Goal: Task Accomplishment & Management: Manage account settings

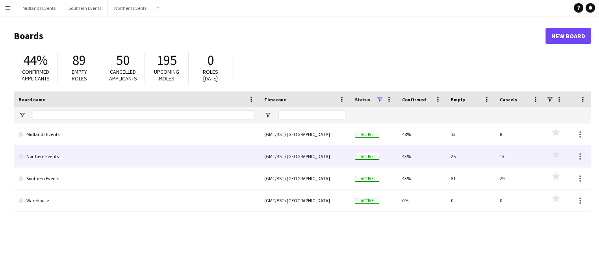
click at [49, 157] on link "Northern Events" at bounding box center [137, 156] width 236 height 22
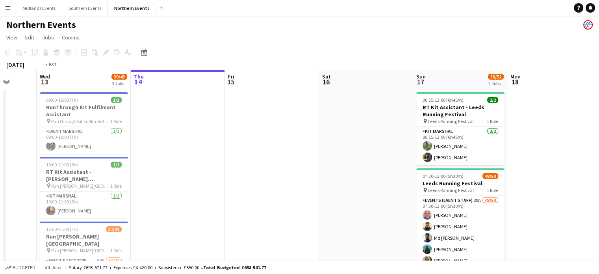
drag, startPoint x: 49, startPoint y: 157, endPoint x: 285, endPoint y: 142, distance: 236.7
click at [285, 142] on app-calendar-viewport "Mon 11 Tue 12 Wed 13 39/43 3 Jobs Thu 14 Fri 15 Sat 16 Sun 17 50/52 2 Jobs Mon …" at bounding box center [299, 248] width 599 height 357
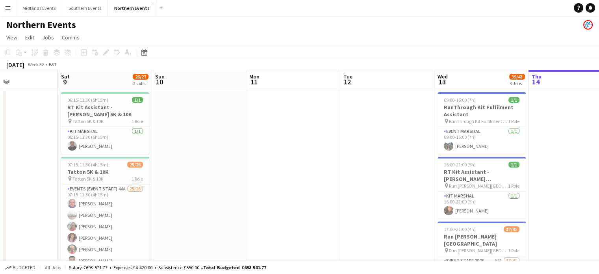
drag, startPoint x: 61, startPoint y: 144, endPoint x: 279, endPoint y: 128, distance: 218.0
click at [279, 128] on app-calendar-viewport "Wed 6 Thu 7 Fri 8 Sat 9 26/27 2 Jobs Sun 10 Mon 11 Tue 12 Wed 13 39/43 3 Jobs T…" at bounding box center [299, 248] width 599 height 357
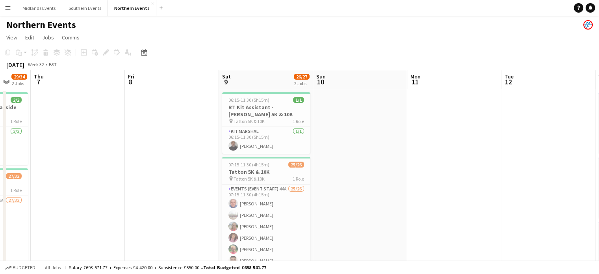
drag, startPoint x: 111, startPoint y: 178, endPoint x: 253, endPoint y: 175, distance: 141.8
click at [253, 175] on app-calendar-viewport "Tue 5 Wed 6 29/34 2 Jobs Thu 7 Fri 8 Sat 9 26/27 2 Jobs Sun 10 Mon 11 Tue 12 We…" at bounding box center [299, 248] width 599 height 357
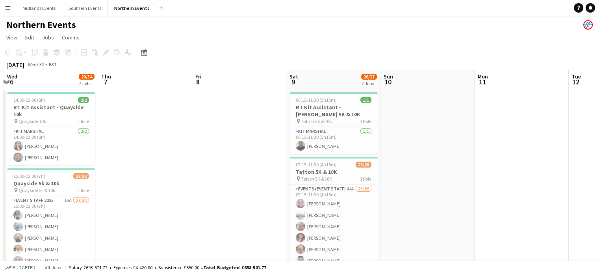
scroll to position [0, 165]
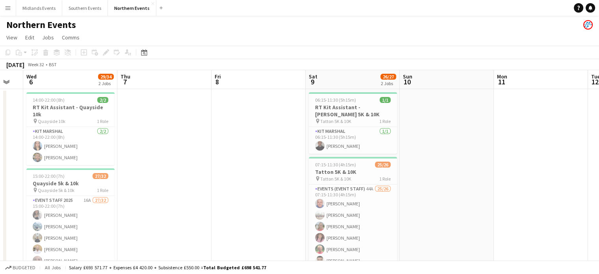
drag, startPoint x: 120, startPoint y: 178, endPoint x: 207, endPoint y: 176, distance: 87.0
click at [207, 176] on app-calendar-viewport "Mon 4 Tue 5 Wed 6 29/34 2 Jobs Thu 7 Fri 8 Sat 9 26/27 2 Jobs Sun 10 Mon 11 Tue…" at bounding box center [299, 248] width 599 height 357
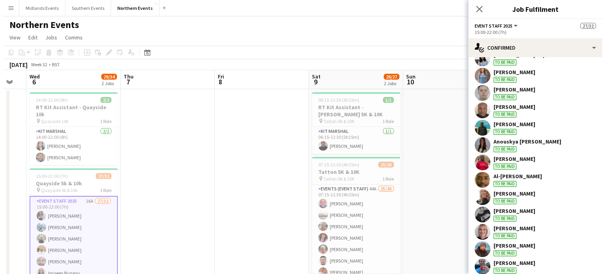
scroll to position [276, 0]
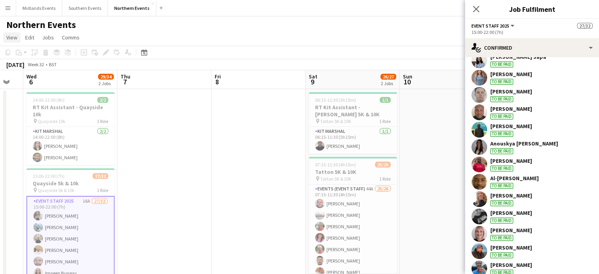
click at [15, 39] on span "View" at bounding box center [11, 37] width 11 height 7
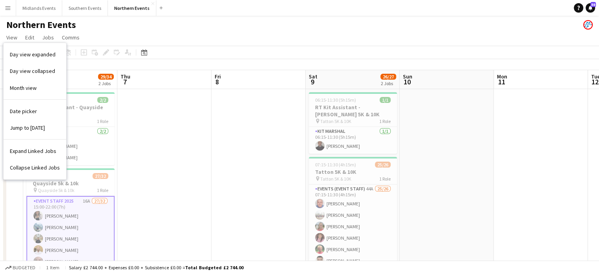
click at [6, 11] on app-icon "Menu" at bounding box center [8, 8] width 6 height 6
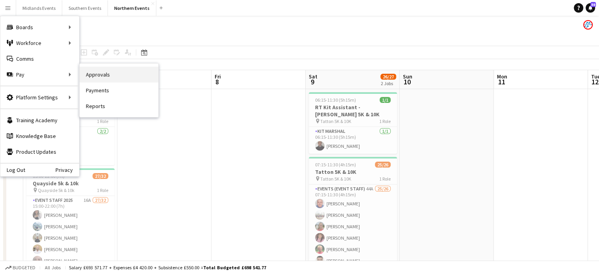
click at [106, 71] on link "Approvals" at bounding box center [119, 75] width 79 height 16
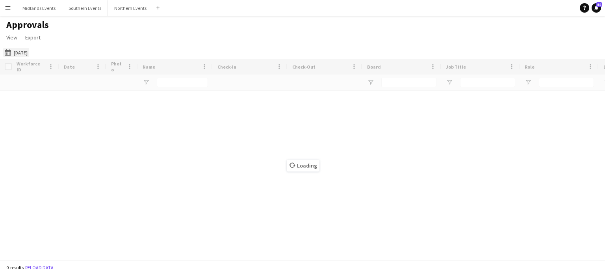
click at [24, 50] on button "03-08-2025 03-08-2025" at bounding box center [16, 52] width 26 height 9
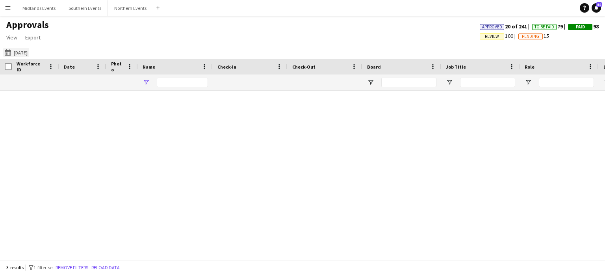
type input "***"
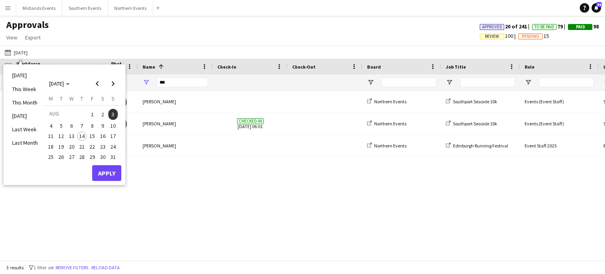
click at [72, 124] on span "6" at bounding box center [71, 125] width 9 height 9
click at [100, 167] on button "Apply" at bounding box center [106, 173] width 29 height 16
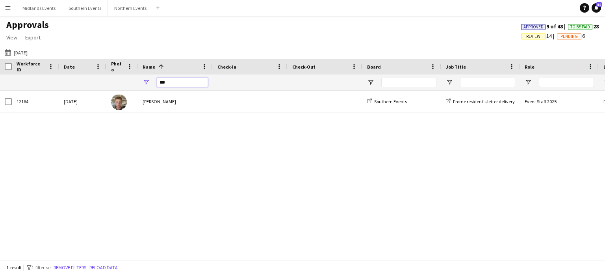
click at [175, 86] on input "***" at bounding box center [182, 82] width 51 height 9
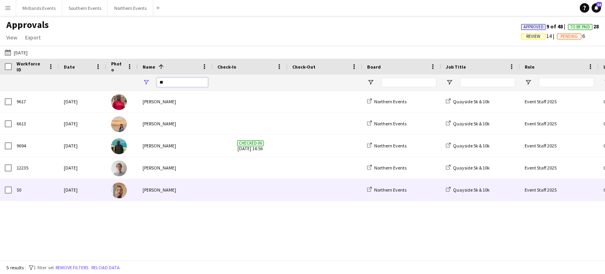
type input "**"
click at [154, 193] on div "[PERSON_NAME]" at bounding box center [175, 190] width 75 height 22
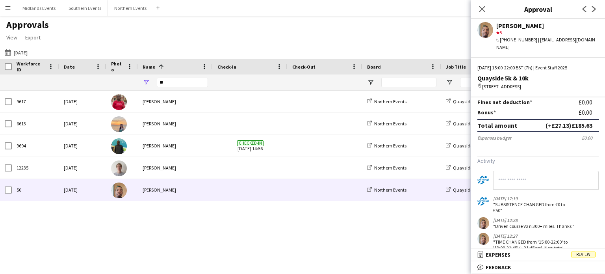
scroll to position [169, 0]
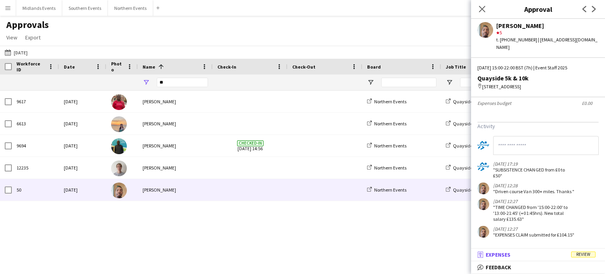
click at [580, 255] on span "Review" at bounding box center [583, 254] width 24 height 6
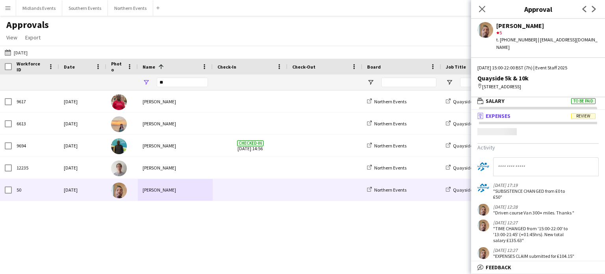
scroll to position [2, 0]
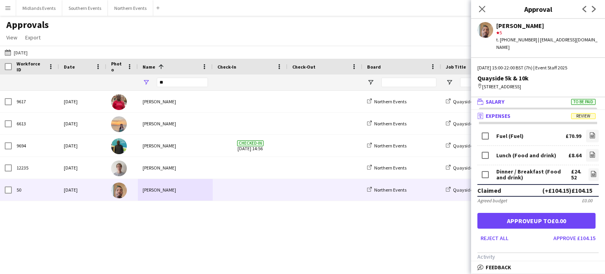
click at [577, 102] on span "To be paid" at bounding box center [583, 102] width 24 height 6
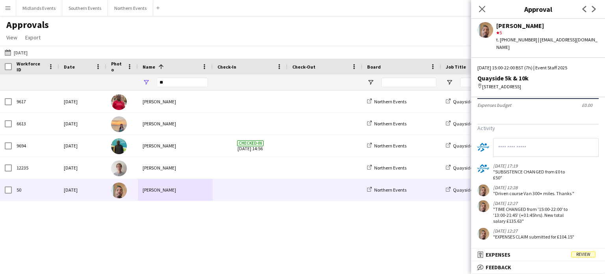
scroll to position [169, 0]
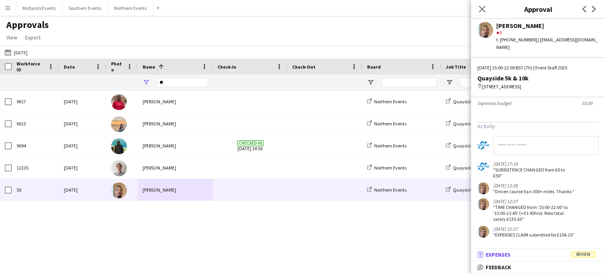
click at [589, 258] on mat-panel-title "receipt Expenses Review" at bounding box center [536, 254] width 131 height 7
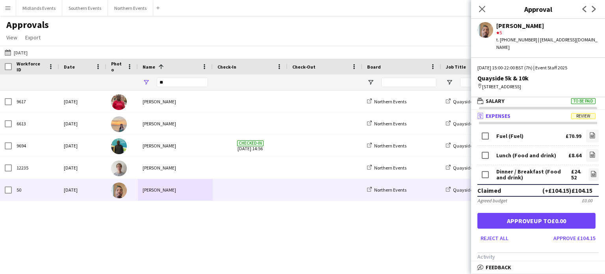
scroll to position [2, 0]
click at [547, 248] on app-approvals-popin-expenses-tab "Fuel (Fuel) £70.99 file-image Lunch (Food and drink) £8.64 file-image Dinner / …" at bounding box center [538, 248] width 134 height 240
click at [576, 114] on span "Review" at bounding box center [583, 116] width 24 height 6
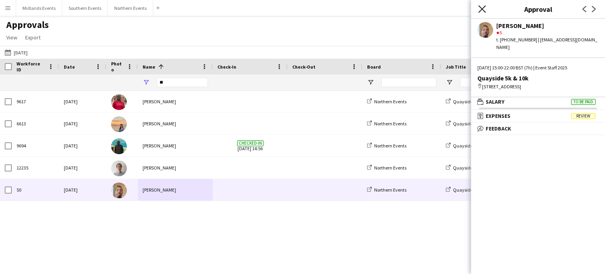
click at [484, 9] on icon "Close pop-in" at bounding box center [481, 8] width 7 height 7
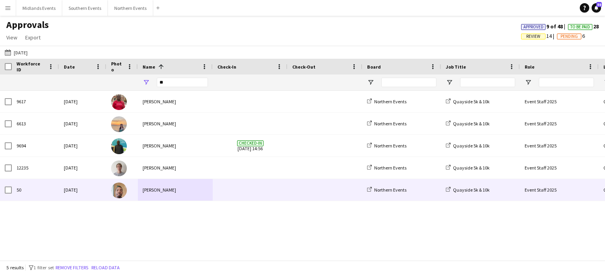
click at [159, 192] on div "[PERSON_NAME]" at bounding box center [175, 190] width 75 height 22
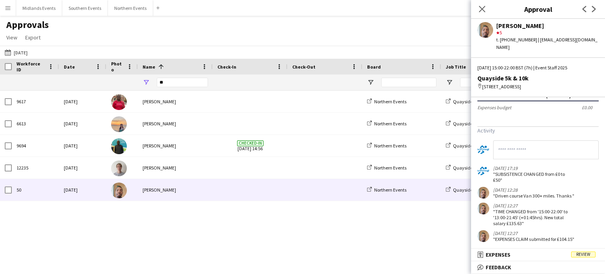
scroll to position [158, 0]
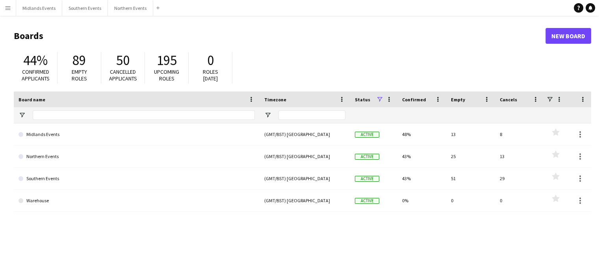
click at [8, 4] on button "Menu" at bounding box center [8, 8] width 16 height 16
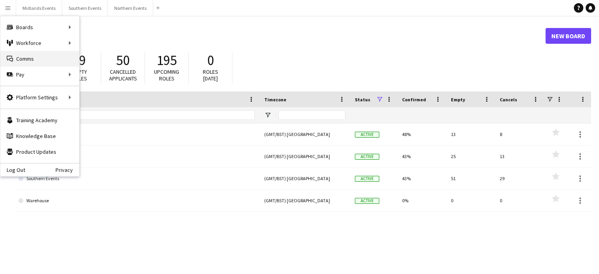
click at [55, 58] on link "Comms Comms" at bounding box center [39, 59] width 79 height 16
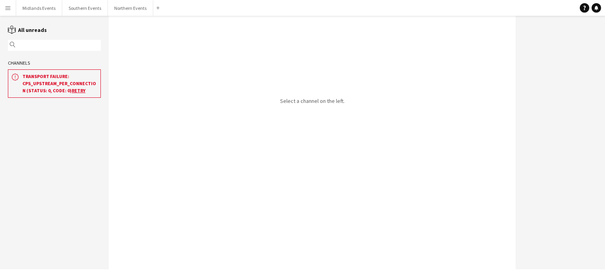
click at [56, 59] on div "Channels" at bounding box center [54, 63] width 109 height 13
click at [26, 47] on input "text" at bounding box center [58, 45] width 82 height 7
click at [132, 7] on button "Northern Events Close" at bounding box center [130, 7] width 45 height 15
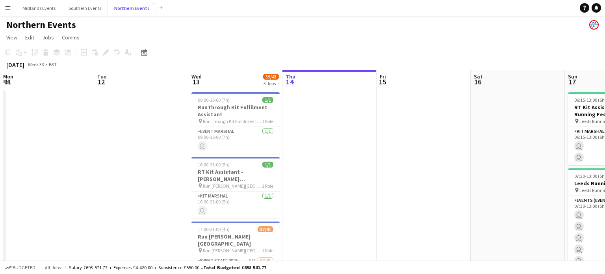
scroll to position [0, 188]
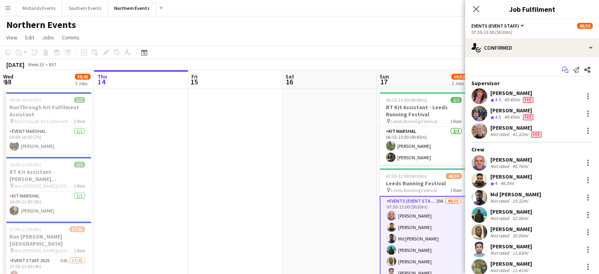
click at [562, 70] on icon at bounding box center [564, 69] width 5 height 4
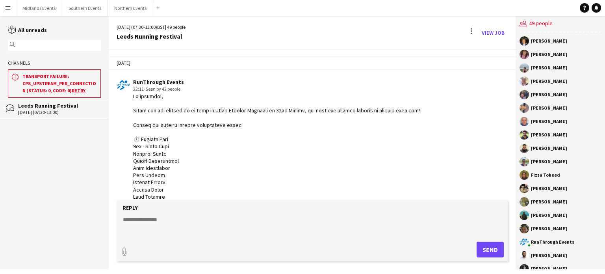
scroll to position [1012, 0]
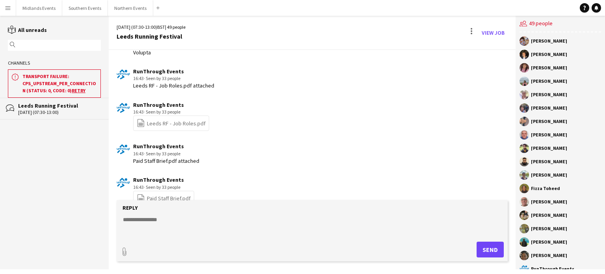
click at [183, 222] on textarea at bounding box center [313, 225] width 383 height 20
paste textarea "**********"
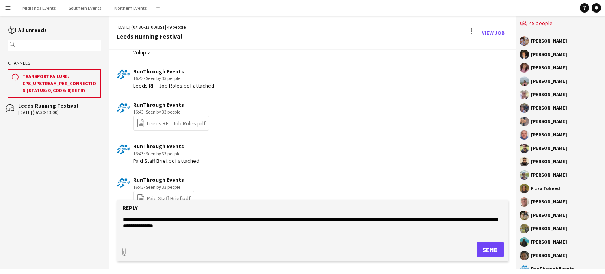
type textarea "**********"
click at [491, 250] on button "Send" at bounding box center [489, 249] width 27 height 16
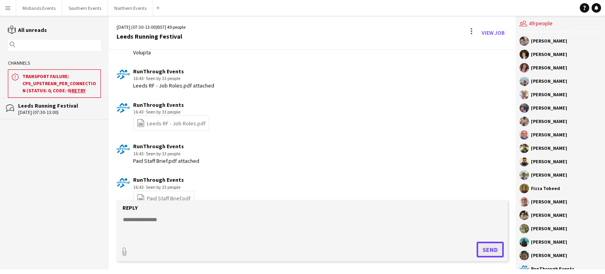
scroll to position [1068, 0]
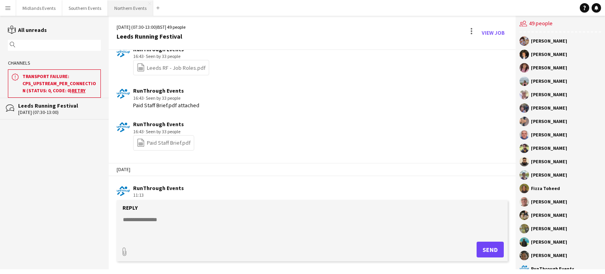
click at [124, 12] on button "Northern Events Close" at bounding box center [130, 7] width 45 height 15
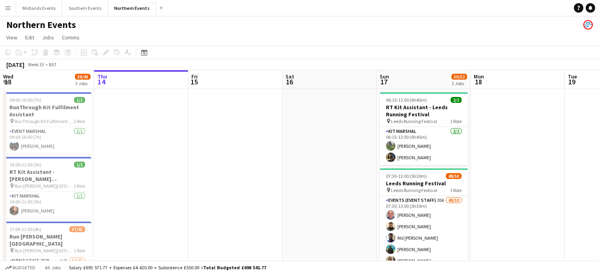
scroll to position [0, 163]
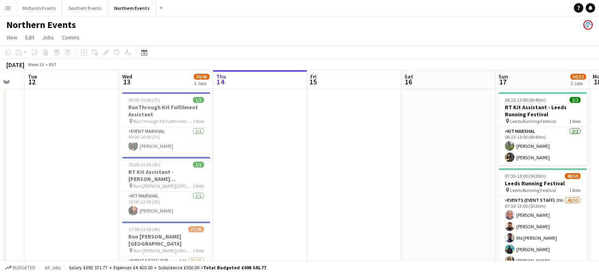
drag, startPoint x: 50, startPoint y: 132, endPoint x: 169, endPoint y: 140, distance: 119.2
click at [169, 140] on app-calendar-viewport "Sun 10 Mon 11 Tue 12 Wed 13 39/43 3 Jobs Thu 14 Fri 15 Sat 16 Sun 17 50/52 2 Jo…" at bounding box center [299, 248] width 599 height 357
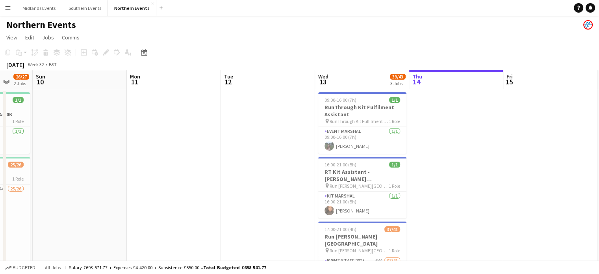
drag, startPoint x: 98, startPoint y: 159, endPoint x: 294, endPoint y: 176, distance: 196.9
click at [294, 176] on app-calendar-viewport "Thu 7 Fri 8 Sat 9 26/27 2 Jobs Sun 10 Mon 11 Tue 12 Wed 13 39/43 3 Jobs Thu 14 …" at bounding box center [299, 248] width 599 height 357
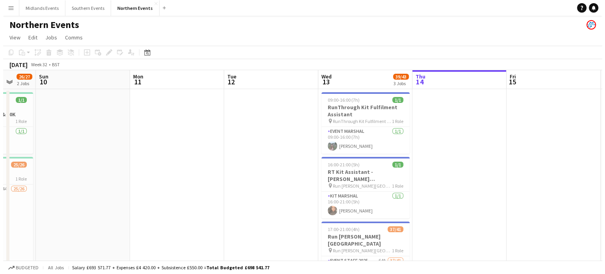
scroll to position [0, 187]
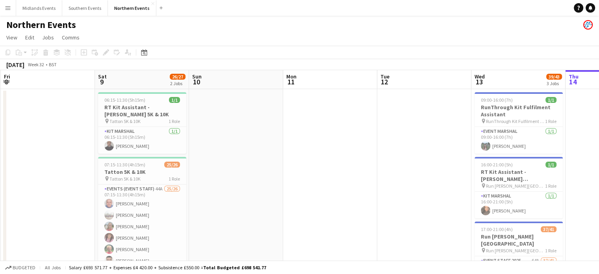
drag, startPoint x: 187, startPoint y: 194, endPoint x: 343, endPoint y: 205, distance: 156.7
click at [343, 205] on app-calendar-viewport "Wed 6 29/34 2 Jobs Thu 7 Fri 8 Sat 9 26/27 2 Jobs Sun 10 Mon 11 Tue 12 Wed 13 3…" at bounding box center [299, 248] width 599 height 357
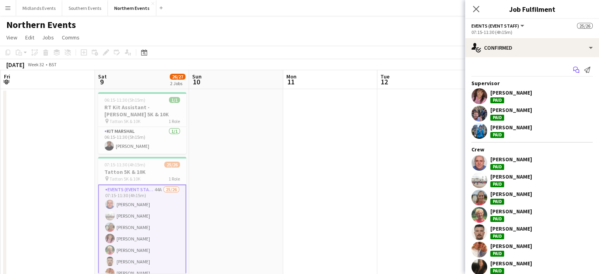
click at [573, 70] on icon at bounding box center [575, 69] width 5 height 4
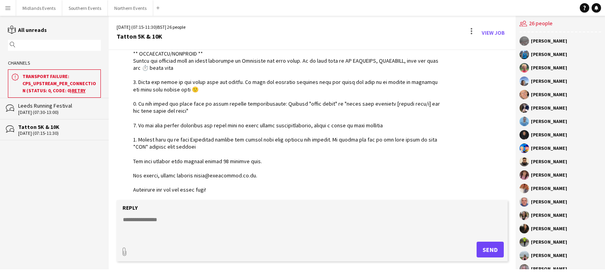
scroll to position [1467, 0]
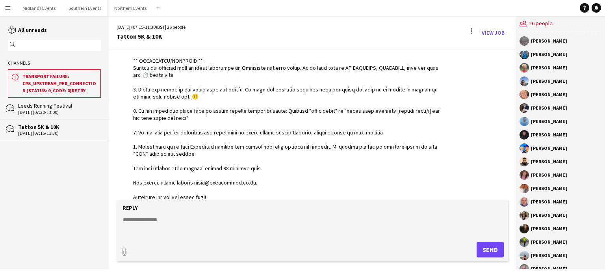
click at [153, 192] on app-chat-message "RunThrough Events 17:46 · Seen by 20 people" at bounding box center [312, 111] width 407 height 216
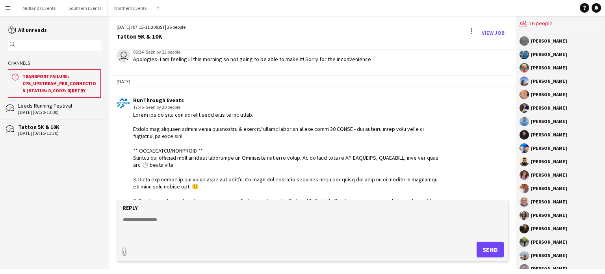
scroll to position [1367, 0]
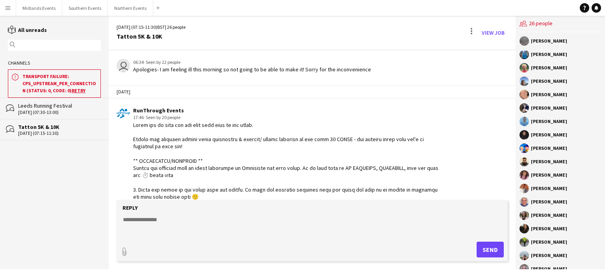
drag, startPoint x: 152, startPoint y: 187, endPoint x: 131, endPoint y: 102, distance: 88.4
click at [131, 107] on div "RunThrough Events 17:46 · Seen by 20 people" at bounding box center [279, 211] width 325 height 208
copy div "Thank you so much for all your hard work at the event. Please can everyone upda…"
click at [124, 6] on button "Northern Events Close" at bounding box center [130, 7] width 45 height 15
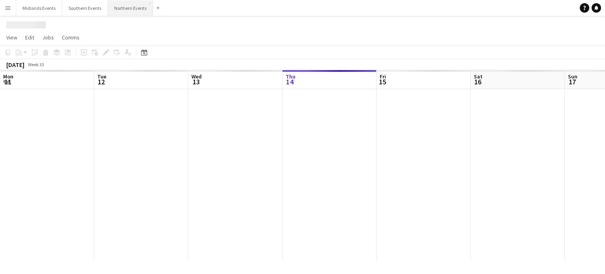
scroll to position [0, 188]
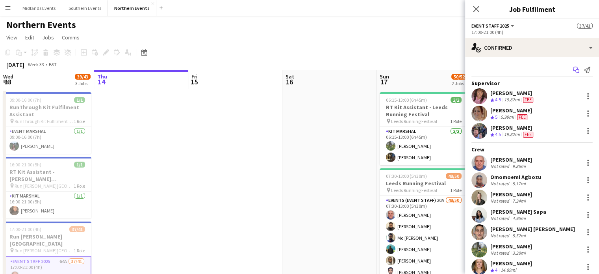
click at [575, 69] on icon at bounding box center [577, 71] width 4 height 4
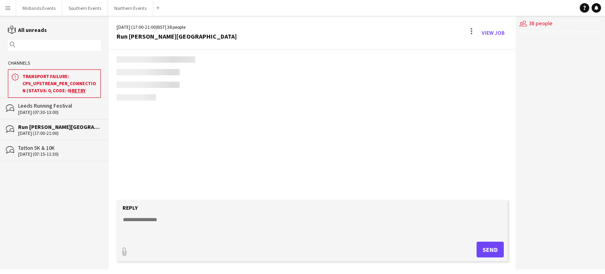
scroll to position [1268, 0]
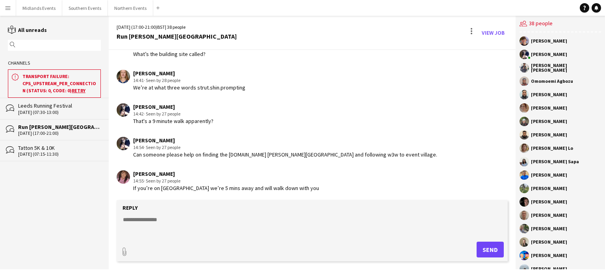
click at [152, 213] on form "Reply paperclip Send" at bounding box center [312, 230] width 391 height 61
click at [146, 222] on textarea at bounding box center [313, 225] width 383 height 20
paste textarea "**********"
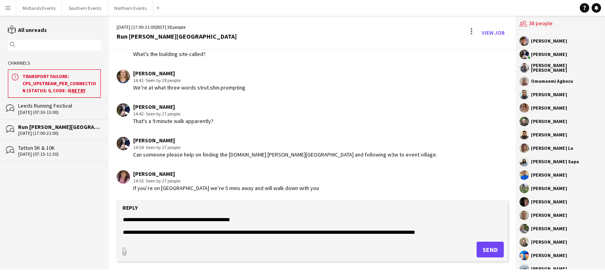
scroll to position [120, 0]
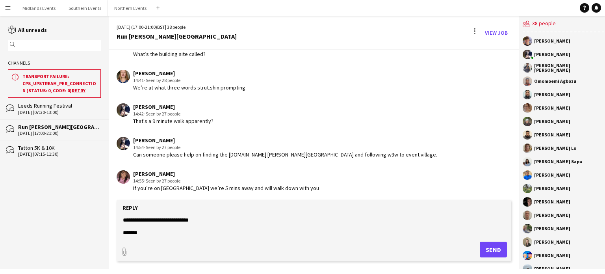
type textarea "**********"
click at [494, 249] on button "Send" at bounding box center [493, 249] width 27 height 16
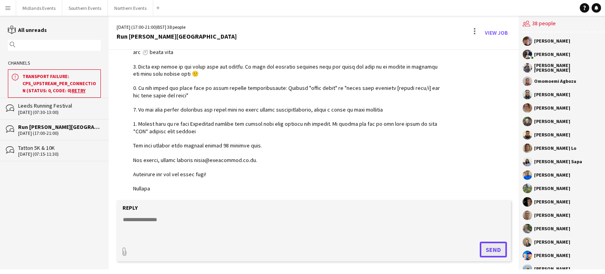
scroll to position [1510, 0]
click at [129, 12] on button "Northern Events Close" at bounding box center [130, 7] width 45 height 15
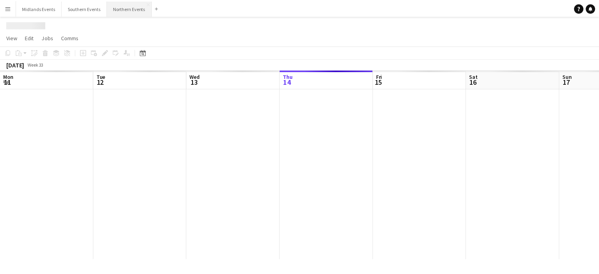
scroll to position [0, 188]
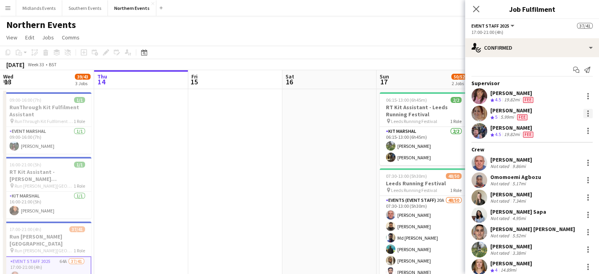
click at [587, 111] on div at bounding box center [588, 111] width 2 height 2
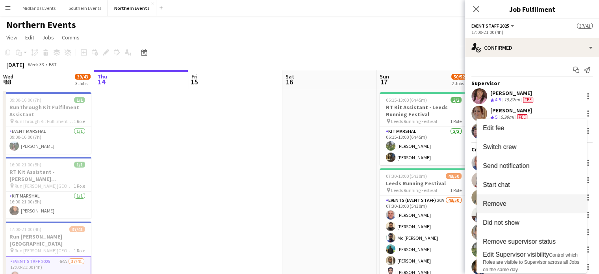
click at [499, 207] on span "Remove" at bounding box center [495, 203] width 24 height 7
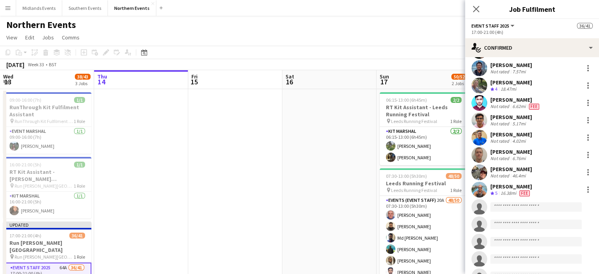
scroll to position [534, 0]
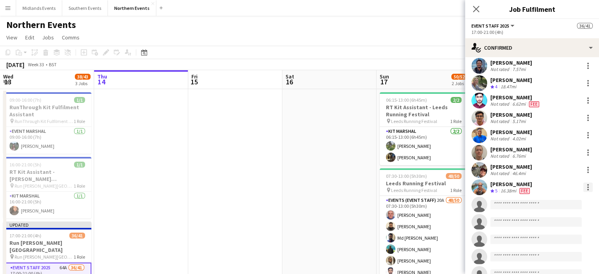
click at [583, 184] on div at bounding box center [587, 186] width 9 height 9
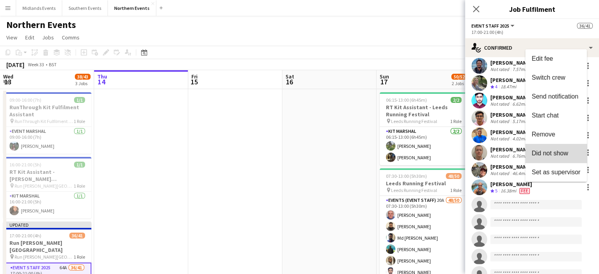
click at [563, 150] on span "Did not show" at bounding box center [550, 152] width 37 height 7
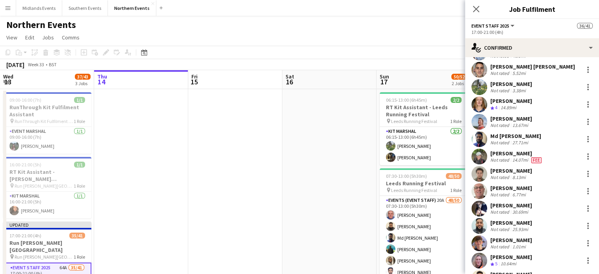
scroll to position [140, 0]
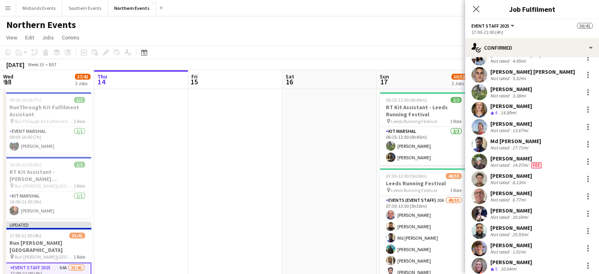
click at [524, 139] on div "Md [PERSON_NAME]" at bounding box center [515, 140] width 51 height 7
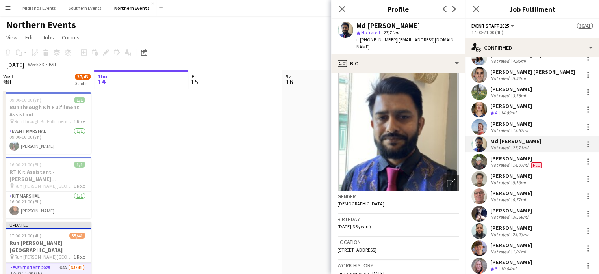
scroll to position [0, 0]
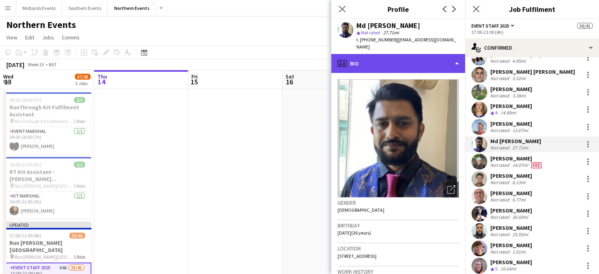
click at [450, 56] on div "profile Bio" at bounding box center [398, 63] width 134 height 19
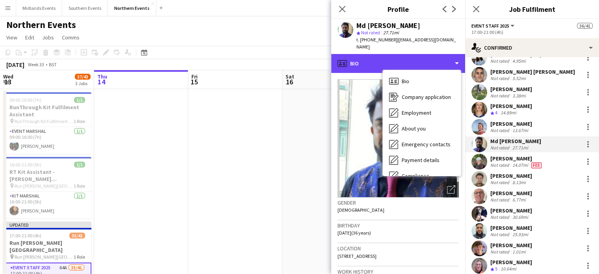
scroll to position [74, 0]
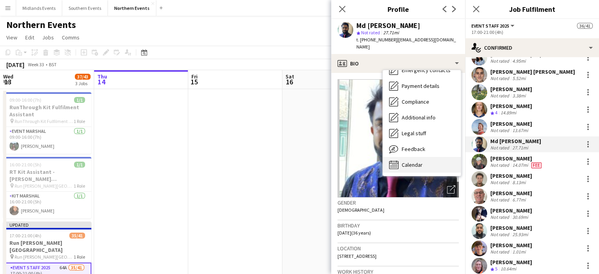
click at [428, 165] on div "Calendar Calendar" at bounding box center [422, 165] width 78 height 16
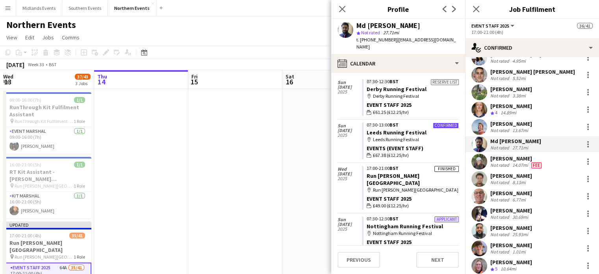
scroll to position [1008, 0]
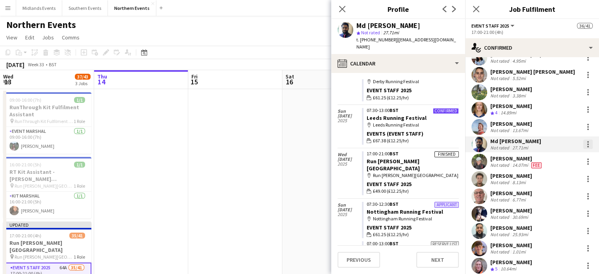
click at [584, 143] on div at bounding box center [587, 143] width 9 height 9
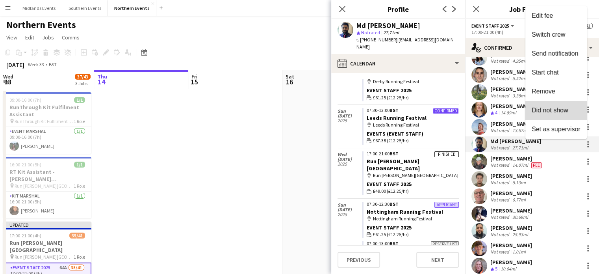
click at [566, 113] on span "Did not show" at bounding box center [550, 110] width 37 height 7
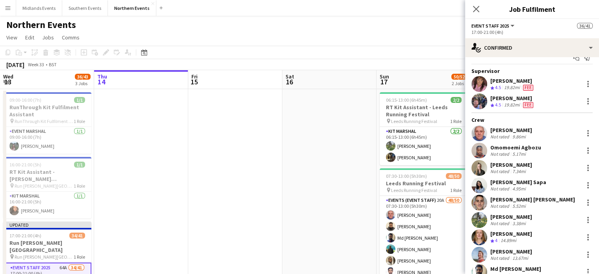
scroll to position [0, 0]
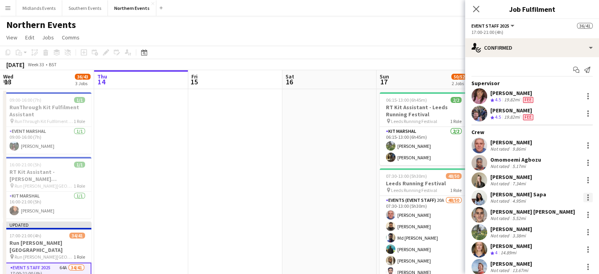
click at [587, 196] on div at bounding box center [588, 197] width 2 height 2
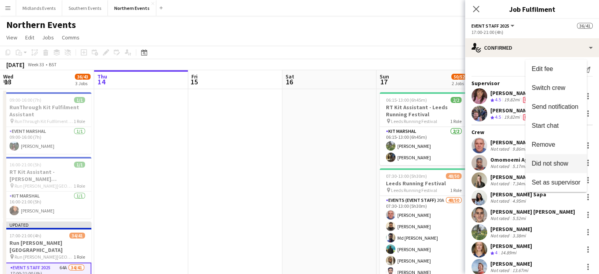
click at [563, 162] on span "Did not show" at bounding box center [550, 163] width 37 height 7
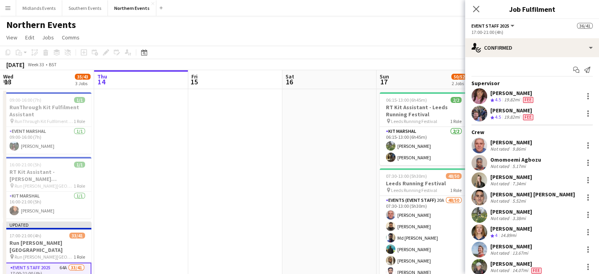
click at [522, 245] on div "[PERSON_NAME]" at bounding box center [511, 246] width 42 height 7
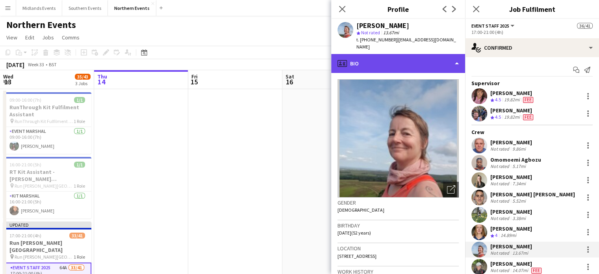
drag, startPoint x: 432, startPoint y: 55, endPoint x: 395, endPoint y: 59, distance: 36.5
click at [395, 59] on div "profile Bio" at bounding box center [398, 63] width 134 height 19
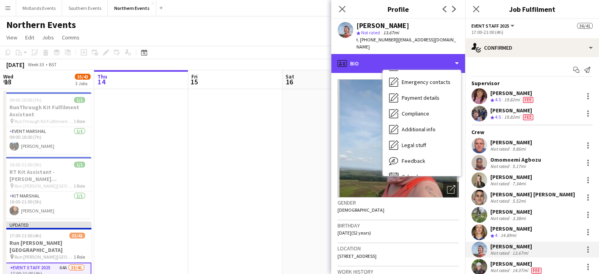
scroll to position [74, 0]
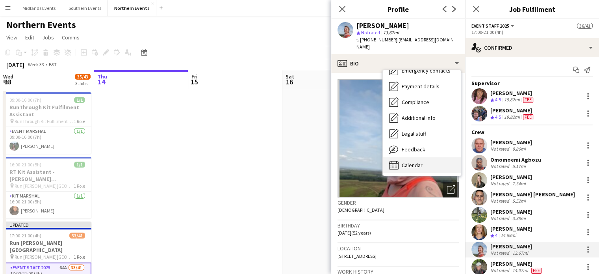
click at [429, 159] on div "Calendar Calendar" at bounding box center [422, 165] width 78 height 16
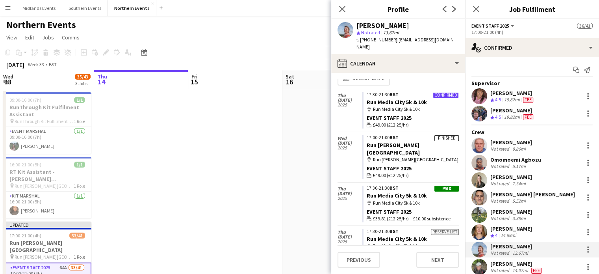
scroll to position [0, 0]
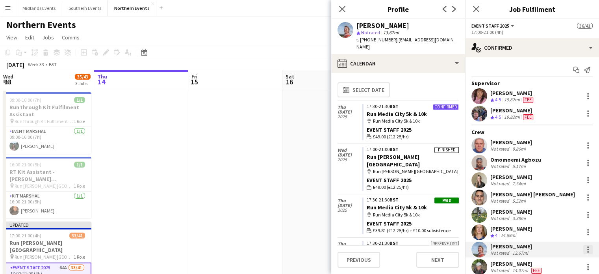
click at [587, 251] on div at bounding box center [588, 252] width 2 height 2
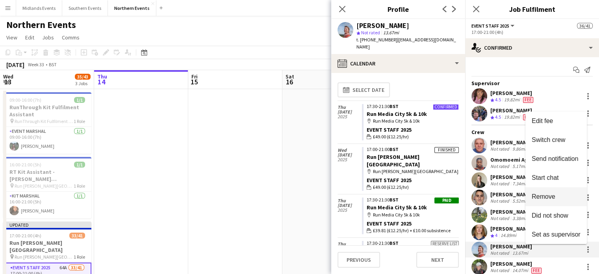
click at [550, 196] on span "Remove" at bounding box center [544, 196] width 24 height 7
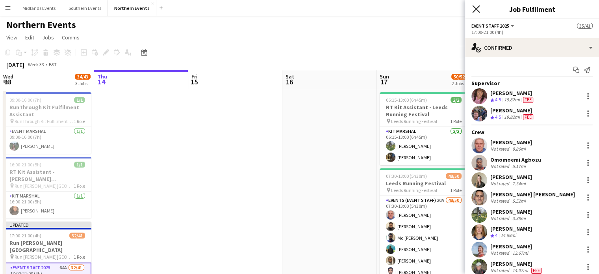
click at [473, 9] on icon "Close pop-in" at bounding box center [475, 8] width 7 height 7
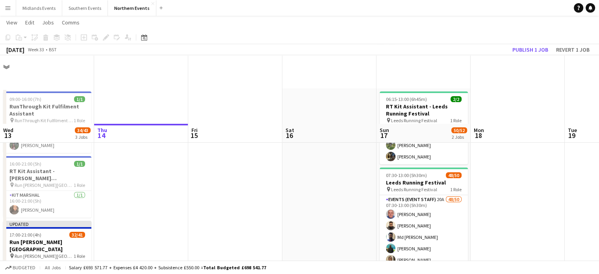
scroll to position [69, 0]
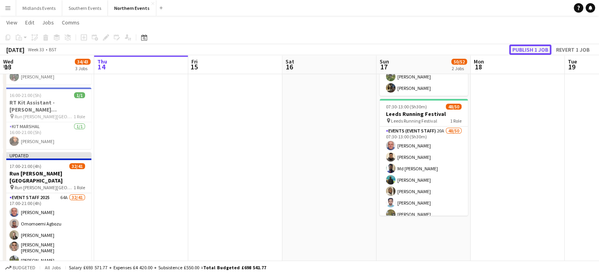
click at [534, 49] on button "Publish 1 job" at bounding box center [530, 49] width 42 height 10
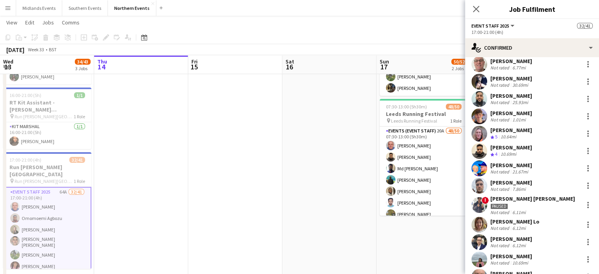
scroll to position [221, 0]
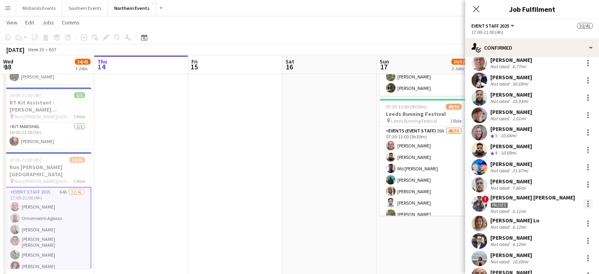
click at [583, 202] on div at bounding box center [587, 203] width 9 height 9
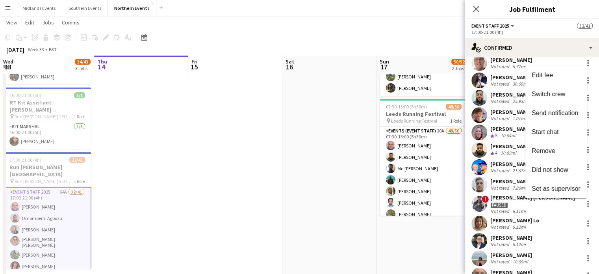
click at [432, 228] on div at bounding box center [299, 137] width 599 height 274
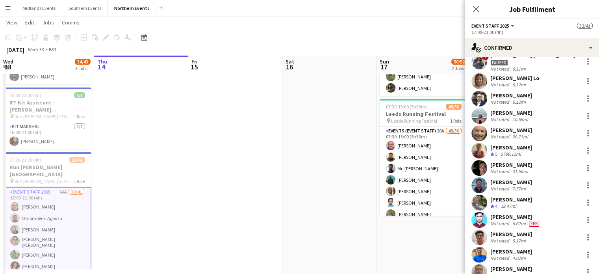
scroll to position [364, 0]
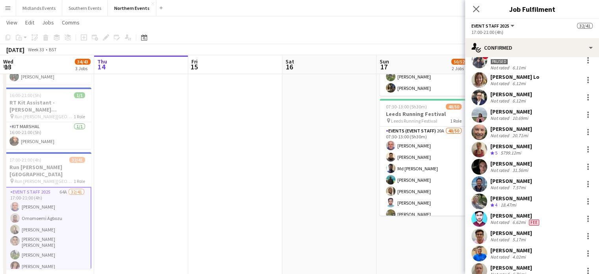
click at [524, 198] on div "[PERSON_NAME]" at bounding box center [511, 198] width 42 height 7
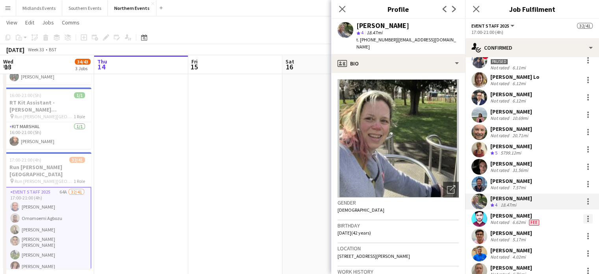
drag, startPoint x: 518, startPoint y: 215, endPoint x: 585, endPoint y: 221, distance: 66.8
click at [585, 221] on div at bounding box center [587, 218] width 9 height 9
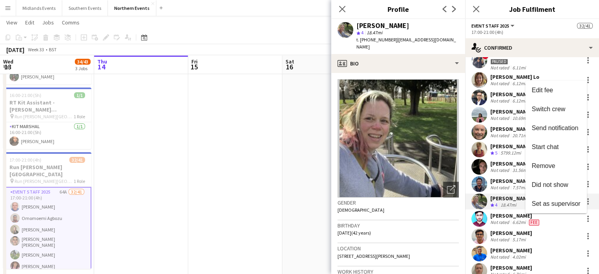
click at [508, 221] on div at bounding box center [299, 137] width 599 height 274
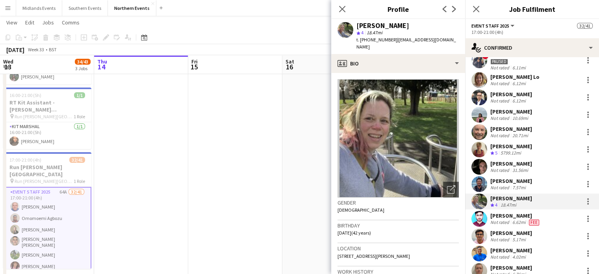
drag, startPoint x: 506, startPoint y: 219, endPoint x: 282, endPoint y: 228, distance: 223.4
drag, startPoint x: 282, startPoint y: 228, endPoint x: 501, endPoint y: 217, distance: 219.2
click at [501, 217] on div "Danish Iqbal" at bounding box center [515, 215] width 50 height 7
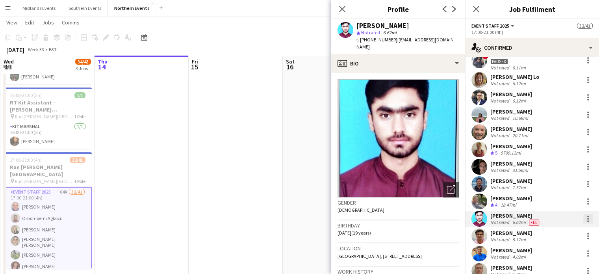
click at [586, 218] on div at bounding box center [587, 218] width 9 height 9
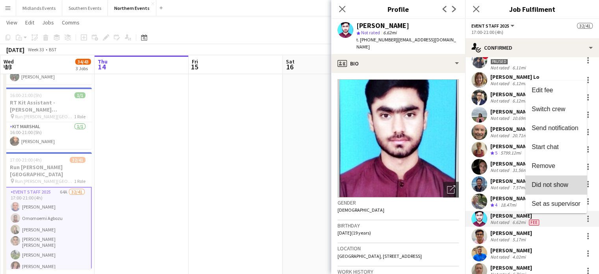
click at [556, 183] on span "Did not show" at bounding box center [550, 184] width 37 height 7
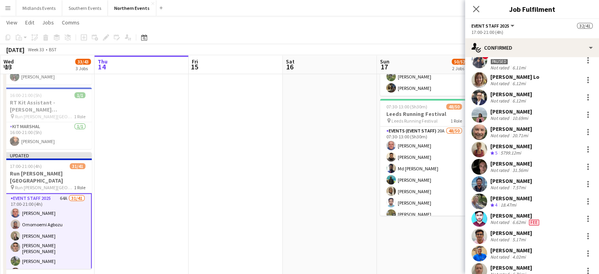
click at [347, 178] on app-date-cell at bounding box center [330, 153] width 94 height 266
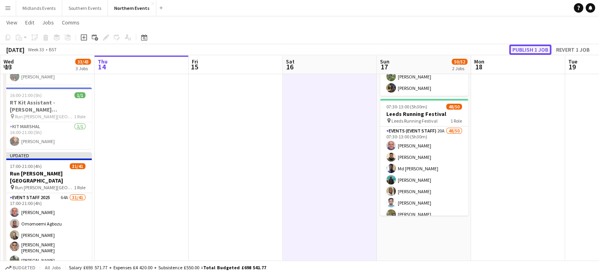
click at [536, 50] on button "Publish 1 job" at bounding box center [530, 49] width 42 height 10
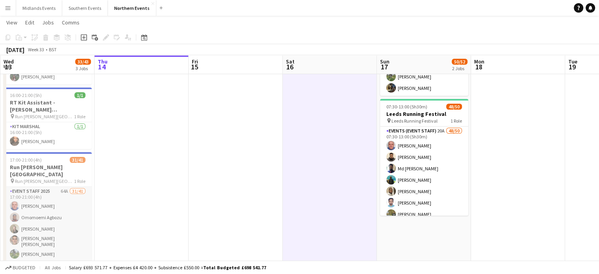
click at [17, 224] on app-user-avatar at bounding box center [14, 228] width 9 height 9
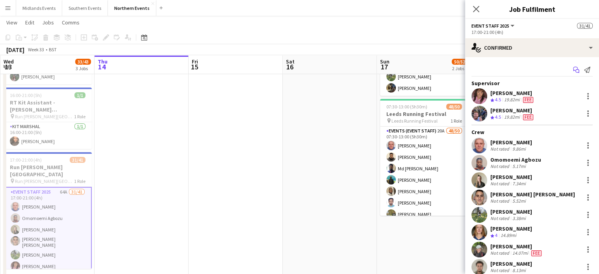
click at [573, 70] on icon "Start chat" at bounding box center [576, 70] width 6 height 6
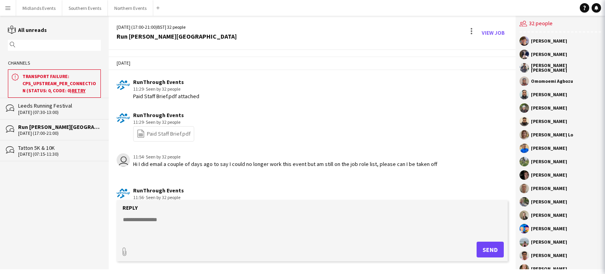
scroll to position [1470, 0]
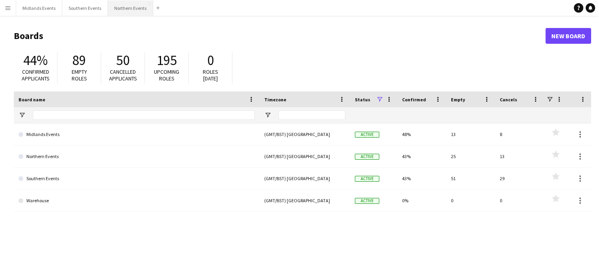
click at [123, 13] on button "Northern Events Close" at bounding box center [130, 7] width 45 height 15
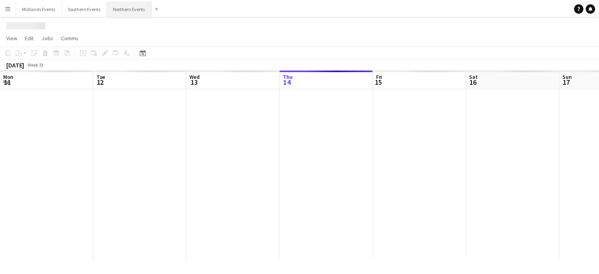
scroll to position [0, 188]
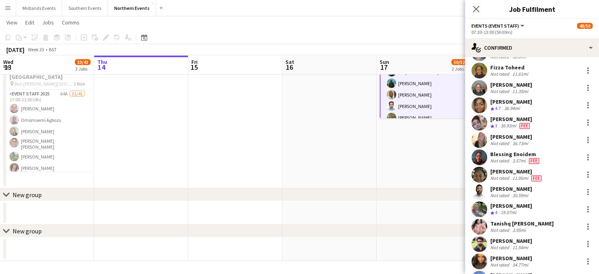
scroll to position [413, 0]
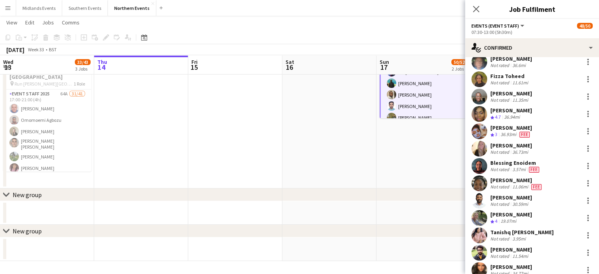
click at [523, 144] on div "[PERSON_NAME]" at bounding box center [511, 145] width 42 height 7
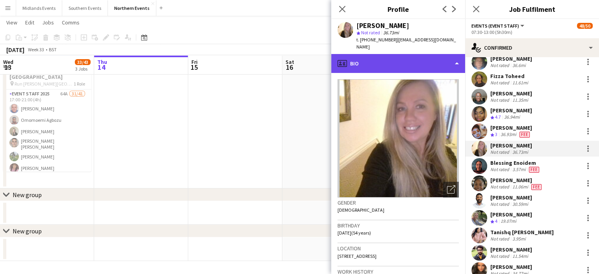
click at [420, 54] on div "profile Bio" at bounding box center [398, 63] width 134 height 19
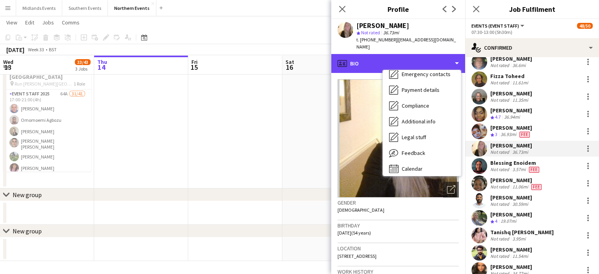
scroll to position [74, 0]
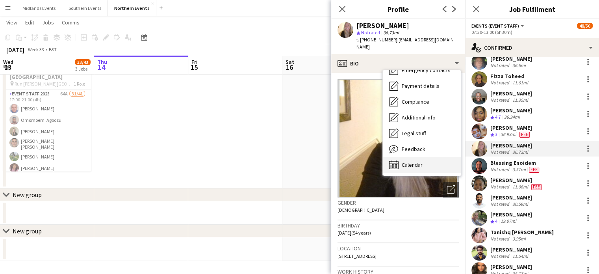
click at [434, 160] on div "Calendar Calendar" at bounding box center [422, 165] width 78 height 16
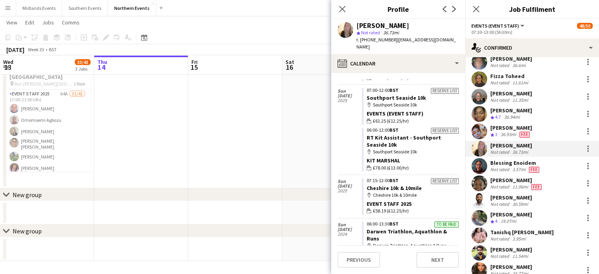
scroll to position [348, 0]
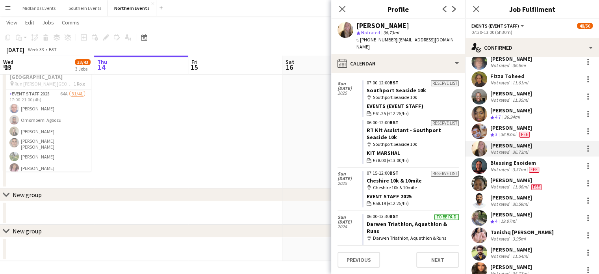
drag, startPoint x: 468, startPoint y: 241, endPoint x: 467, endPoint y: 233, distance: 8.7
click at [467, 233] on div "Tanishq Papneja Not rated 3.95mi" at bounding box center [532, 235] width 134 height 16
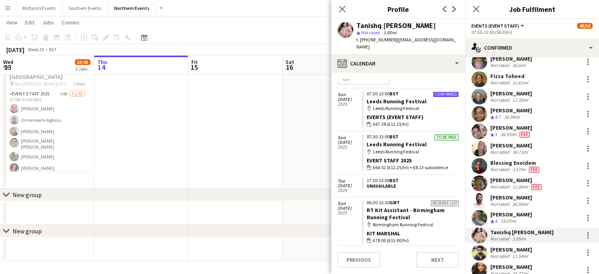
scroll to position [0, 0]
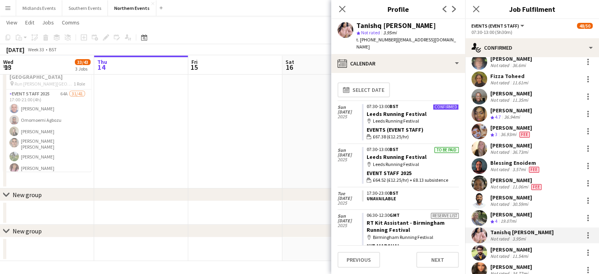
click at [400, 117] on div "map-marker Leeds Running Festival" at bounding box center [413, 120] width 92 height 7
click at [398, 117] on div "map-marker Leeds Running Festival" at bounding box center [413, 120] width 92 height 7
click at [410, 110] on link "Leeds Running Festival" at bounding box center [397, 113] width 60 height 7
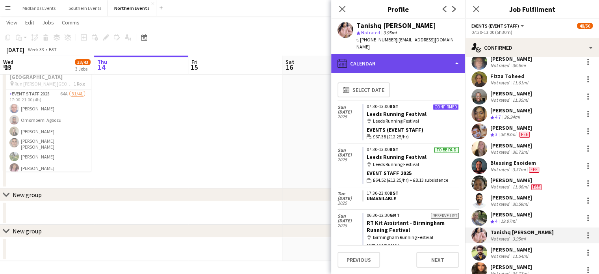
click at [444, 58] on div "calendar-full Calendar" at bounding box center [398, 63] width 134 height 19
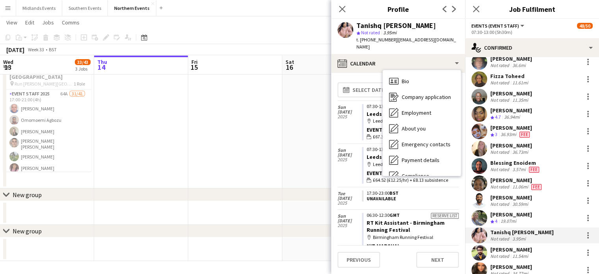
drag, startPoint x: 457, startPoint y: 118, endPoint x: 457, endPoint y: 124, distance: 5.9
click at [457, 124] on div "Bio Bio Company application Company application Employment Employment About you…" at bounding box center [422, 123] width 78 height 106
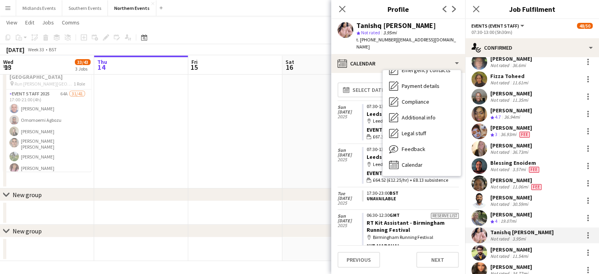
click at [516, 145] on div "[PERSON_NAME]" at bounding box center [511, 145] width 42 height 7
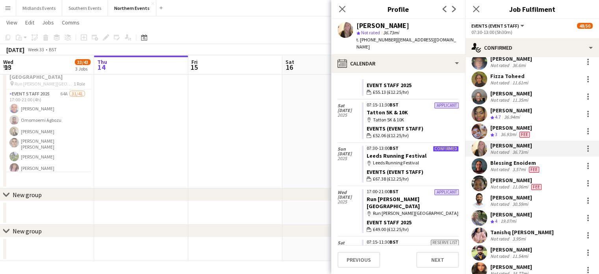
scroll to position [145, 0]
click at [410, 153] on link "Leeds Running Festival" at bounding box center [397, 156] width 60 height 7
click at [584, 148] on div at bounding box center [587, 148] width 9 height 9
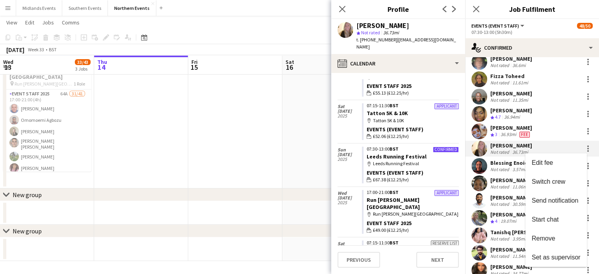
click at [416, 57] on div at bounding box center [299, 137] width 599 height 274
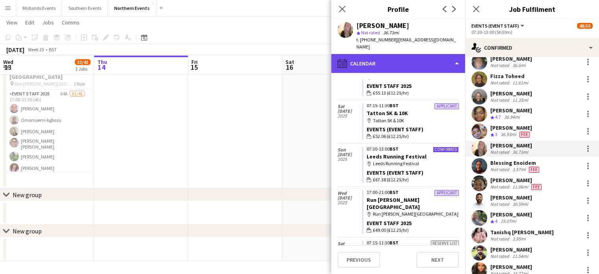
click at [456, 58] on div "calendar-full Calendar" at bounding box center [398, 63] width 134 height 19
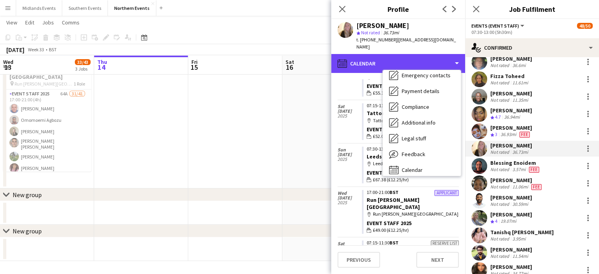
scroll to position [74, 0]
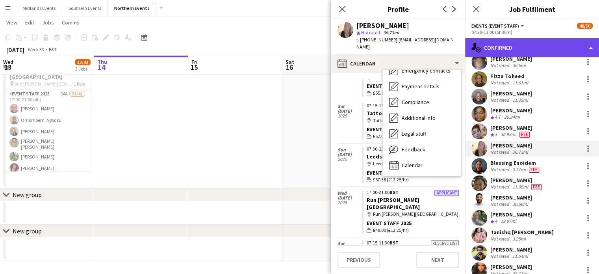
click at [587, 52] on div "single-neutral-actions-check-2 Confirmed" at bounding box center [532, 47] width 134 height 19
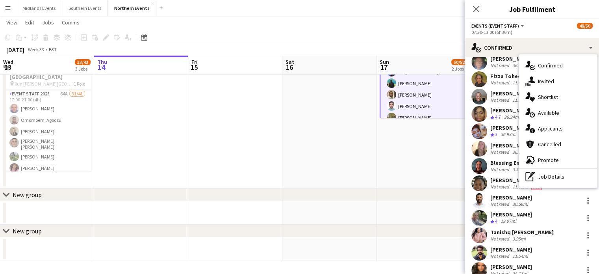
click at [322, 35] on app-toolbar "Copy Paste Paste Ctrl+V Paste with crew Ctrl+Shift+V Paste linked Job Delete Gr…" at bounding box center [299, 37] width 599 height 13
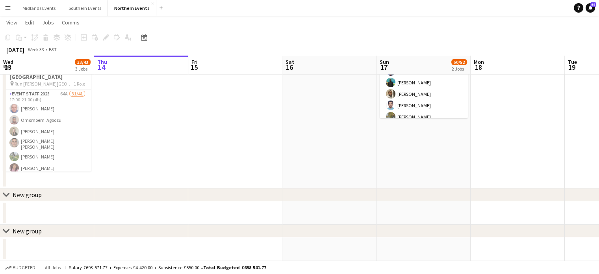
click at [5, 8] on app-icon "Menu" at bounding box center [8, 8] width 6 height 6
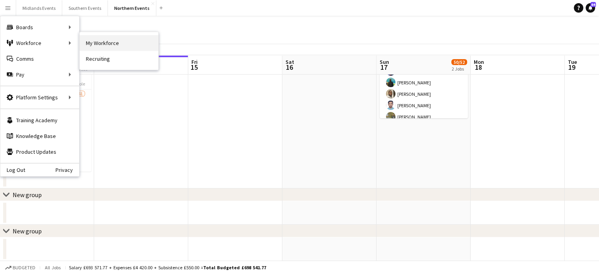
click at [96, 43] on link "My Workforce" at bounding box center [119, 43] width 79 height 16
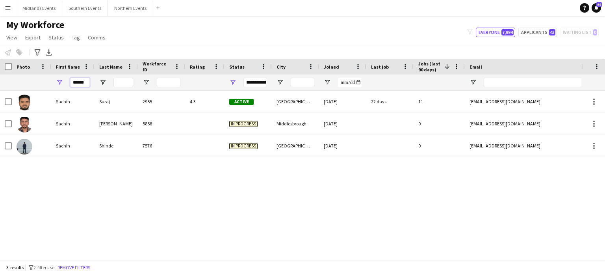
drag, startPoint x: 89, startPoint y: 81, endPoint x: 56, endPoint y: 87, distance: 33.5
click at [56, 87] on div "******" at bounding box center [72, 82] width 43 height 16
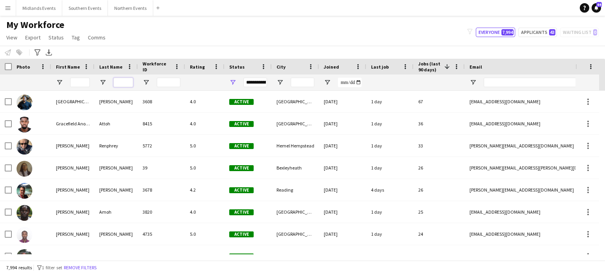
click at [120, 86] on input "Last Name Filter Input" at bounding box center [123, 82] width 20 height 9
paste input "*******"
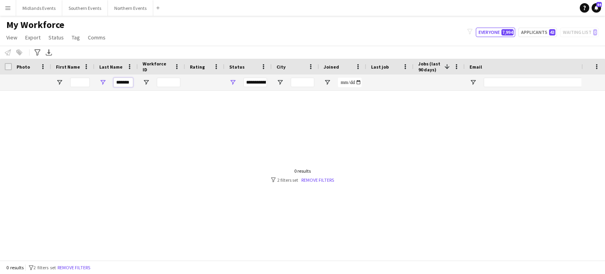
click at [117, 85] on input "******" at bounding box center [123, 82] width 20 height 9
type input "******"
click at [326, 182] on link "Remove filters" at bounding box center [317, 180] width 33 height 6
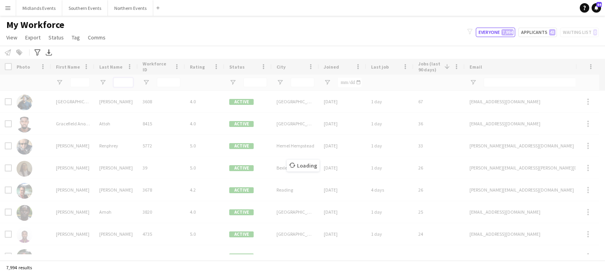
click at [124, 83] on input "Last Name Filter Input" at bounding box center [123, 82] width 20 height 9
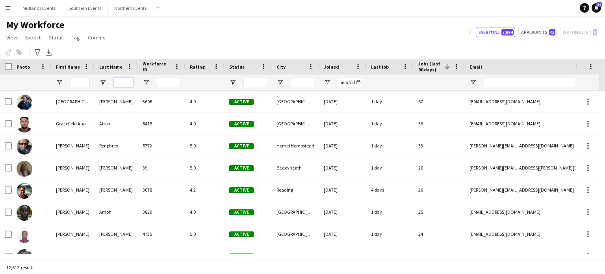
paste input "*******"
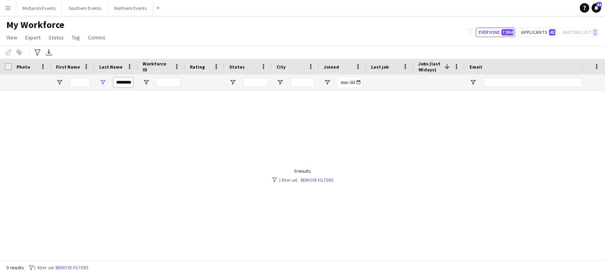
click at [118, 83] on input "*******" at bounding box center [123, 82] width 20 height 9
type input "*******"
click at [80, 85] on input "First Name Filter Input" at bounding box center [80, 82] width 20 height 9
paste input "*******"
type input "*******"
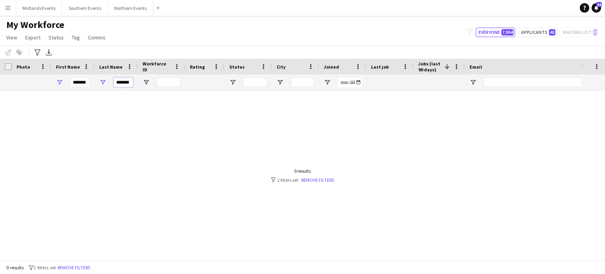
drag, startPoint x: 131, startPoint y: 85, endPoint x: 96, endPoint y: 83, distance: 34.7
click at [96, 83] on div "*******" at bounding box center [116, 82] width 43 height 16
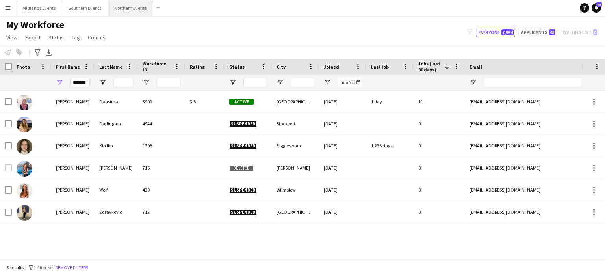
click at [123, 9] on button "Northern Events Close" at bounding box center [130, 7] width 45 height 15
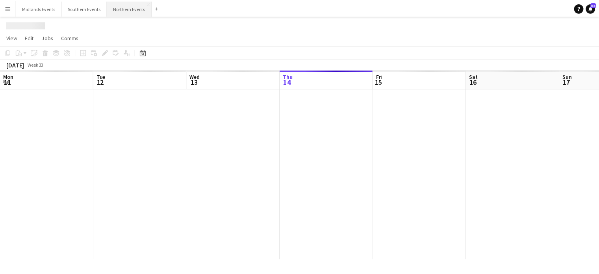
scroll to position [0, 188]
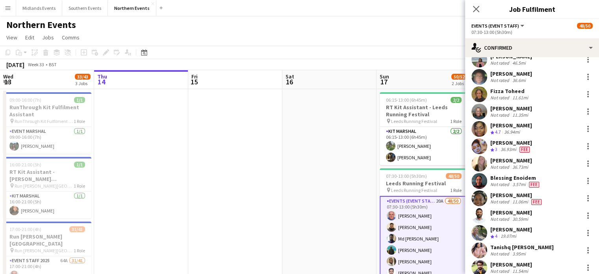
scroll to position [403, 0]
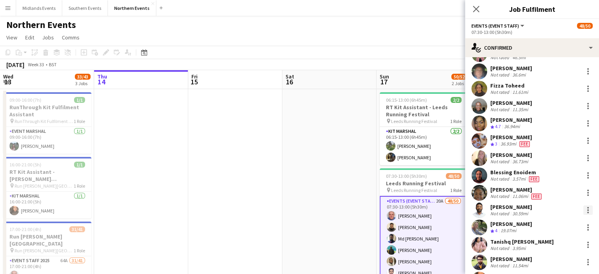
click at [587, 207] on div at bounding box center [588, 208] width 2 height 2
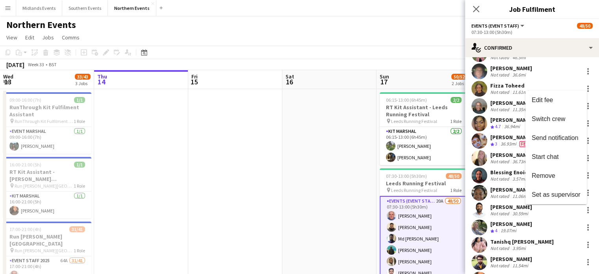
click at [504, 204] on div at bounding box center [299, 137] width 599 height 274
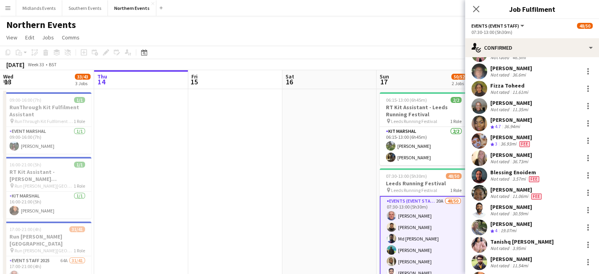
click at [502, 206] on div "Olalekan Oladeji" at bounding box center [511, 206] width 42 height 7
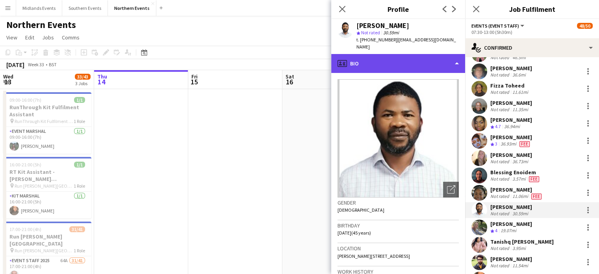
click at [433, 54] on div "profile Bio" at bounding box center [398, 63] width 134 height 19
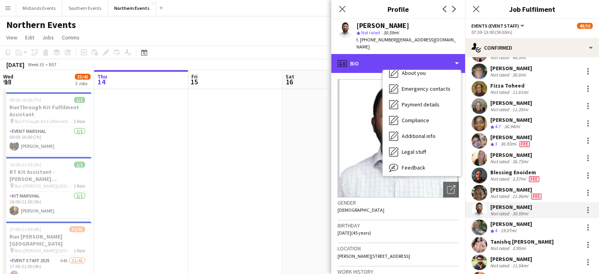
scroll to position [74, 0]
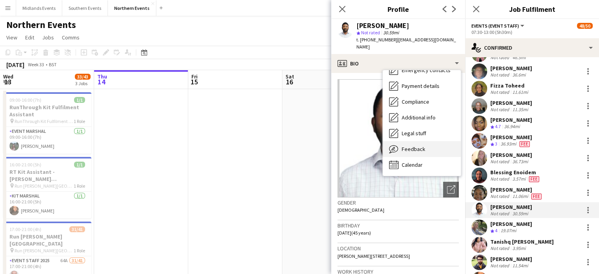
click at [430, 145] on div "Feedback Feedback" at bounding box center [422, 149] width 78 height 16
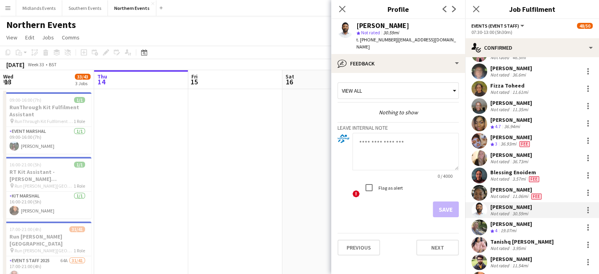
click at [389, 142] on textarea at bounding box center [405, 151] width 106 height 37
type textarea "**********"
click at [446, 203] on button "Save" at bounding box center [446, 209] width 26 height 16
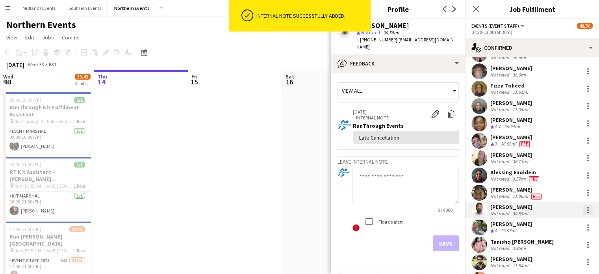
click at [583, 210] on div at bounding box center [587, 209] width 9 height 9
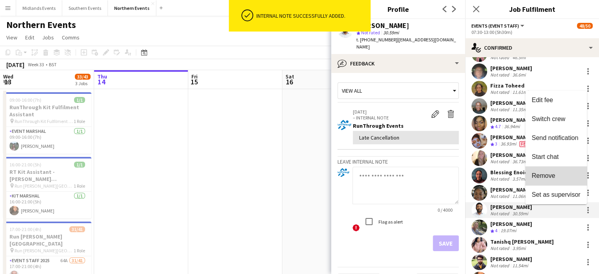
click at [564, 173] on span "Remove" at bounding box center [556, 175] width 49 height 7
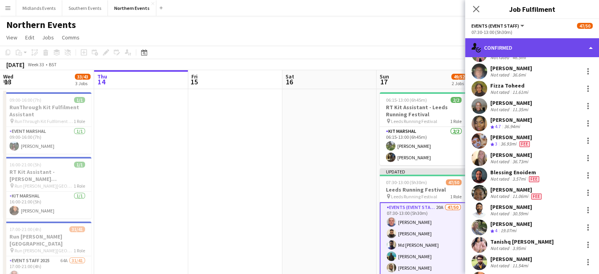
click at [574, 53] on div "single-neutral-actions-check-2 Confirmed" at bounding box center [532, 47] width 134 height 19
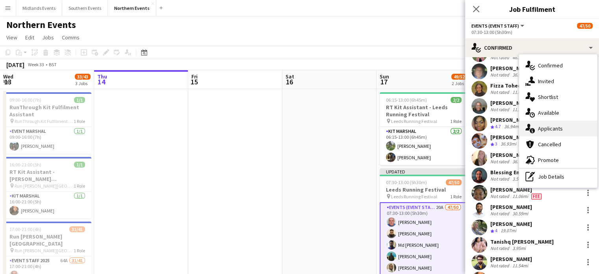
click at [559, 128] on div "single-neutral-actions-information Applicants" at bounding box center [558, 128] width 78 height 16
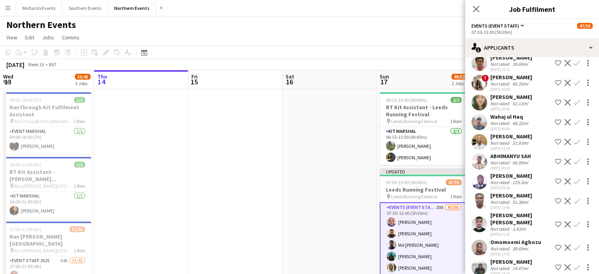
scroll to position [180, 0]
click at [574, 222] on app-icon "Confirm" at bounding box center [577, 223] width 6 height 6
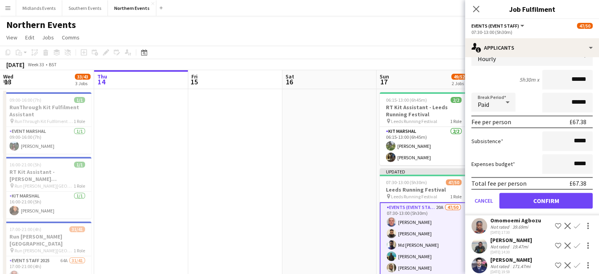
scroll to position [380, 0]
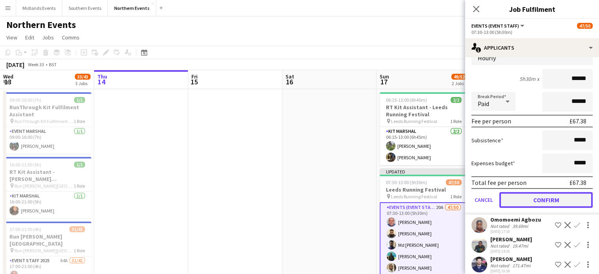
click at [565, 197] on button "Confirm" at bounding box center [545, 200] width 93 height 16
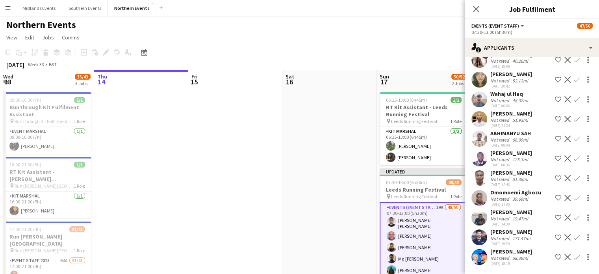
scroll to position [183, 0]
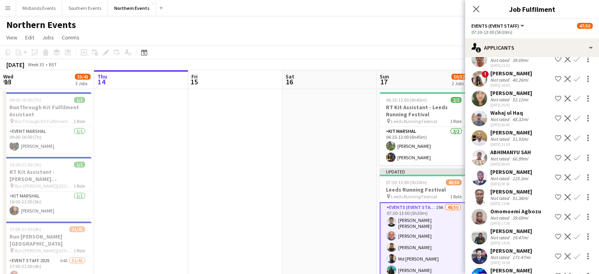
click at [574, 236] on app-icon "Confirm" at bounding box center [577, 236] width 6 height 6
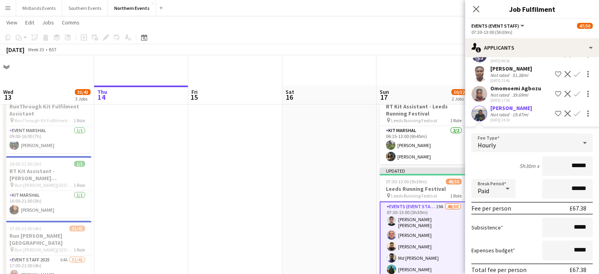
scroll to position [32, 0]
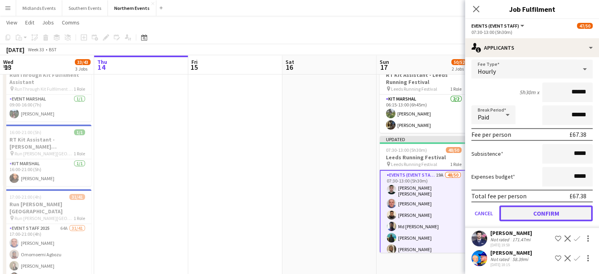
click at [567, 208] on button "Confirm" at bounding box center [545, 213] width 93 height 16
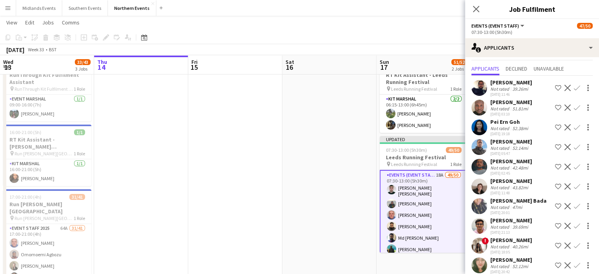
scroll to position [0, 0]
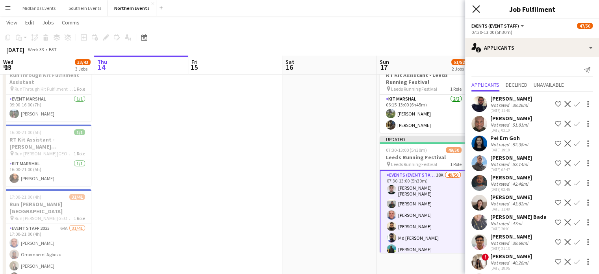
click at [476, 11] on icon "Close pop-in" at bounding box center [475, 8] width 7 height 7
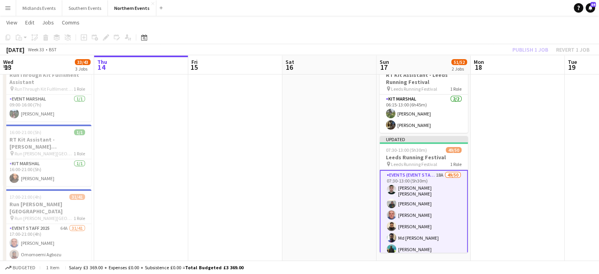
click at [534, 50] on div "Publish 1 job Revert 1 job" at bounding box center [551, 49] width 96 height 10
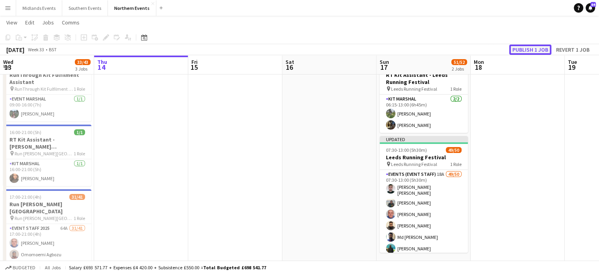
click at [529, 49] on button "Publish 1 job" at bounding box center [530, 49] width 42 height 10
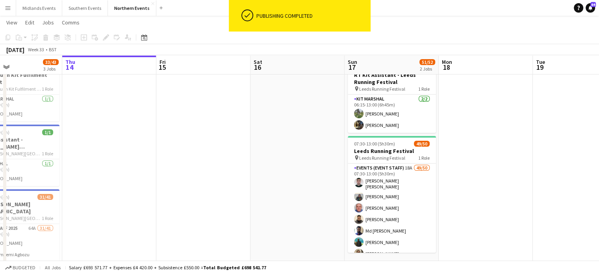
scroll to position [0, 221]
drag, startPoint x: 435, startPoint y: 193, endPoint x: 402, endPoint y: 189, distance: 32.5
click at [402, 189] on app-calendar-viewport "Mon 11 Tue 12 Wed 13 33/43 3 Jobs Thu 14 Fri 15 Sat 16 Sun 17 51/52 2 Jobs Mon …" at bounding box center [299, 197] width 599 height 396
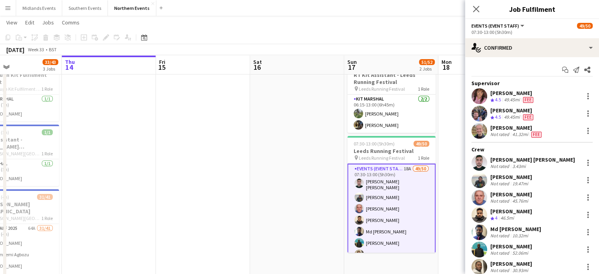
drag, startPoint x: 534, startPoint y: 177, endPoint x: 491, endPoint y: 175, distance: 43.4
click at [491, 175] on div "Bethanie Halligan Not rated 19.47mi" at bounding box center [532, 180] width 134 height 16
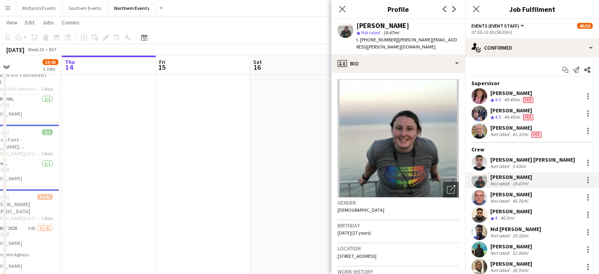
copy div "Bethanie Halligan"
drag, startPoint x: 531, startPoint y: 161, endPoint x: 490, endPoint y: 159, distance: 41.4
click at [490, 159] on div "Syed Javaid Hussain Not rated 3.43mi" at bounding box center [532, 163] width 134 height 16
copy div "[PERSON_NAME] [PERSON_NAME]"
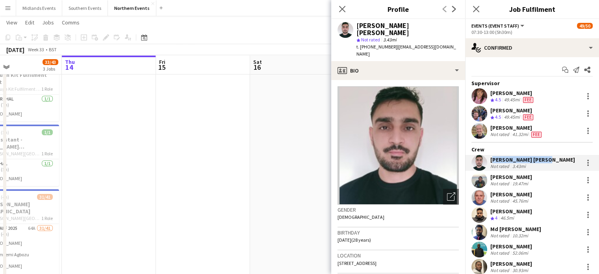
click at [474, 7] on icon at bounding box center [476, 9] width 6 height 6
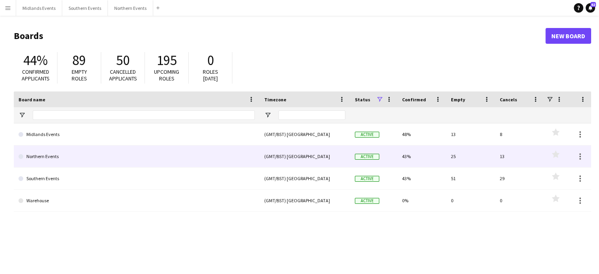
click at [44, 154] on link "Northern Events" at bounding box center [137, 156] width 236 height 22
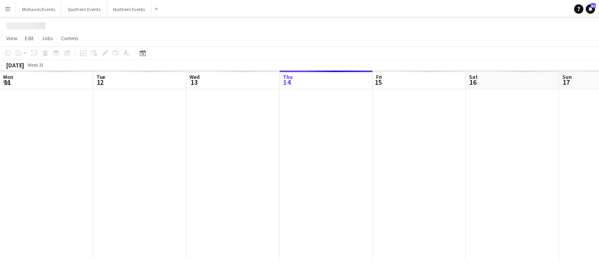
scroll to position [0, 188]
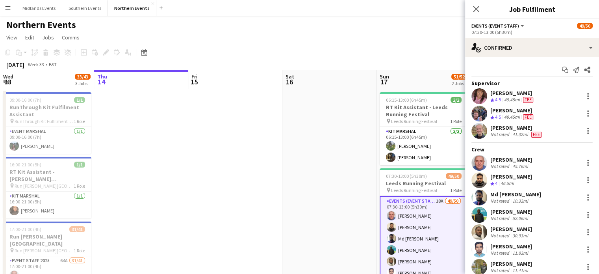
click at [529, 226] on div "[PERSON_NAME]" at bounding box center [511, 228] width 42 height 7
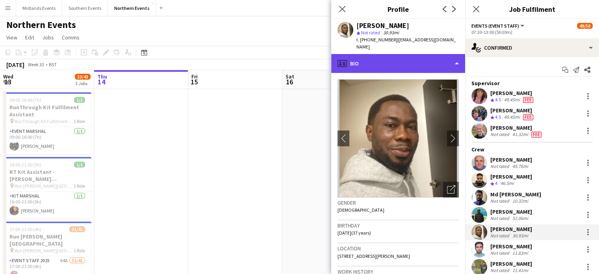
click at [413, 54] on div "profile Bio" at bounding box center [398, 63] width 134 height 19
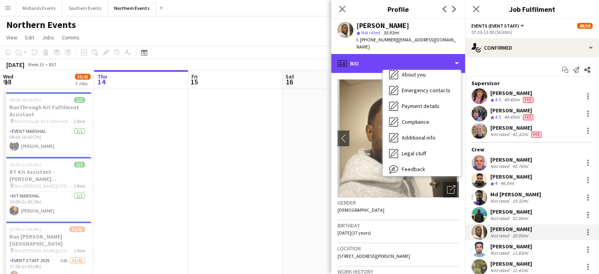
scroll to position [74, 0]
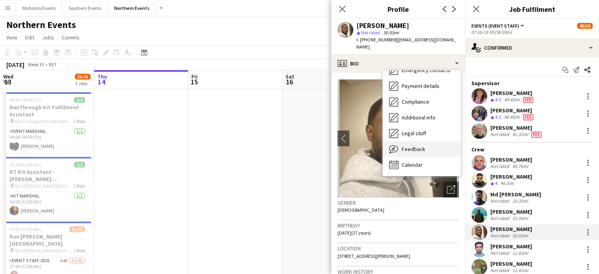
click at [417, 145] on span "Feedback" at bounding box center [414, 148] width 24 height 7
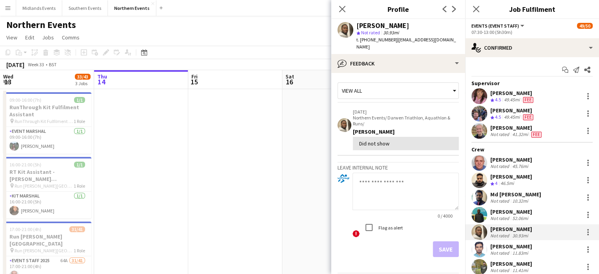
click at [369, 193] on textarea at bounding box center [405, 190] width 106 height 37
type textarea "**********"
click at [438, 241] on button "Save" at bounding box center [446, 249] width 26 height 16
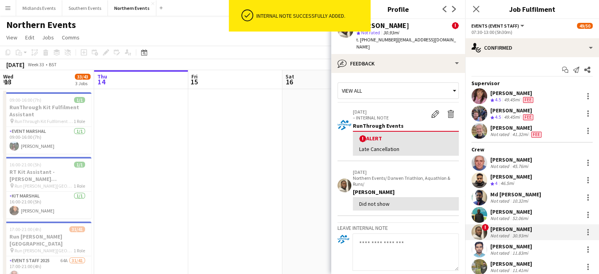
click at [587, 230] on div "! Rasaq Muhammed Not rated 30.93mi" at bounding box center [532, 232] width 134 height 16
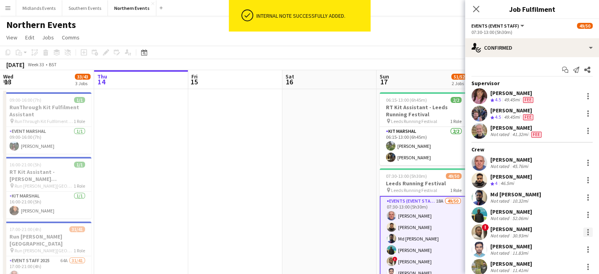
click at [587, 231] on div at bounding box center [588, 232] width 2 height 2
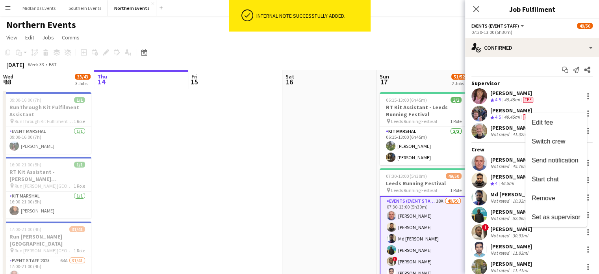
click at [563, 204] on button "Remove" at bounding box center [555, 198] width 61 height 19
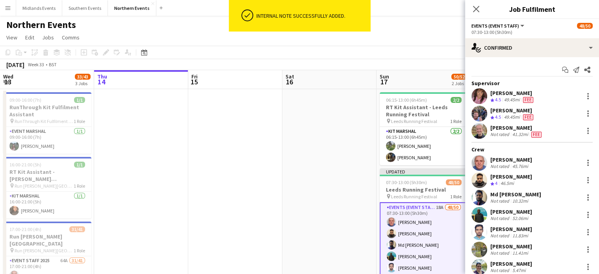
click at [550, 197] on div "Md Zakir Hosen Not rated 10.32mi" at bounding box center [532, 197] width 134 height 16
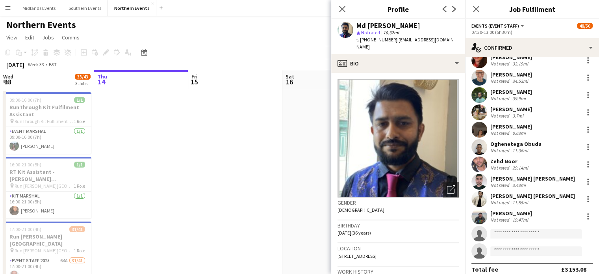
scroll to position [716, 0]
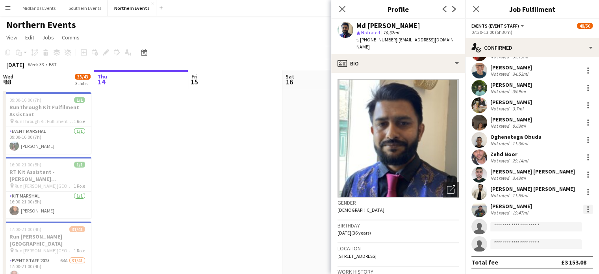
click at [583, 208] on div at bounding box center [587, 208] width 9 height 9
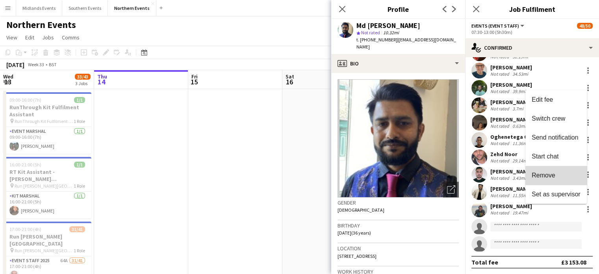
click at [562, 178] on span "Remove" at bounding box center [556, 174] width 49 height 7
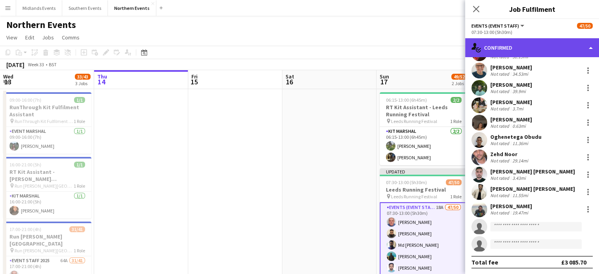
click at [592, 46] on div "single-neutral-actions-check-2 Confirmed" at bounding box center [532, 47] width 134 height 19
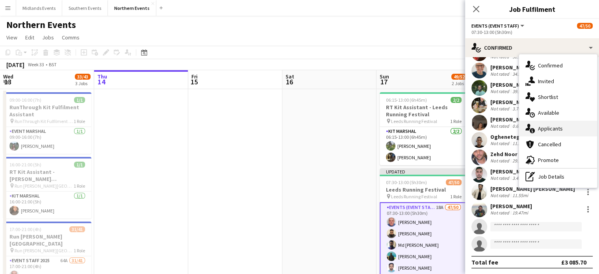
click at [564, 133] on div "single-neutral-actions-information Applicants" at bounding box center [558, 128] width 78 height 16
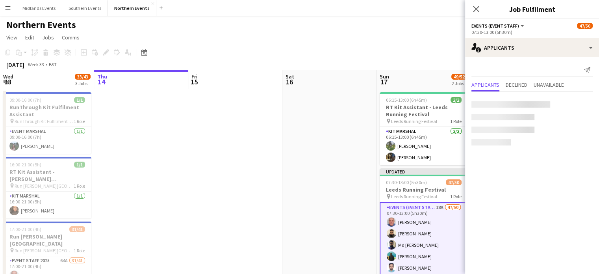
scroll to position [0, 0]
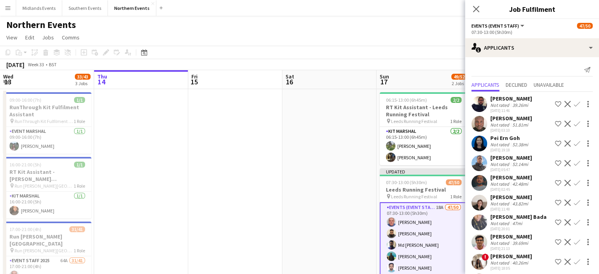
click at [574, 161] on app-icon "Confirm" at bounding box center [577, 163] width 6 height 6
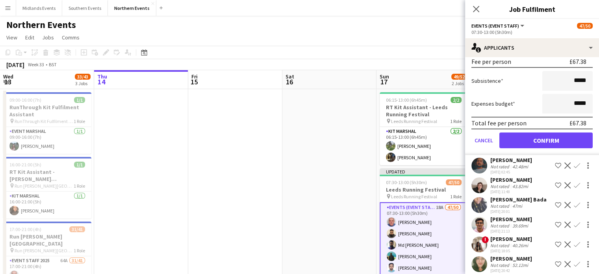
scroll to position [192, 0]
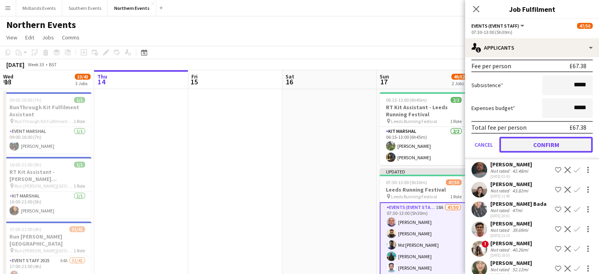
click at [549, 143] on button "Confirm" at bounding box center [545, 145] width 93 height 16
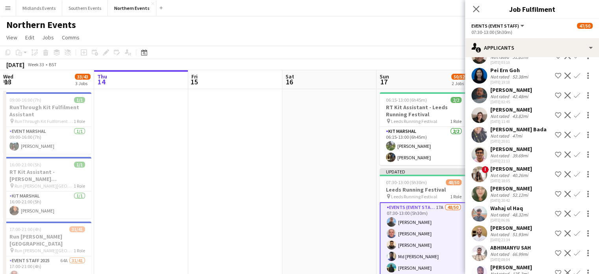
scroll to position [73, 0]
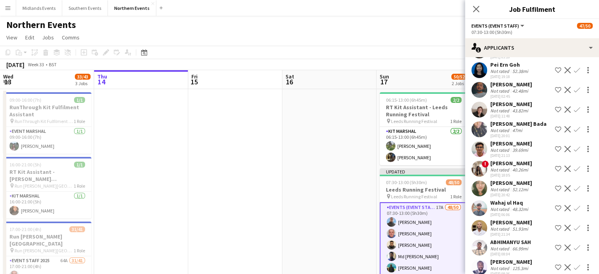
click at [508, 220] on div "[PERSON_NAME]" at bounding box center [511, 222] width 42 height 7
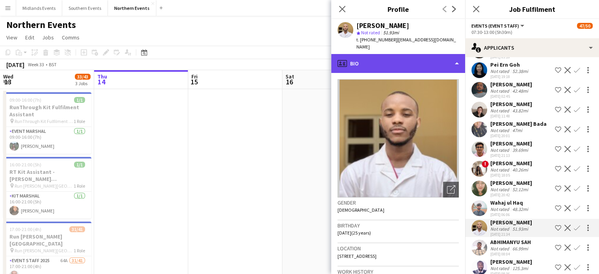
click at [373, 55] on div "profile Bio" at bounding box center [398, 63] width 134 height 19
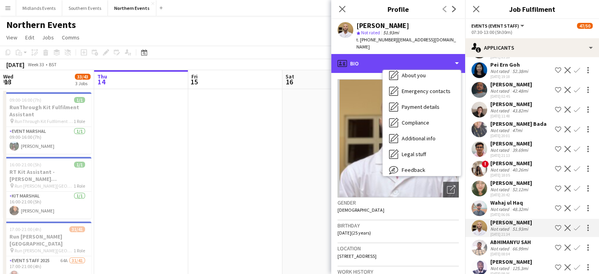
scroll to position [74, 0]
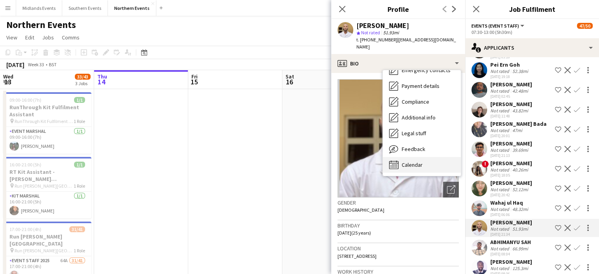
click at [425, 159] on div "Calendar Calendar" at bounding box center [422, 165] width 78 height 16
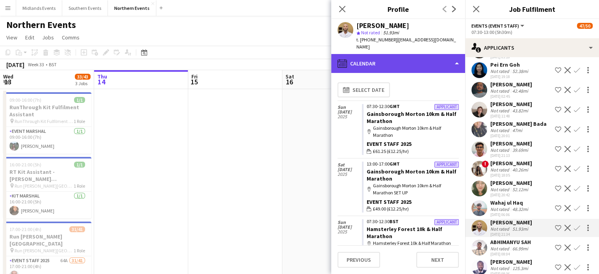
click at [430, 59] on div "calendar-full Calendar" at bounding box center [398, 63] width 134 height 19
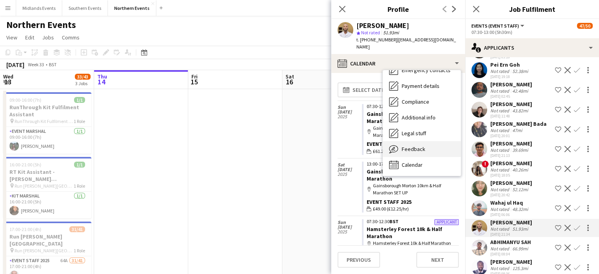
click at [434, 141] on div "Feedback Feedback" at bounding box center [422, 149] width 78 height 16
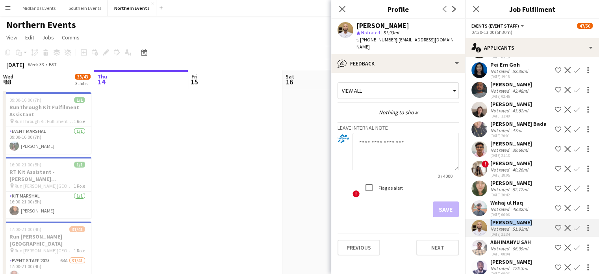
drag, startPoint x: 522, startPoint y: 222, endPoint x: 487, endPoint y: 226, distance: 35.4
click at [487, 226] on div "Israel Egede Not rated 51.93mi 06-08-2025 21:34 Shortlist crew Decline Confirm" at bounding box center [532, 228] width 134 height 18
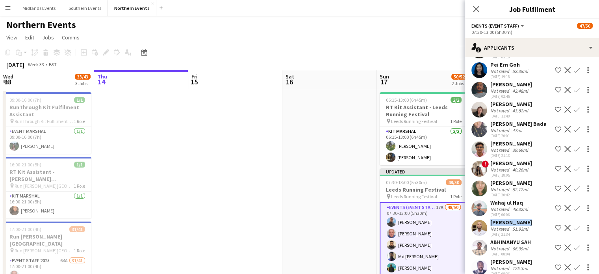
copy div "[PERSON_NAME]"
click at [574, 225] on app-icon "Confirm" at bounding box center [577, 227] width 6 height 6
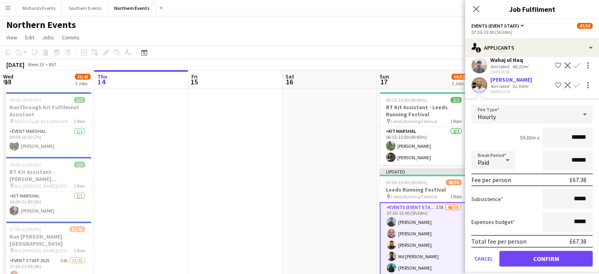
scroll to position [217, 0]
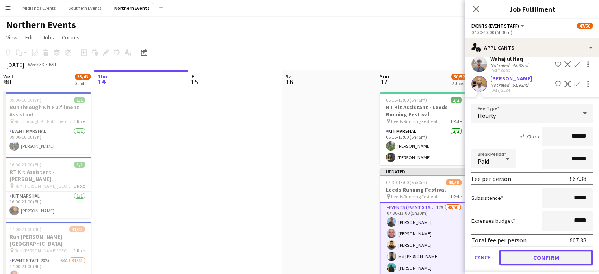
click at [550, 257] on button "Confirm" at bounding box center [545, 257] width 93 height 16
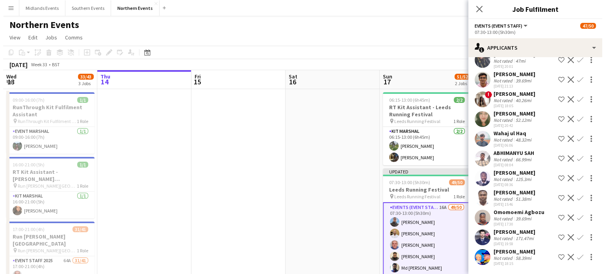
scroll to position [142, 0]
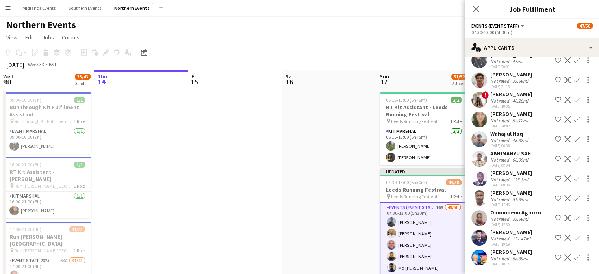
click at [555, 257] on app-icon "Shortlist crew" at bounding box center [558, 257] width 6 height 6
click at [555, 257] on app-icon "Remove crew from shortlist" at bounding box center [558, 257] width 6 height 6
click at [7, 6] on app-icon "Menu" at bounding box center [8, 8] width 6 height 6
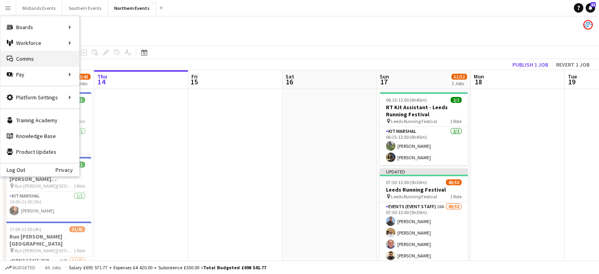
click at [16, 56] on link "Comms Comms" at bounding box center [39, 59] width 79 height 16
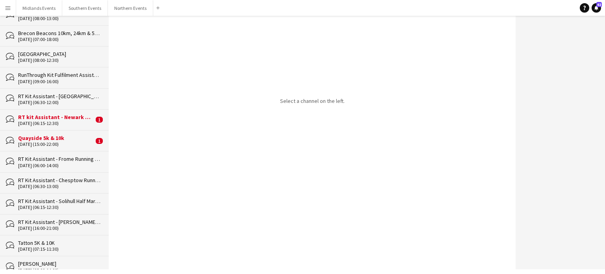
scroll to position [496, 0]
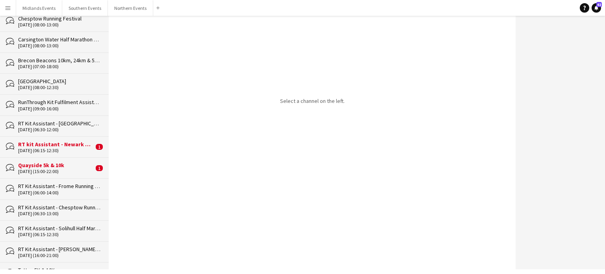
click at [41, 164] on div "Quayside 5k & 10k" at bounding box center [56, 164] width 76 height 7
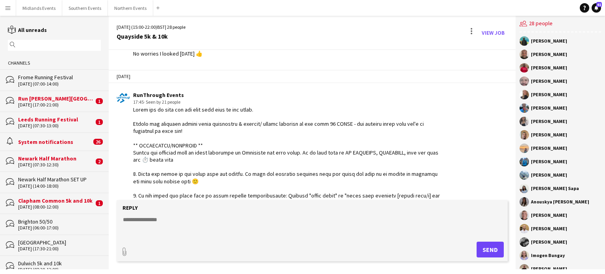
scroll to position [1738, 0]
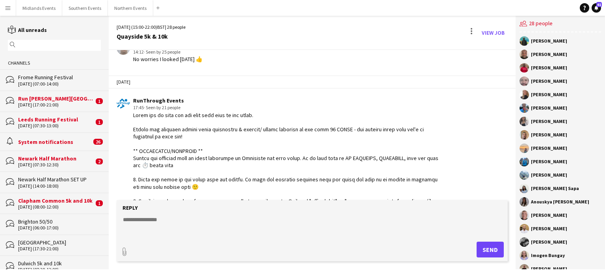
drag, startPoint x: 157, startPoint y: 138, endPoint x: 127, endPoint y: 104, distance: 45.2
click at [127, 104] on div "RunThrough Events 17:45 · Seen by 21 people" at bounding box center [279, 201] width 325 height 208
copy div "Please can everyone update their timesheets & mileage/ travel expenses in the n…"
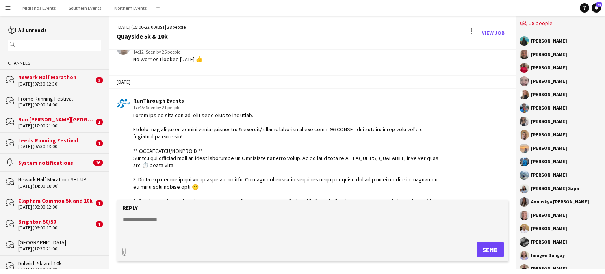
click at [40, 119] on div "Run [PERSON_NAME][GEOGRAPHIC_DATA]" at bounding box center [56, 119] width 76 height 7
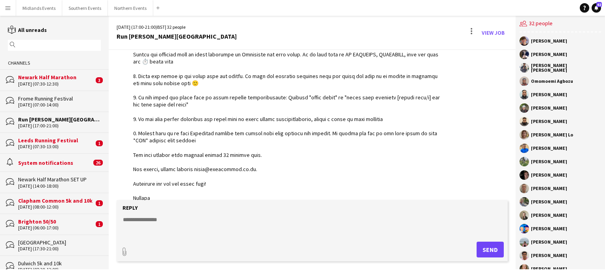
scroll to position [1470, 0]
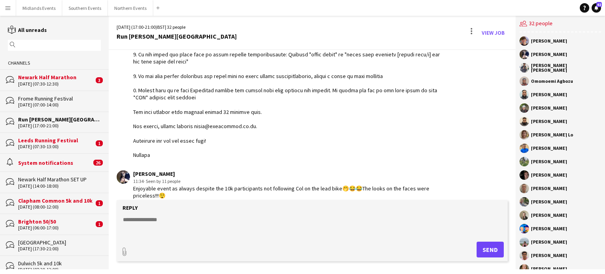
click at [52, 138] on div "Leeds Running Festival" at bounding box center [56, 140] width 76 height 7
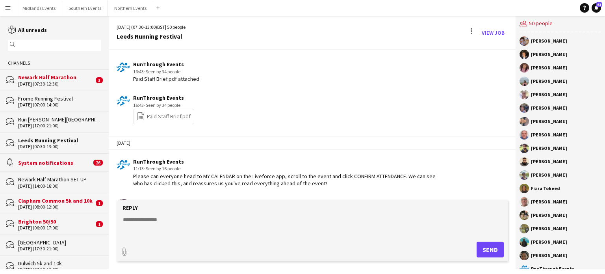
scroll to position [1108, 0]
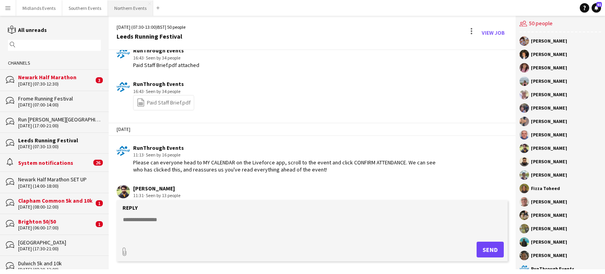
click at [117, 8] on button "Northern Events Close" at bounding box center [130, 7] width 45 height 15
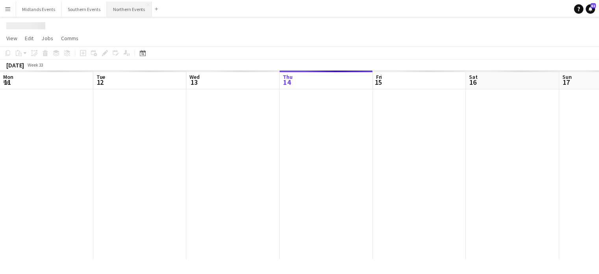
scroll to position [0, 188]
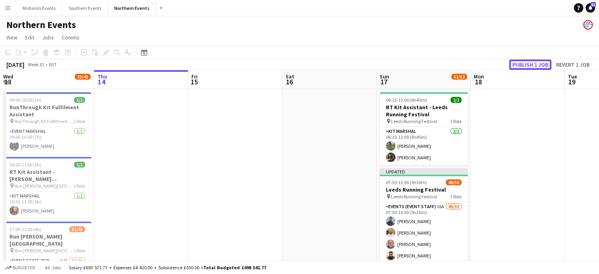
click at [519, 67] on button "Publish 1 job" at bounding box center [530, 64] width 42 height 10
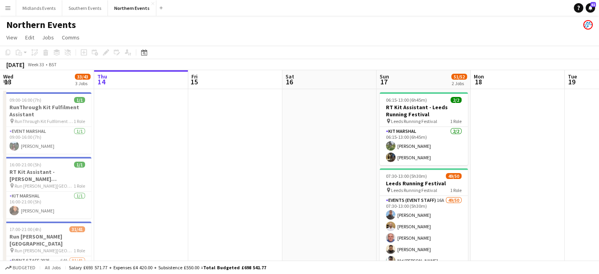
drag, startPoint x: 517, startPoint y: 96, endPoint x: 300, endPoint y: 118, distance: 218.0
click at [300, 118] on app-calendar-viewport "Mon 11 Tue 12 Wed 13 33/43 3 Jobs Thu 14 Fri 15 Sat 16 Sun 17 51/52 2 Jobs Mon …" at bounding box center [299, 248] width 599 height 357
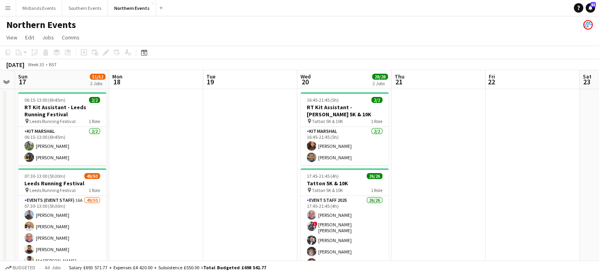
drag, startPoint x: 460, startPoint y: 138, endPoint x: 246, endPoint y: 132, distance: 214.7
click at [246, 132] on app-calendar-viewport "Wed 13 33/43 3 Jobs Thu 14 Fri 15 Sat 16 Sun 17 51/52 2 Jobs Mon 18 Tue 19 Wed …" at bounding box center [299, 248] width 599 height 357
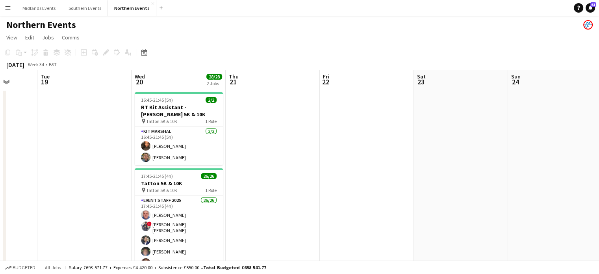
drag, startPoint x: 497, startPoint y: 163, endPoint x: 135, endPoint y: 138, distance: 363.2
click at [135, 138] on app-calendar-viewport "Fri 15 Sat 16 Sun 17 51/52 2 Jobs Mon 18 Tue 19 Wed 20 28/28 2 Jobs Thu 21 Fri …" at bounding box center [299, 248] width 599 height 357
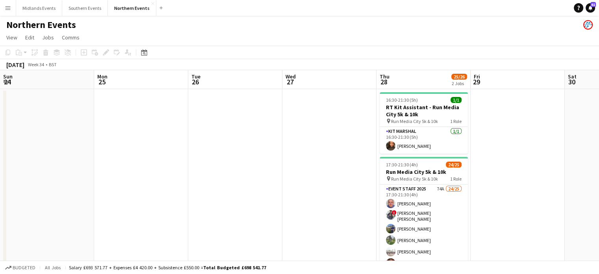
drag, startPoint x: 376, startPoint y: 163, endPoint x: 130, endPoint y: 148, distance: 246.9
click at [130, 148] on app-calendar-viewport "Thu 21 Fri 22 Sat 23 Sun 24 Mon 25 Tue 26 Wed 27 Thu 28 25/26 2 Jobs Fri 29 Sat…" at bounding box center [299, 248] width 599 height 357
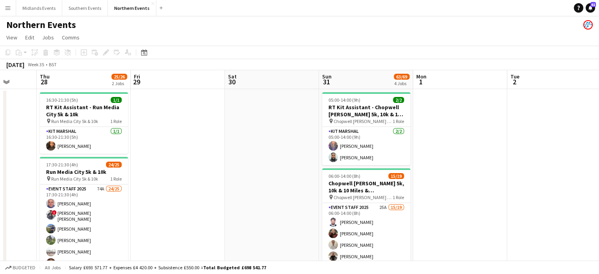
drag, startPoint x: 331, startPoint y: 193, endPoint x: 30, endPoint y: 179, distance: 301.6
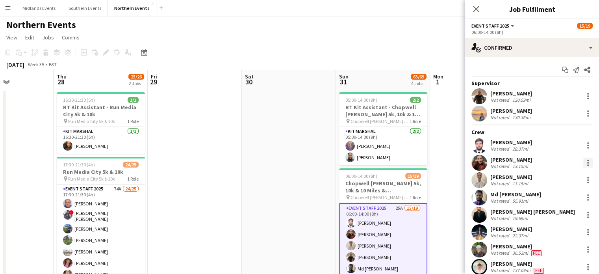
click at [583, 160] on div at bounding box center [587, 162] width 9 height 9
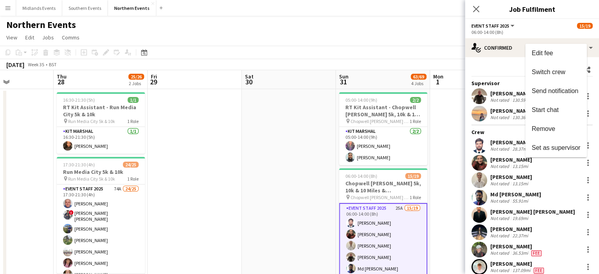
click at [583, 163] on div at bounding box center [299, 137] width 599 height 274
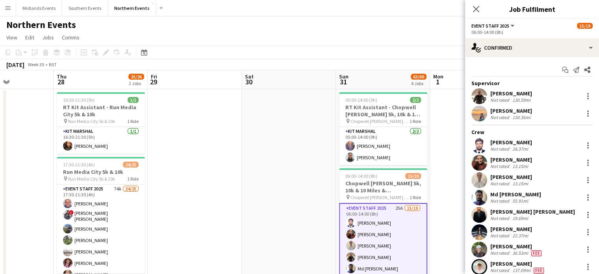
drag, startPoint x: 583, startPoint y: 163, endPoint x: 449, endPoint y: 116, distance: 142.0
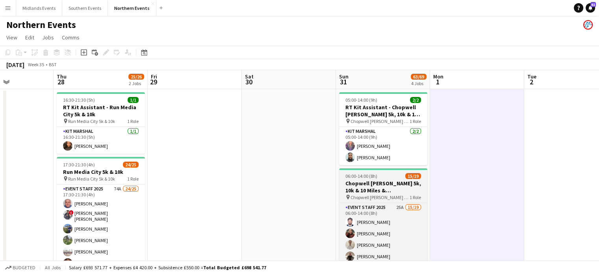
click at [380, 180] on h3 "Chopwell [PERSON_NAME] 5k, 10k & 10 Miles & [PERSON_NAME]" at bounding box center [383, 187] width 88 height 14
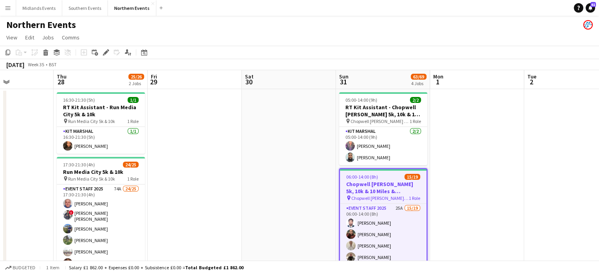
click at [376, 184] on h3 "Chopwell [PERSON_NAME] 5k, 10k & 10 Miles & [PERSON_NAME]" at bounding box center [383, 187] width 87 height 14
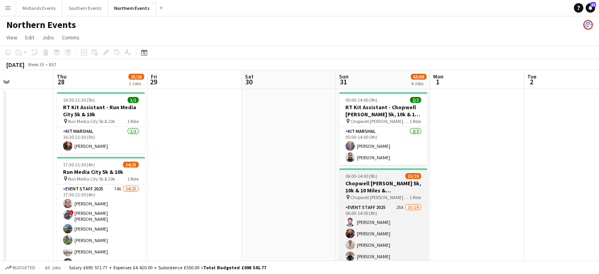
click at [376, 184] on h3 "Chopwell [PERSON_NAME] 5k, 10k & 10 Miles & [PERSON_NAME]" at bounding box center [383, 187] width 88 height 14
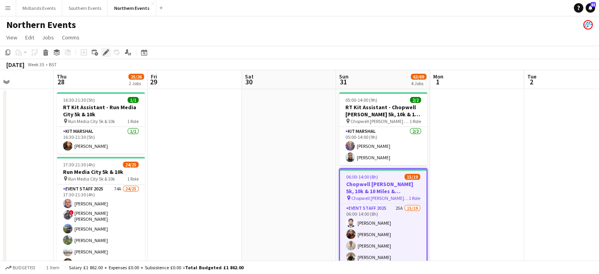
click at [106, 52] on icon at bounding box center [106, 52] width 4 height 4
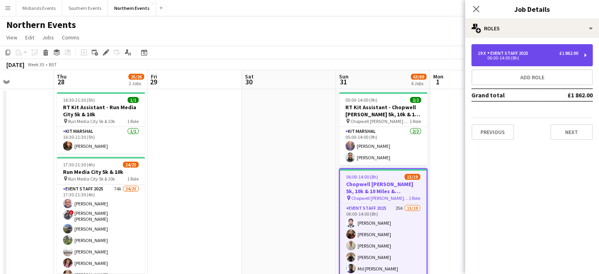
click at [582, 59] on div "19 x Event Staff 2025 £1 862.00 06:00-14:00 (8h)" at bounding box center [531, 55] width 121 height 22
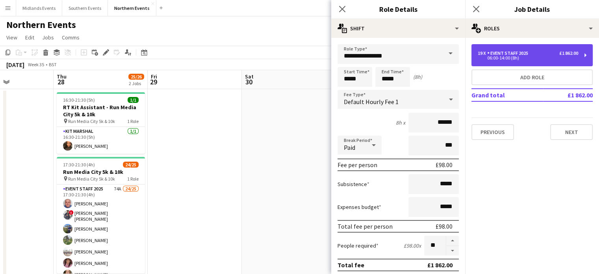
click at [582, 58] on div "19 x Event Staff 2025 £1 862.00 06:00-14:00 (8h)" at bounding box center [531, 55] width 121 height 22
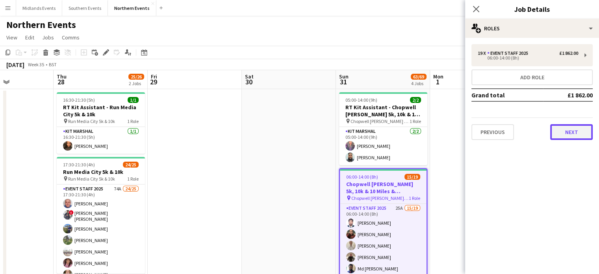
click at [578, 132] on button "Next" at bounding box center [571, 132] width 43 height 16
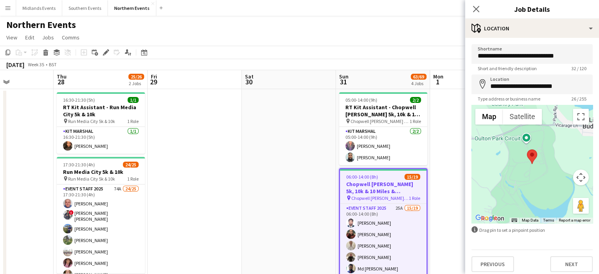
scroll to position [4, 0]
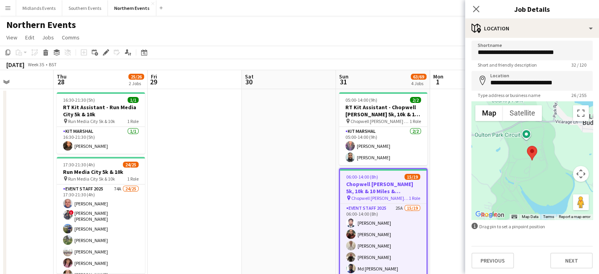
click at [541, 171] on div at bounding box center [531, 160] width 121 height 118
click at [563, 78] on input "**********" at bounding box center [531, 81] width 121 height 20
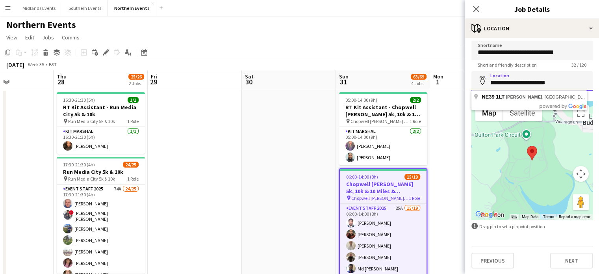
scroll to position [3, 0]
type input "**********"
click button "Next" at bounding box center [571, 261] width 43 height 16
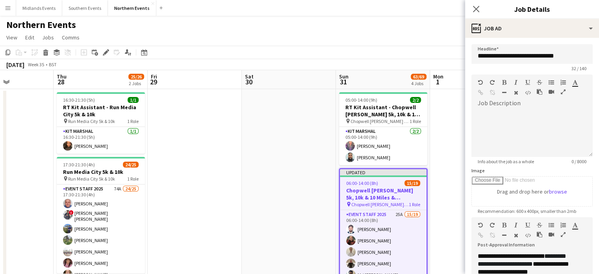
scroll to position [0, 0]
click at [475, 9] on icon "Close pop-in" at bounding box center [475, 8] width 7 height 7
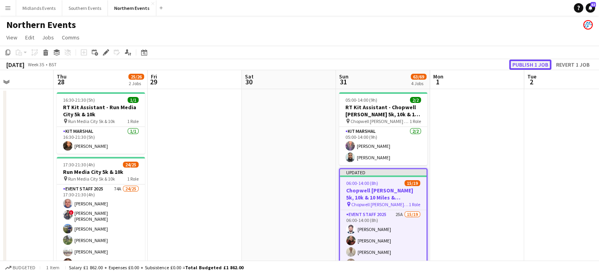
click at [518, 67] on button "Publish 1 job" at bounding box center [530, 64] width 42 height 10
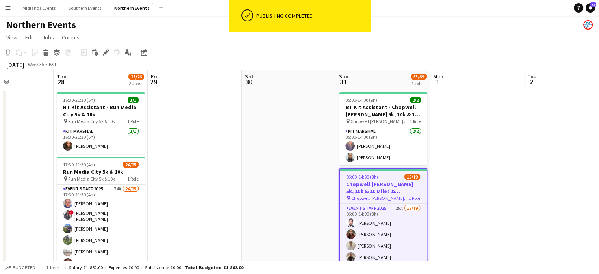
click at [376, 189] on h3 "Chopwell [PERSON_NAME] 5k, 10k & 10 Miles & [PERSON_NAME]" at bounding box center [383, 187] width 87 height 14
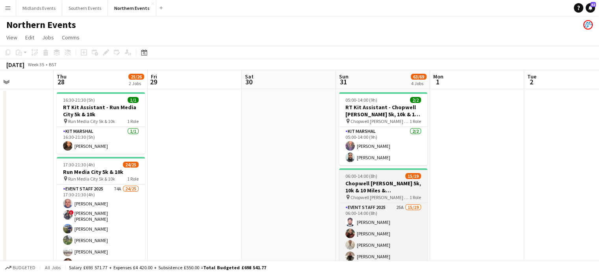
click at [386, 186] on h3 "Chopwell [PERSON_NAME] 5k, 10k & 10 Miles & [PERSON_NAME]" at bounding box center [383, 187] width 88 height 14
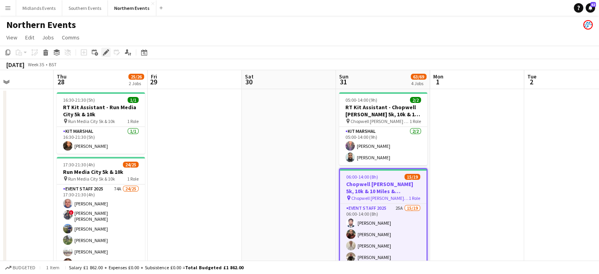
click at [107, 54] on icon "Edit" at bounding box center [106, 52] width 6 height 6
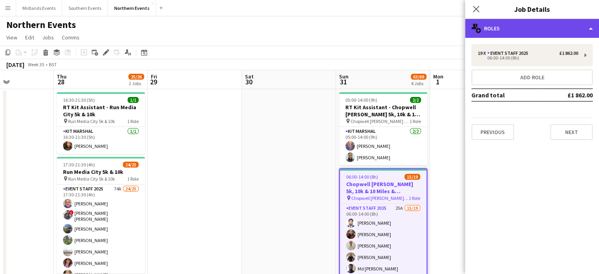
click at [553, 29] on div "multiple-users-add Roles" at bounding box center [532, 28] width 134 height 19
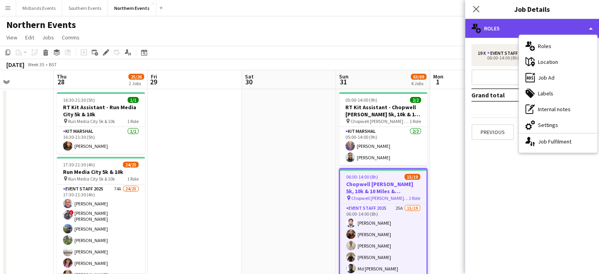
click at [534, 28] on div "multiple-users-add Roles" at bounding box center [532, 28] width 134 height 19
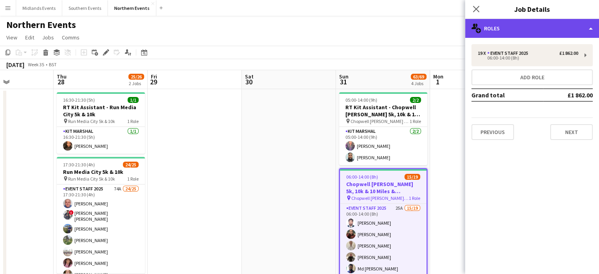
click at [508, 32] on div "multiple-users-add Roles" at bounding box center [532, 28] width 134 height 19
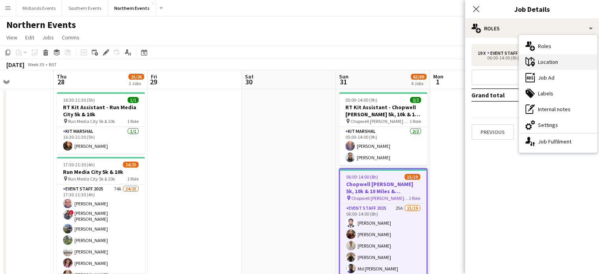
click at [539, 65] on div "maps-pin-1 Location" at bounding box center [558, 62] width 78 height 16
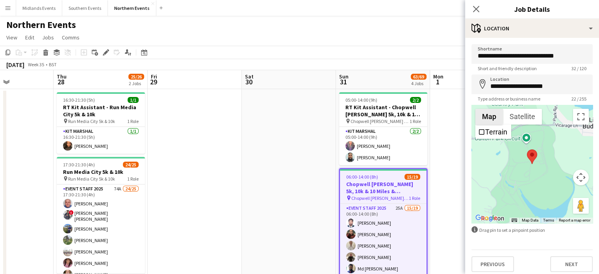
click at [493, 119] on button "Map" at bounding box center [489, 117] width 28 height 16
click at [493, 126] on li "Terrain" at bounding box center [493, 131] width 34 height 13
click at [491, 132] on label "Terrain" at bounding box center [496, 132] width 22 height 8
click at [524, 119] on button "Satellite" at bounding box center [522, 117] width 39 height 16
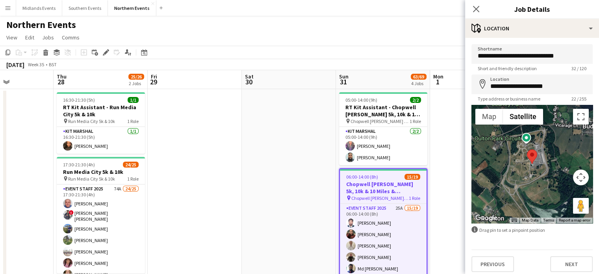
click at [524, 119] on button "Satellite" at bounding box center [523, 117] width 40 height 16
click at [491, 119] on button "Map" at bounding box center [489, 117] width 28 height 16
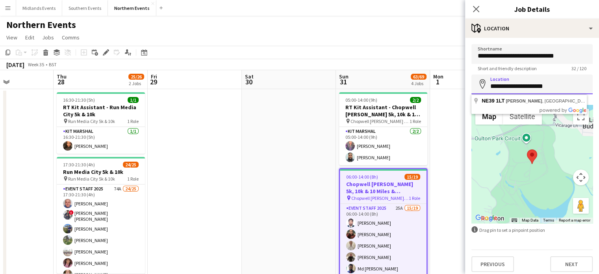
click at [484, 92] on input "**********" at bounding box center [531, 84] width 121 height 20
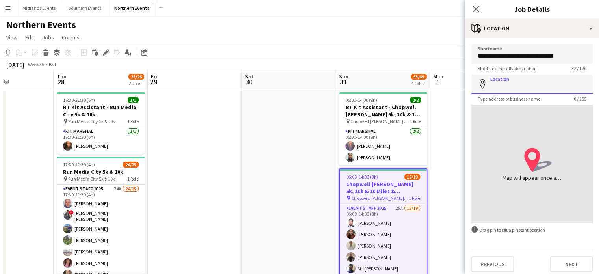
paste input "**********"
type input "**********"
click button "Next" at bounding box center [571, 264] width 43 height 16
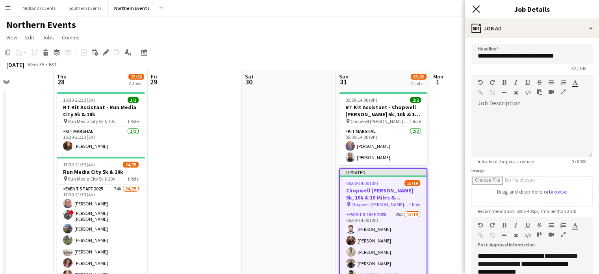
click at [475, 12] on icon "Close pop-in" at bounding box center [475, 8] width 7 height 7
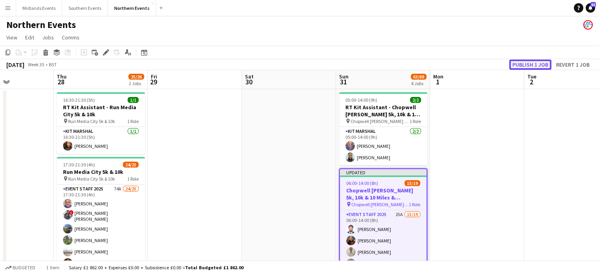
click at [518, 65] on button "Publish 1 job" at bounding box center [530, 64] width 42 height 10
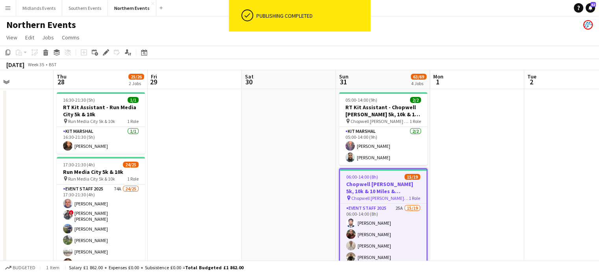
click at [383, 189] on h3 "Chopwell [PERSON_NAME] 5k, 10k & 10 Miles & [PERSON_NAME]" at bounding box center [383, 187] width 87 height 14
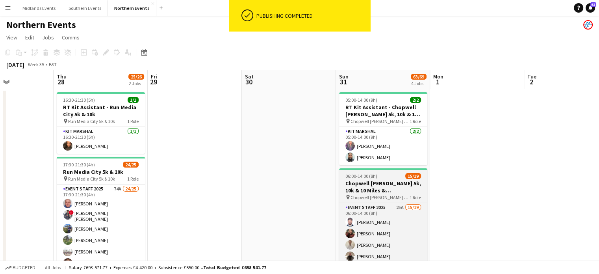
click at [381, 181] on h3 "Chopwell [PERSON_NAME] 5k, 10k & 10 Miles & [PERSON_NAME]" at bounding box center [383, 187] width 88 height 14
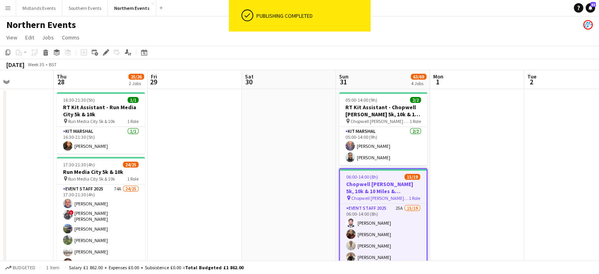
click at [381, 181] on h3 "Chopwell [PERSON_NAME] 5k, 10k & 10 Miles & [PERSON_NAME]" at bounding box center [383, 187] width 87 height 14
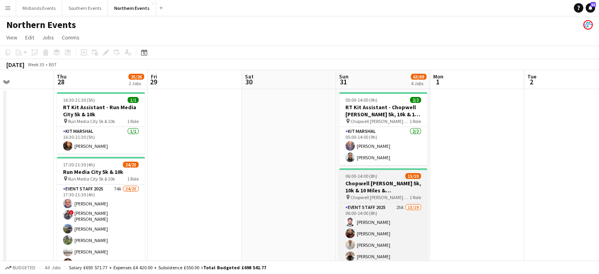
click at [376, 190] on h3 "Chopwell [PERSON_NAME] 5k, 10k & 10 Miles & [PERSON_NAME]" at bounding box center [383, 187] width 88 height 14
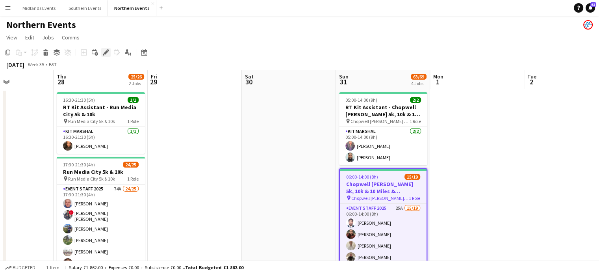
click at [105, 54] on icon at bounding box center [106, 52] width 4 height 4
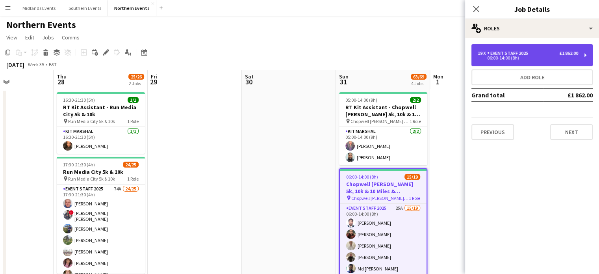
click at [581, 53] on div "19 x Event Staff 2025 £1 862.00 06:00-14:00 (8h)" at bounding box center [531, 55] width 121 height 22
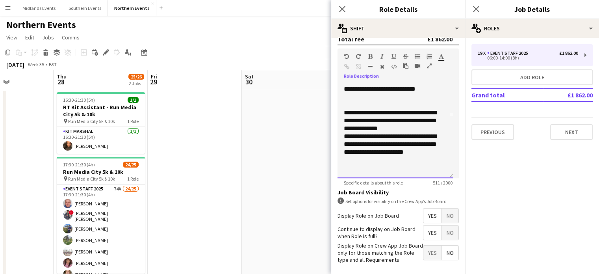
scroll to position [258, 0]
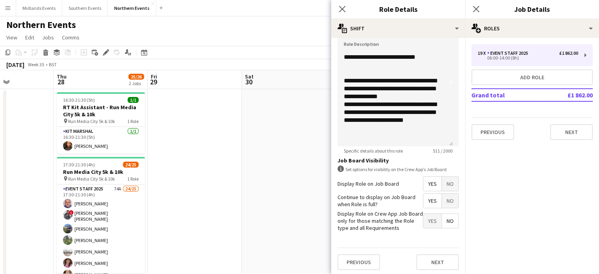
click at [566, 140] on div "19 x Event Staff 2025 £1 862.00 06:00-14:00 (8h) Add role Grand total £1 862.00…" at bounding box center [532, 92] width 134 height 108
click at [569, 133] on button "Next" at bounding box center [571, 132] width 43 height 16
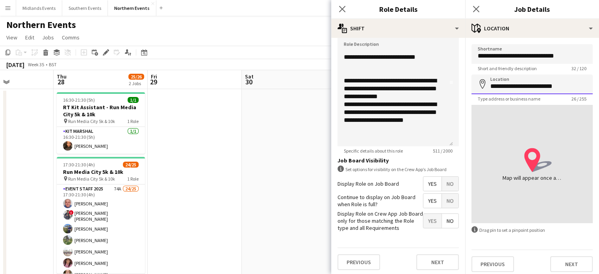
click at [562, 85] on input "**********" at bounding box center [531, 84] width 121 height 20
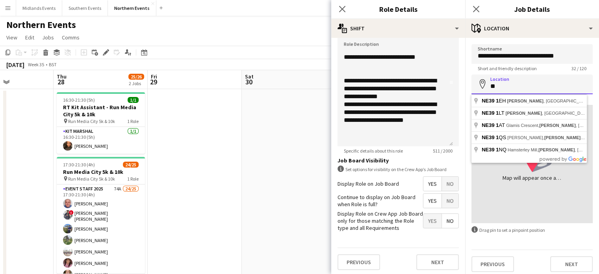
type input "*"
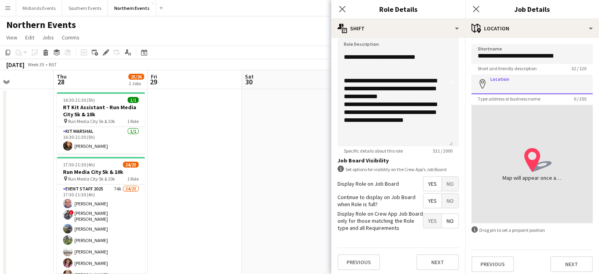
paste input "**********"
type input "**********"
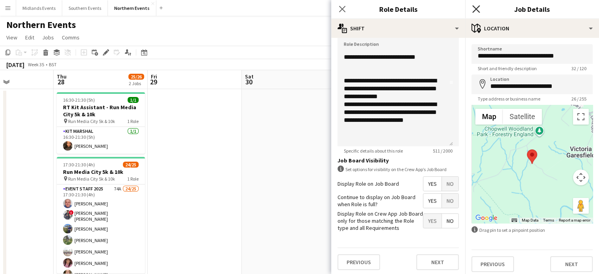
click at [476, 10] on icon at bounding box center [475, 8] width 7 height 7
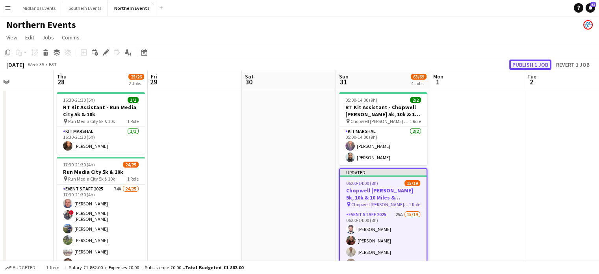
click at [526, 65] on button "Publish 1 job" at bounding box center [530, 64] width 42 height 10
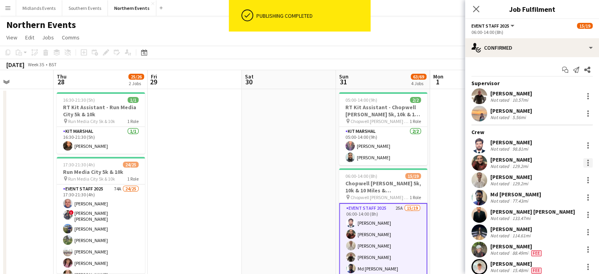
click at [587, 162] on div at bounding box center [588, 163] width 2 height 2
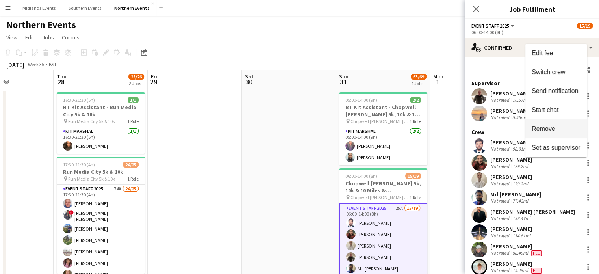
click at [560, 129] on span "Remove" at bounding box center [556, 128] width 49 height 7
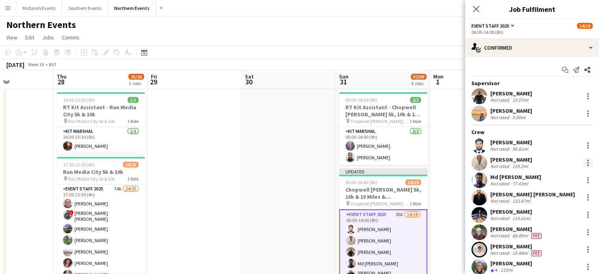
click at [583, 163] on div at bounding box center [587, 162] width 9 height 9
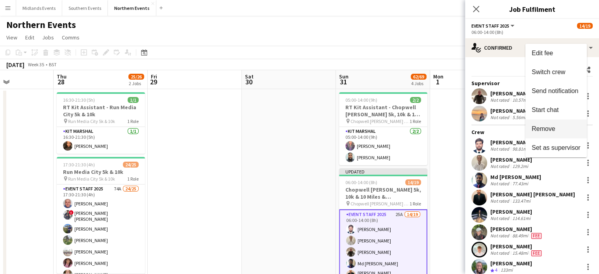
click at [556, 128] on span "Remove" at bounding box center [556, 128] width 49 height 7
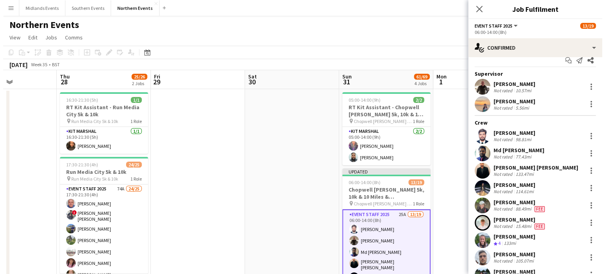
scroll to position [0, 0]
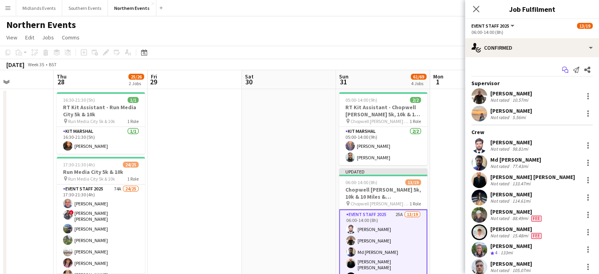
click at [562, 72] on icon "Start chat" at bounding box center [565, 70] width 6 height 6
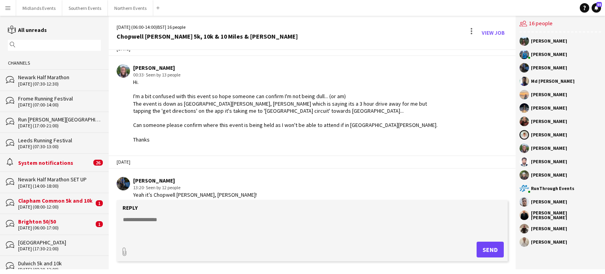
scroll to position [91, 0]
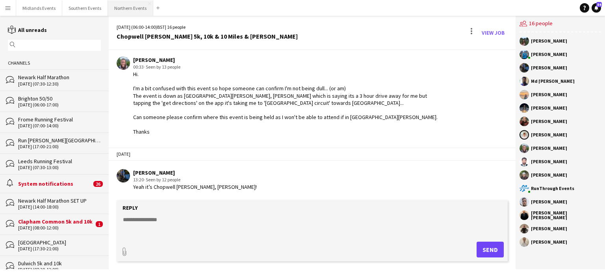
click at [120, 8] on button "Northern Events Close" at bounding box center [130, 7] width 45 height 15
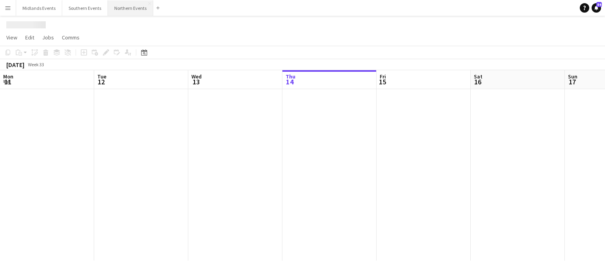
scroll to position [0, 188]
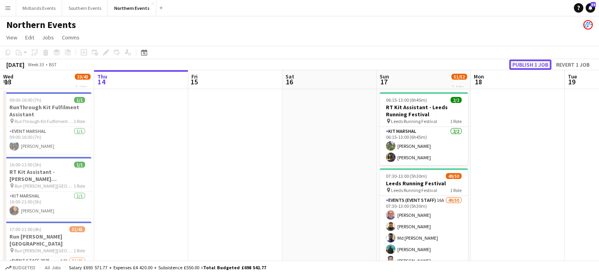
click at [523, 61] on button "Publish 1 job" at bounding box center [530, 64] width 42 height 10
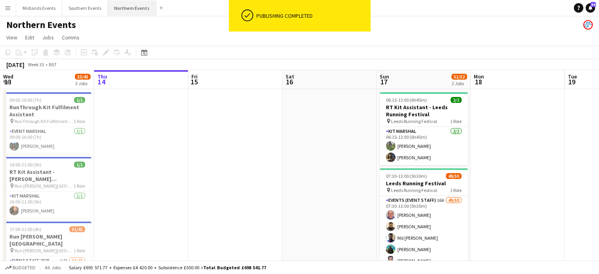
click at [124, 11] on button "Northern Events Close" at bounding box center [132, 7] width 48 height 15
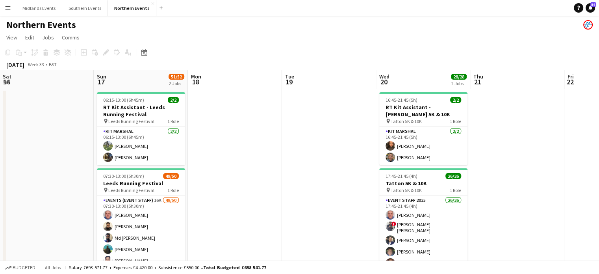
drag, startPoint x: 532, startPoint y: 198, endPoint x: 209, endPoint y: 209, distance: 323.1
click at [209, 209] on app-calendar-viewport "Wed 13 33/43 3 Jobs Thu 14 Fri 15 Sat 16 Sun 17 51/52 2 Jobs Mon 18 Tue 19 Wed …" at bounding box center [299, 248] width 599 height 357
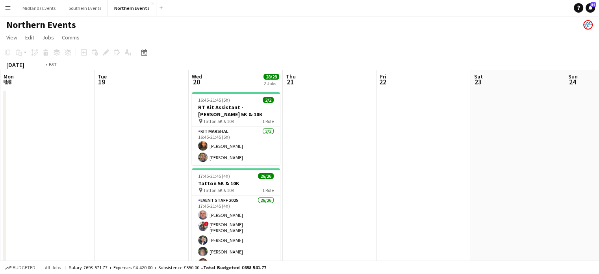
drag, startPoint x: 445, startPoint y: 194, endPoint x: 263, endPoint y: 196, distance: 181.1
click at [263, 196] on app-calendar-viewport "Fri 15 Sat 16 Sun 17 51/52 2 Jobs Mon 18 Tue 19 Wed 20 28/28 2 Jobs Thu 21 Fri …" at bounding box center [299, 248] width 599 height 357
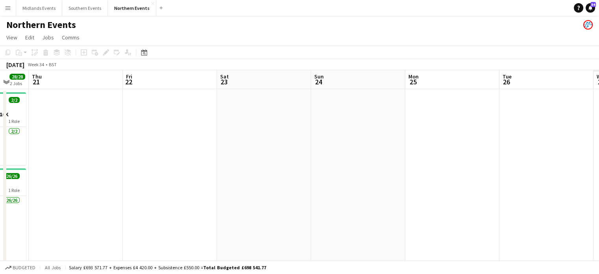
drag, startPoint x: 339, startPoint y: 221, endPoint x: 202, endPoint y: 230, distance: 138.2
click at [202, 230] on app-calendar-viewport "Sun 17 51/52 2 Jobs Mon 18 Tue 19 Wed 20 28/28 2 Jobs Thu 21 Fri 22 Sat 23 Sun …" at bounding box center [299, 248] width 599 height 357
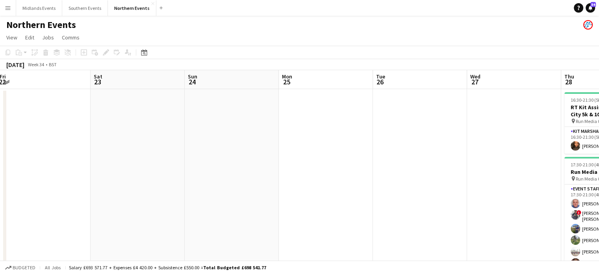
drag, startPoint x: 348, startPoint y: 235, endPoint x: 252, endPoint y: 241, distance: 96.3
click at [252, 241] on app-calendar-viewport "Tue 19 Wed 20 28/28 2 Jobs Thu 21 Fri 22 Sat 23 Sun 24 Mon 25 Tue 26 Wed 27 Thu…" at bounding box center [299, 248] width 599 height 357
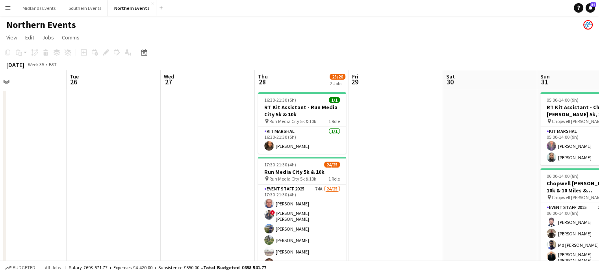
scroll to position [0, 336]
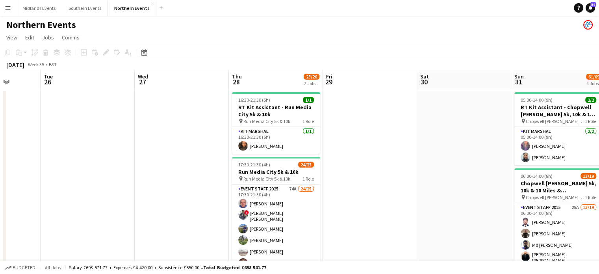
drag, startPoint x: 442, startPoint y: 255, endPoint x: 187, endPoint y: 263, distance: 254.9
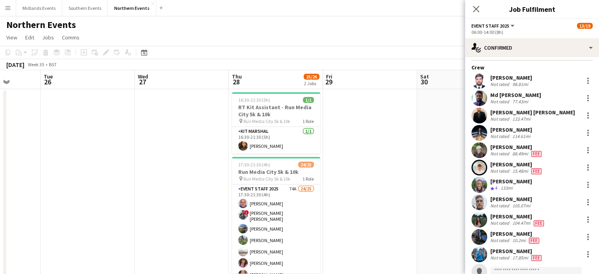
scroll to position [65, 0]
click at [587, 181] on div at bounding box center [588, 182] width 2 height 2
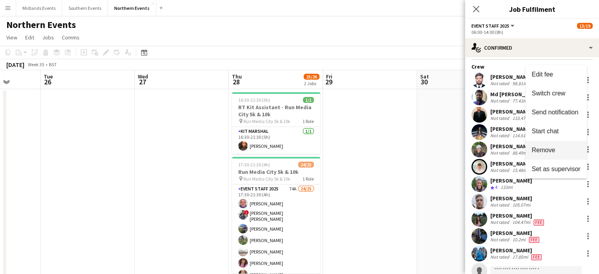
click at [549, 149] on span "Remove" at bounding box center [544, 149] width 24 height 7
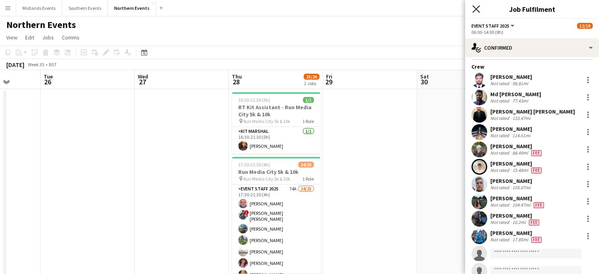
click at [473, 9] on icon "Close pop-in" at bounding box center [475, 8] width 7 height 7
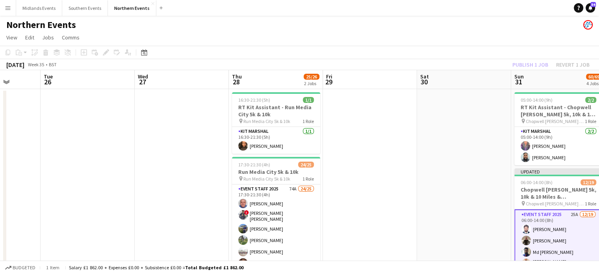
click at [528, 64] on div "Publish 1 job Revert 1 job" at bounding box center [551, 64] width 96 height 10
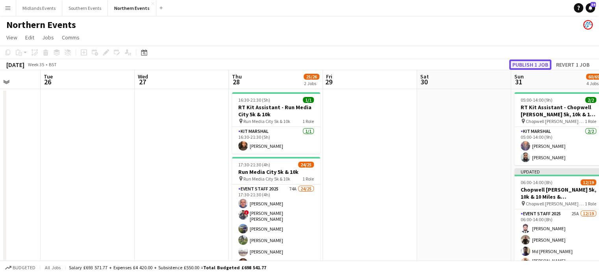
click at [528, 64] on button "Publish 1 job" at bounding box center [530, 64] width 42 height 10
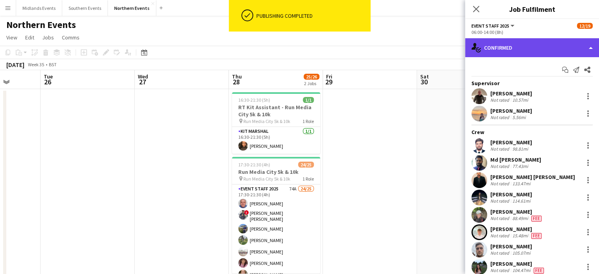
click at [533, 48] on div "single-neutral-actions-check-2 Confirmed" at bounding box center [532, 47] width 134 height 19
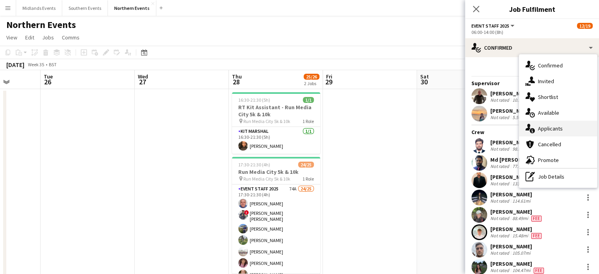
click at [556, 129] on div "single-neutral-actions-information Applicants" at bounding box center [558, 128] width 78 height 16
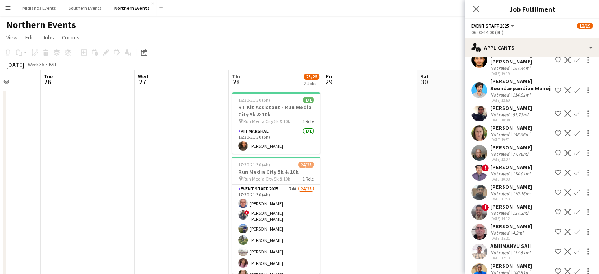
scroll to position [146, 0]
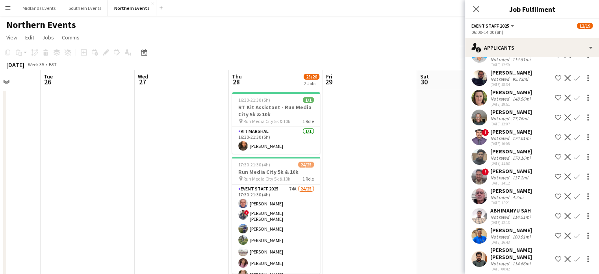
click at [574, 196] on app-icon "Confirm" at bounding box center [577, 196] width 6 height 6
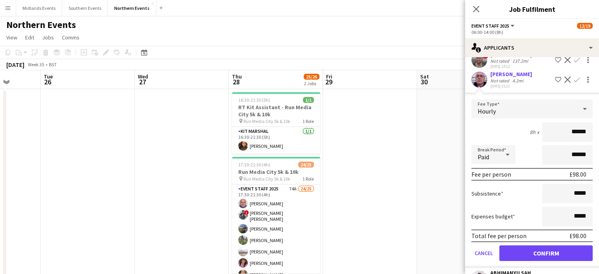
scroll to position [266, 0]
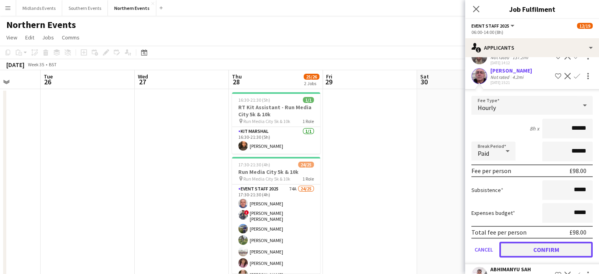
click at [554, 245] on button "Confirm" at bounding box center [545, 249] width 93 height 16
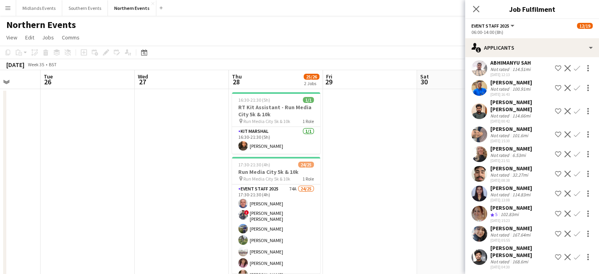
scroll to position [276, 0]
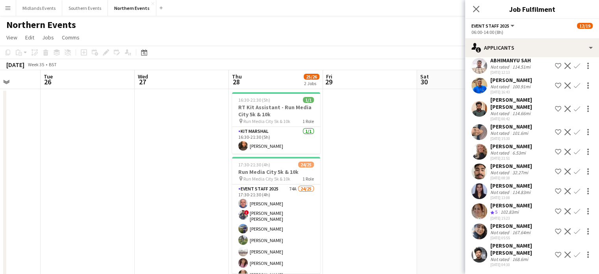
click at [572, 206] on button "Confirm" at bounding box center [576, 210] width 9 height 9
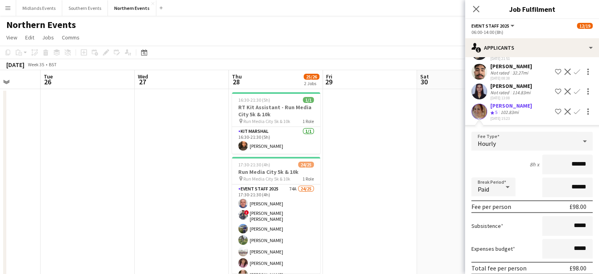
scroll to position [377, 0]
drag, startPoint x: 565, startPoint y: 163, endPoint x: 604, endPoint y: 173, distance: 41.0
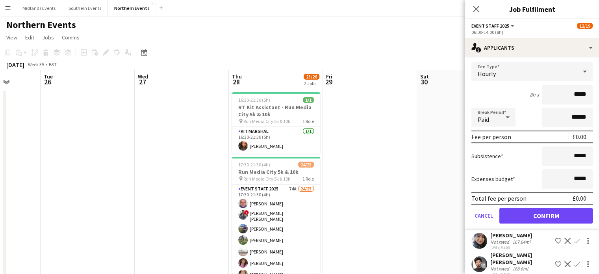
scroll to position [448, 0]
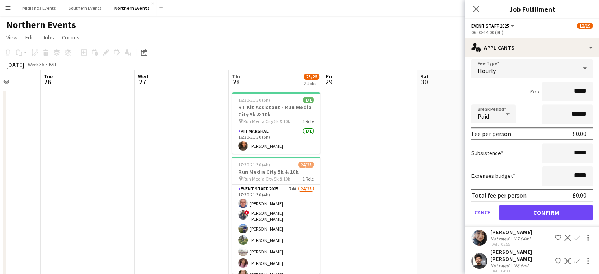
type input "*****"
click at [566, 213] on button "Confirm" at bounding box center [545, 212] width 93 height 16
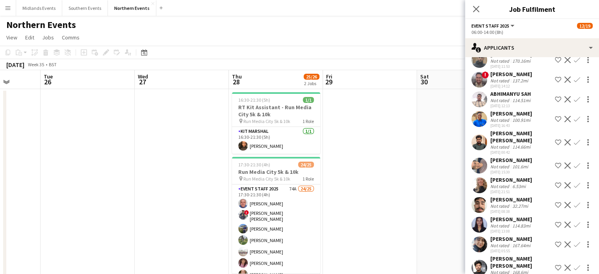
scroll to position [242, 0]
click at [574, 186] on app-icon "Confirm" at bounding box center [577, 185] width 6 height 6
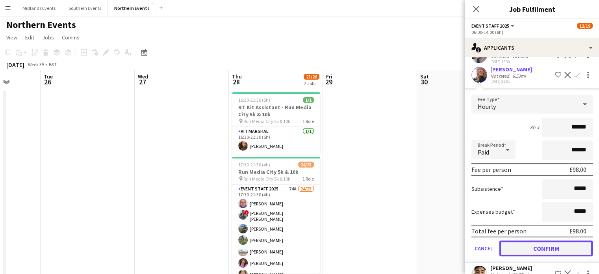
click at [552, 240] on button "Confirm" at bounding box center [545, 248] width 93 height 16
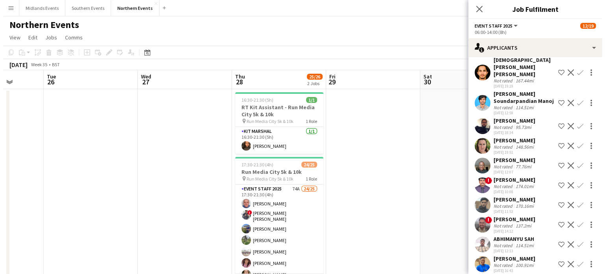
scroll to position [237, 0]
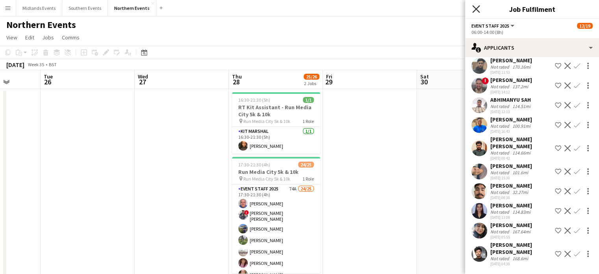
click at [479, 10] on icon "Close pop-in" at bounding box center [475, 8] width 7 height 7
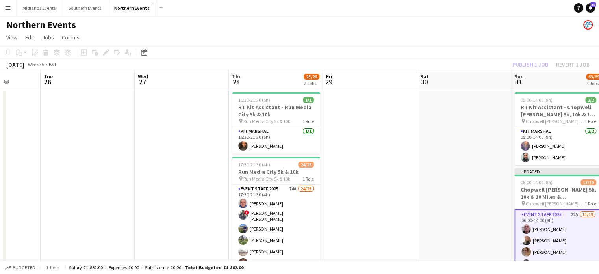
click at [524, 63] on div "Publish 1 job Revert 1 job" at bounding box center [551, 64] width 96 height 10
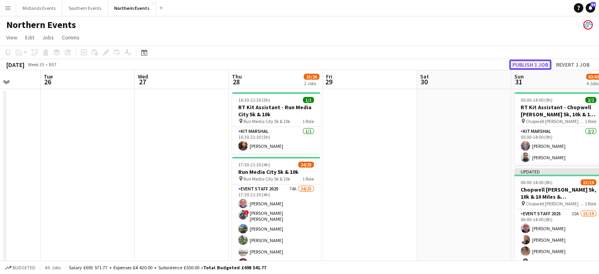
click at [524, 63] on button "Publish 1 job" at bounding box center [530, 64] width 42 height 10
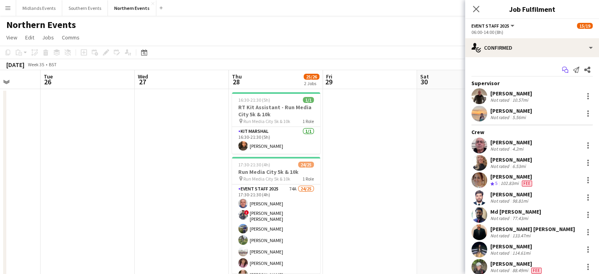
click at [562, 72] on icon "Start chat" at bounding box center [565, 70] width 6 height 6
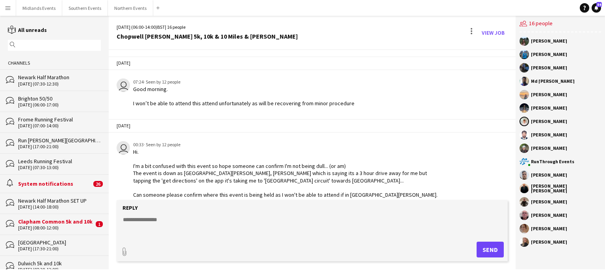
scroll to position [77, 0]
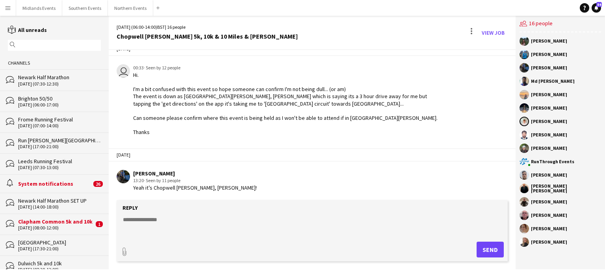
click at [145, 224] on textarea at bounding box center [313, 225] width 383 height 20
paste textarea "**********"
click at [151, 232] on textarea "**********" at bounding box center [313, 225] width 383 height 20
click at [269, 232] on textarea "**********" at bounding box center [313, 225] width 383 height 20
type textarea "**********"
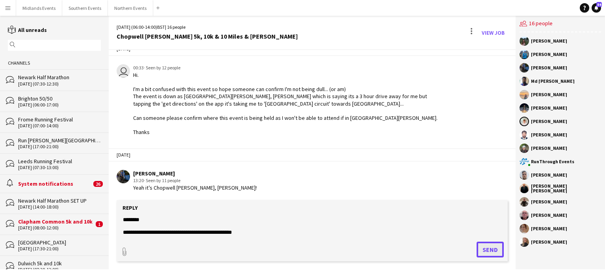
click at [490, 248] on button "Send" at bounding box center [489, 249] width 27 height 16
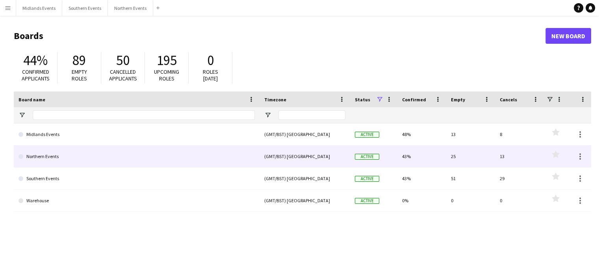
click at [52, 156] on link "Northern Events" at bounding box center [137, 156] width 236 height 22
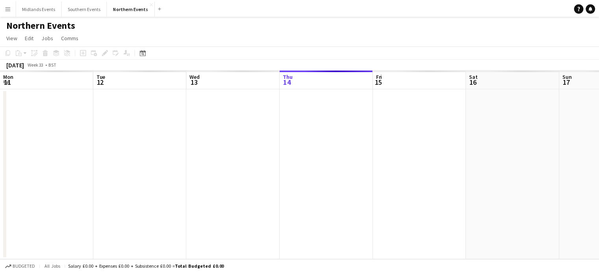
scroll to position [0, 188]
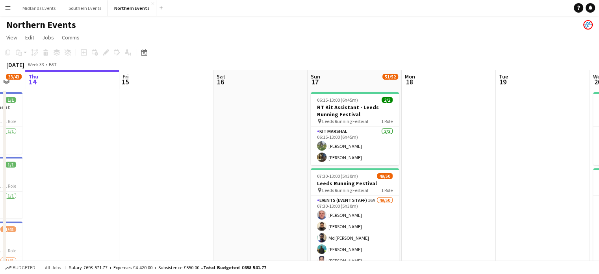
drag, startPoint x: 515, startPoint y: 176, endPoint x: 217, endPoint y: 180, distance: 297.7
click at [217, 180] on app-calendar-viewport "Mon 11 Tue 12 Wed 13 33/43 3 Jobs Thu 14 Fri 15 Sat 16 Sun 17 51/52 2 Jobs Mon …" at bounding box center [299, 248] width 599 height 357
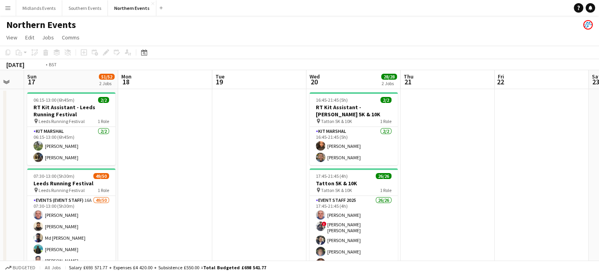
drag, startPoint x: 493, startPoint y: 164, endPoint x: 300, endPoint y: 164, distance: 192.9
click at [300, 164] on app-calendar-viewport "Thu 14 Fri 15 Sat 16 Sun 17 51/52 2 Jobs Mon 18 Tue 19 Wed 20 28/28 2 Jobs Thu …" at bounding box center [299, 248] width 599 height 357
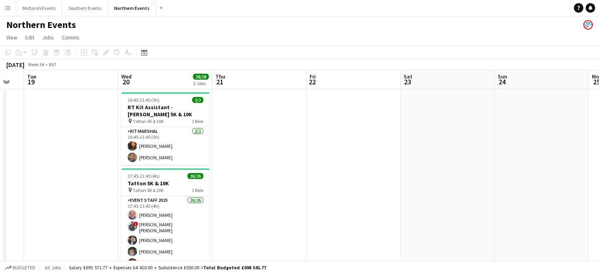
scroll to position [0, 273]
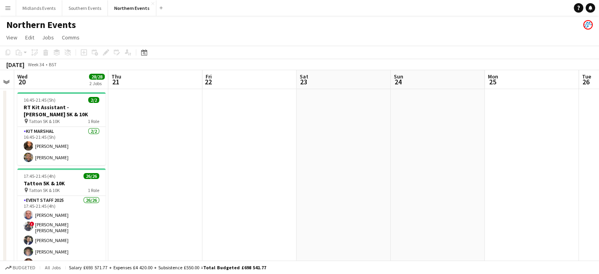
drag, startPoint x: 408, startPoint y: 159, endPoint x: 370, endPoint y: 181, distance: 43.7
click at [196, 174] on app-calendar-viewport "Sat 16 Sun 17 51/52 2 Jobs Mon 18 Tue 19 Wed 20 28/28 2 Jobs Thu 21 Fri 22 Sat …" at bounding box center [299, 248] width 599 height 357
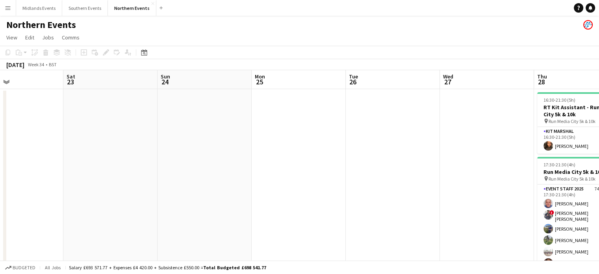
drag, startPoint x: 427, startPoint y: 183, endPoint x: 282, endPoint y: 185, distance: 145.3
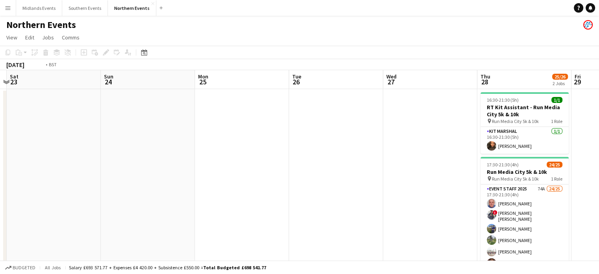
drag, startPoint x: 520, startPoint y: 211, endPoint x: 222, endPoint y: 217, distance: 298.1
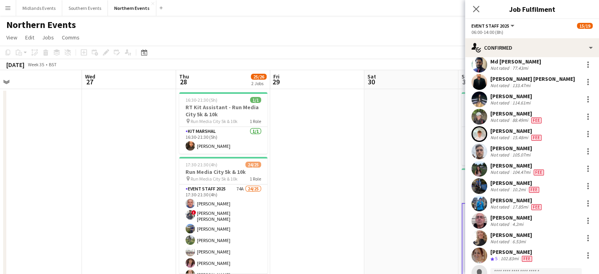
scroll to position [102, 0]
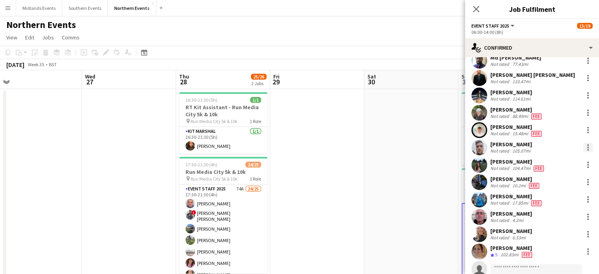
click at [583, 148] on div at bounding box center [587, 147] width 9 height 9
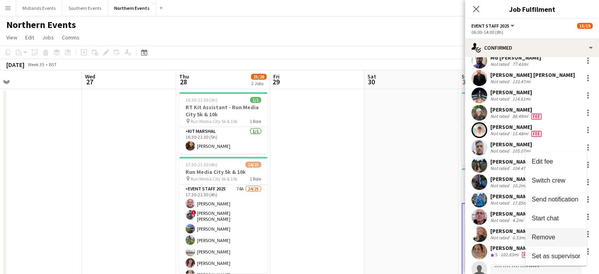
click at [554, 234] on span "Remove" at bounding box center [544, 237] width 24 height 7
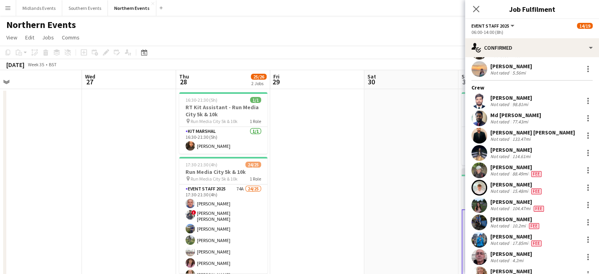
scroll to position [29, 0]
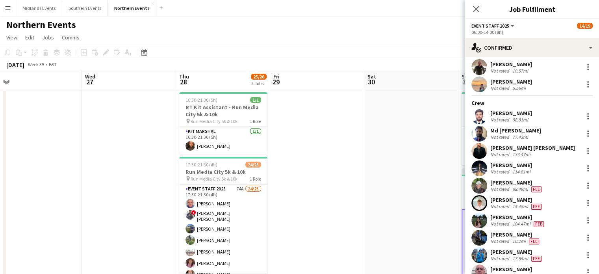
click at [548, 57] on div "Supervisor" at bounding box center [532, 53] width 134 height 7
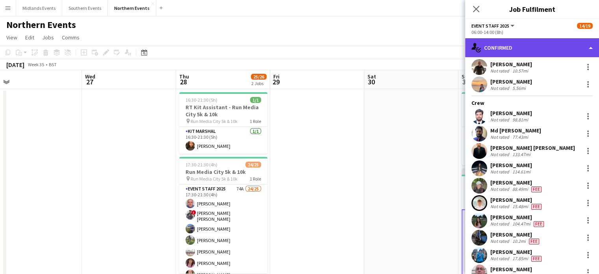
click at [548, 56] on div "single-neutral-actions-check-2 Confirmed" at bounding box center [532, 47] width 134 height 19
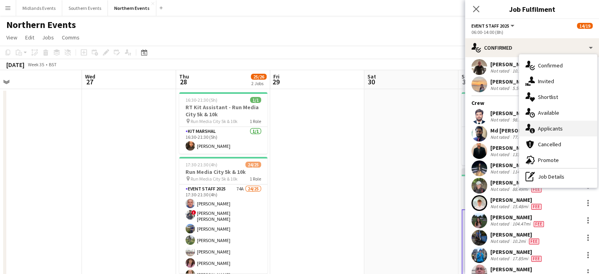
click at [549, 126] on div "single-neutral-actions-information Applicants" at bounding box center [558, 128] width 78 height 16
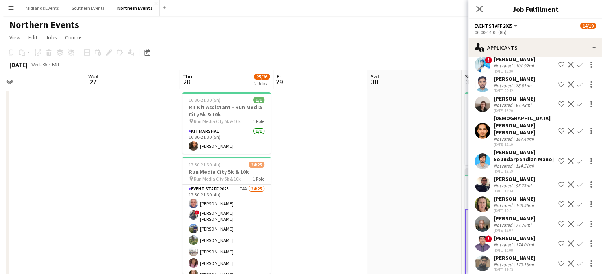
scroll to position [0, 0]
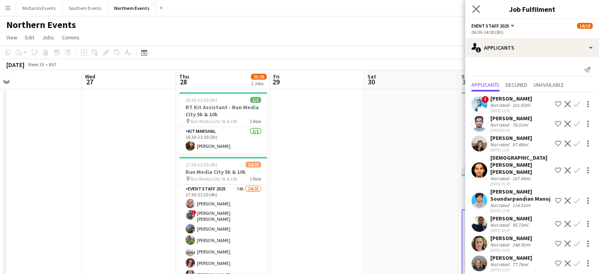
click at [480, 7] on app-icon "Close pop-in" at bounding box center [476, 9] width 11 height 11
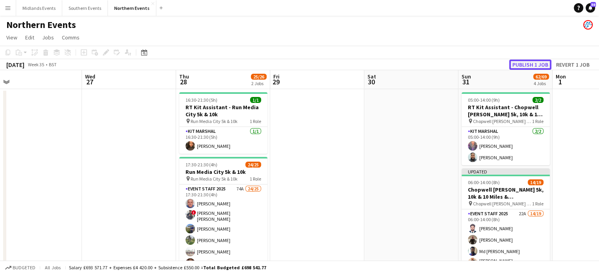
click at [520, 66] on button "Publish 1 job" at bounding box center [530, 64] width 42 height 10
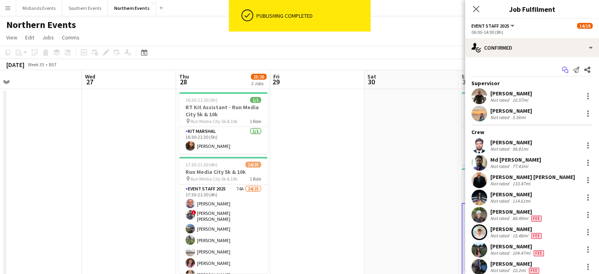
click at [562, 67] on icon "Start chat" at bounding box center [565, 70] width 6 height 6
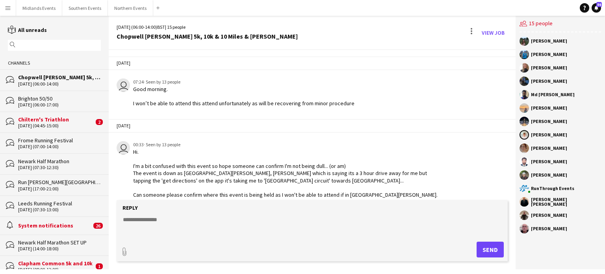
scroll to position [213, 0]
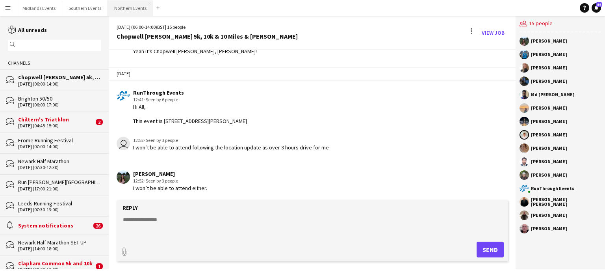
click at [120, 13] on button "Northern Events Close" at bounding box center [130, 7] width 45 height 15
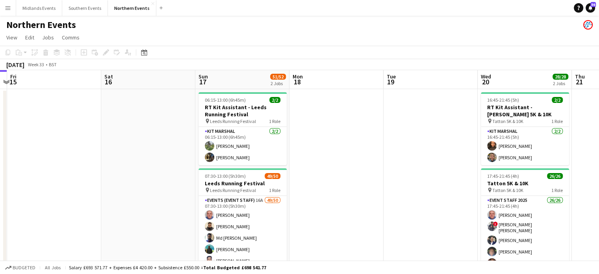
drag, startPoint x: 553, startPoint y: 148, endPoint x: 358, endPoint y: 137, distance: 194.9
click at [358, 137] on app-calendar-viewport "Mon 11 Tue 12 Wed 13 33/43 3 Jobs Thu 14 Fri 15 Sat 16 Sun 17 51/52 2 Jobs Mon …" at bounding box center [299, 248] width 599 height 357
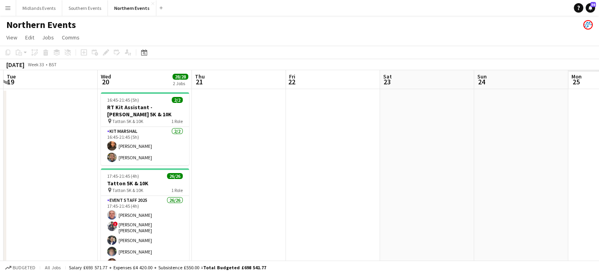
drag, startPoint x: 539, startPoint y: 155, endPoint x: 350, endPoint y: 153, distance: 189.8
click at [350, 153] on app-calendar-viewport "Fri 15 Sat 16 Sun 17 51/52 2 Jobs Mon 18 Tue 19 Wed 20 28/28 2 Jobs Thu 21 Fri …" at bounding box center [299, 248] width 599 height 357
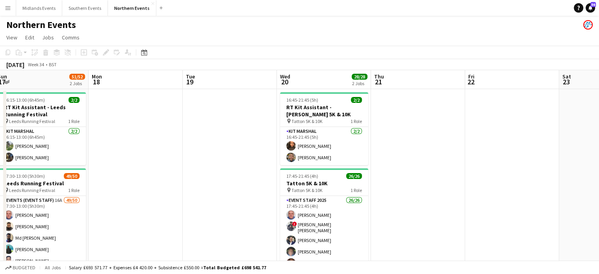
drag, startPoint x: 534, startPoint y: 169, endPoint x: 389, endPoint y: 175, distance: 145.0
click at [389, 175] on app-calendar-viewport "Fri 15 Sat 16 Sun 17 51/52 2 Jobs Mon 18 Tue 19 Wed 20 28/28 2 Jobs Thu 21 Fri …" at bounding box center [299, 248] width 599 height 357
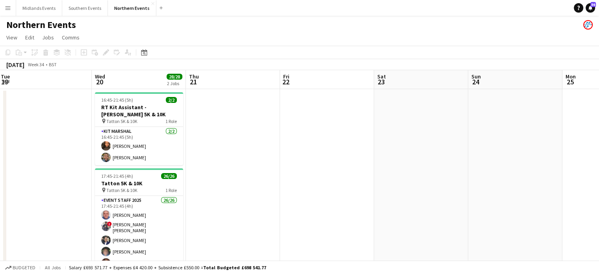
drag, startPoint x: 436, startPoint y: 176, endPoint x: 249, endPoint y: 184, distance: 186.4
click at [249, 184] on app-calendar-viewport "Sun 17 51/52 2 Jobs Mon 18 Tue 19 Wed 20 28/28 2 Jobs Thu 21 Fri 22 Sat 23 Sun …" at bounding box center [299, 248] width 599 height 357
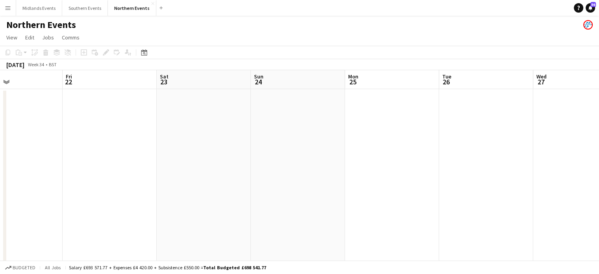
drag, startPoint x: 504, startPoint y: 206, endPoint x: 299, endPoint y: 204, distance: 204.8
click at [299, 204] on app-calendar-viewport "Tue 19 Wed 20 28/28 2 Jobs Thu 21 Fri 22 Sat 23 Sun 24 Mon 25 Tue 26 Wed 27 Thu…" at bounding box center [299, 248] width 599 height 357
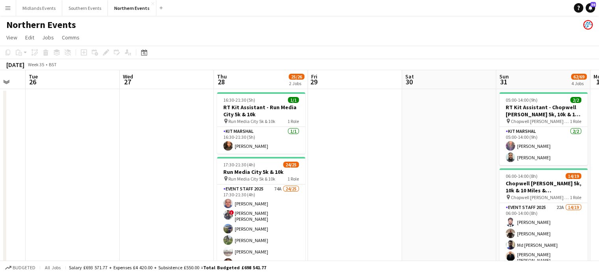
drag, startPoint x: 465, startPoint y: 202, endPoint x: 274, endPoint y: 195, distance: 190.7
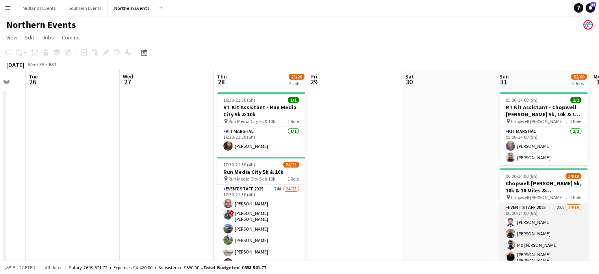
drag, startPoint x: 523, startPoint y: 220, endPoint x: 533, endPoint y: 241, distance: 23.2
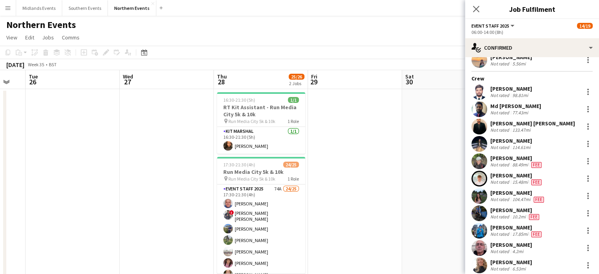
scroll to position [60, 0]
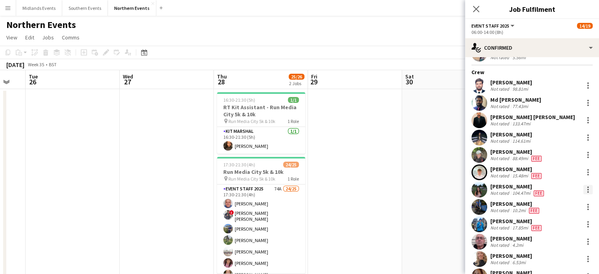
click at [583, 189] on div at bounding box center [587, 189] width 9 height 9
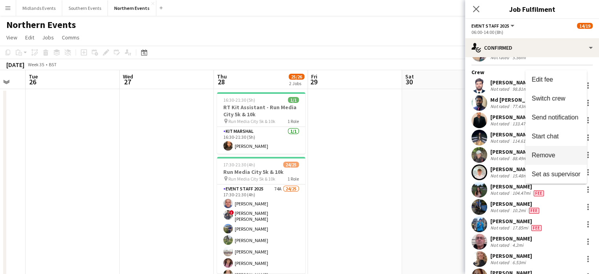
click at [558, 154] on span "Remove" at bounding box center [556, 155] width 49 height 7
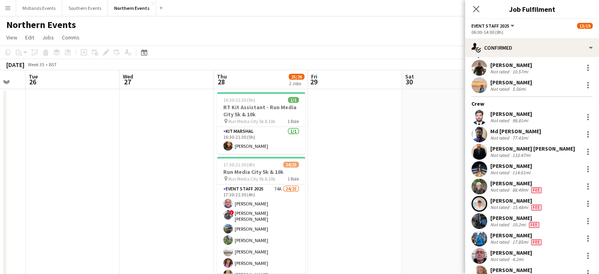
scroll to position [19, 0]
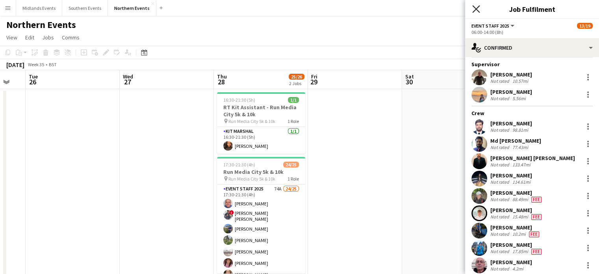
click at [476, 8] on icon "Close pop-in" at bounding box center [475, 8] width 7 height 7
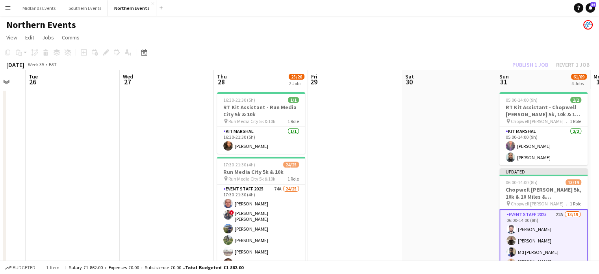
click at [537, 65] on div "Publish 1 job Revert 1 job" at bounding box center [551, 64] width 96 height 10
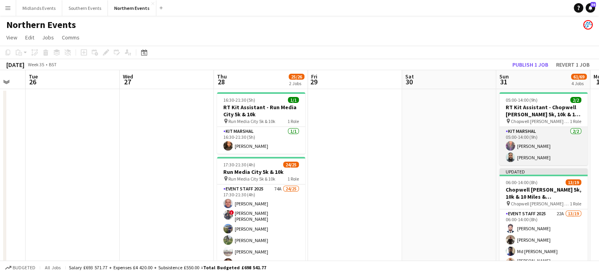
click at [558, 154] on app-card-role "Kit Marshal [DATE] 05:00-14:00 (9h) [PERSON_NAME] [PERSON_NAME]" at bounding box center [543, 146] width 88 height 38
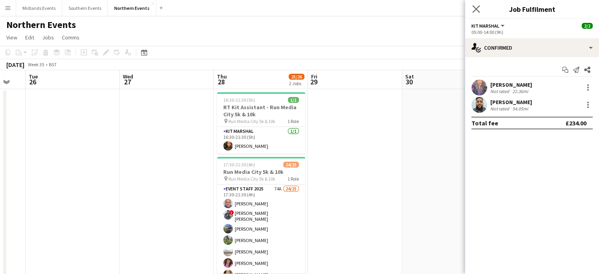
click at [472, 10] on app-icon "Close pop-in" at bounding box center [476, 9] width 11 height 11
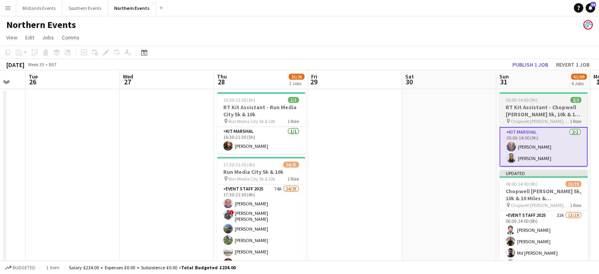
click at [524, 119] on span "Chopwell [PERSON_NAME] 5k, 10k & 10 Mile" at bounding box center [540, 121] width 59 height 6
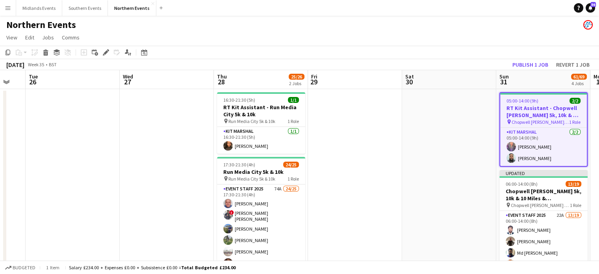
click at [525, 113] on h3 "RT Kit Assistant - Chopwell [PERSON_NAME] 5k, 10k & 10 Miles & [PERSON_NAME]" at bounding box center [543, 111] width 87 height 14
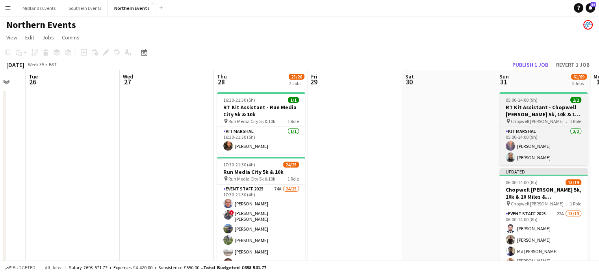
click at [521, 111] on h3 "RT Kit Assistant - Chopwell [PERSON_NAME] 5k, 10k & 10 Miles & [PERSON_NAME]" at bounding box center [543, 111] width 88 height 14
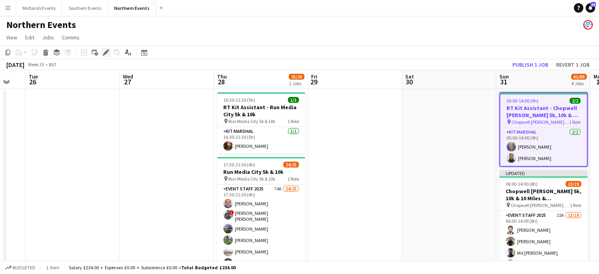
click at [106, 50] on icon "Edit" at bounding box center [106, 52] width 6 height 6
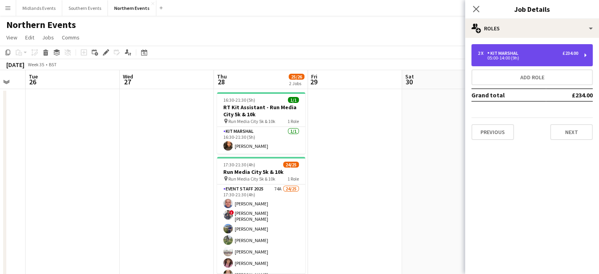
click at [521, 55] on div "2 x Kit Marshal £234.00" at bounding box center [528, 53] width 100 height 6
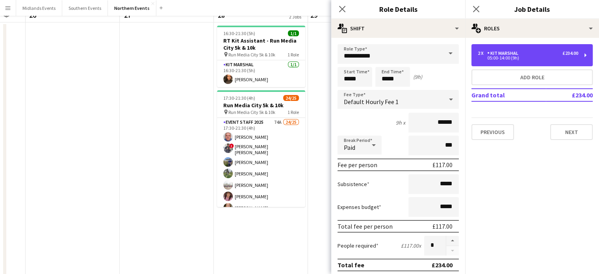
scroll to position [0, 0]
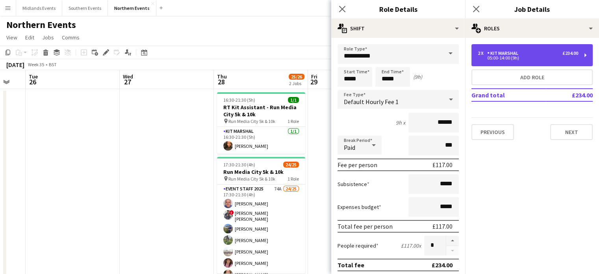
click at [565, 47] on div "2 x Kit Marshal £234.00 05:00-14:00 (9h)" at bounding box center [531, 55] width 121 height 22
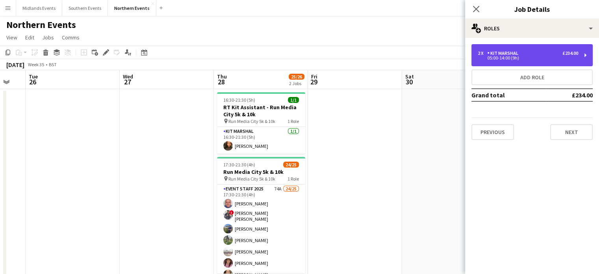
click at [506, 50] on div "Kit Marshal" at bounding box center [504, 53] width 34 height 6
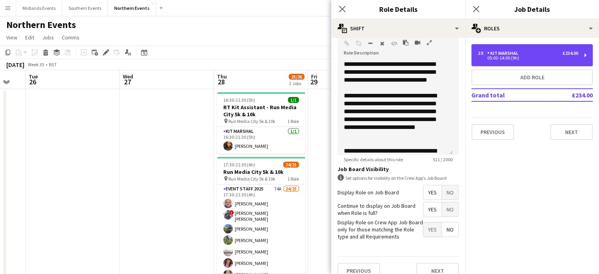
scroll to position [258, 0]
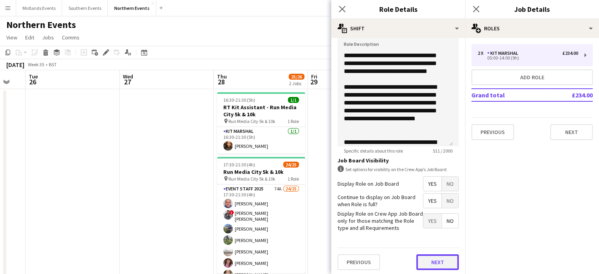
click at [433, 254] on button "Next" at bounding box center [437, 262] width 43 height 16
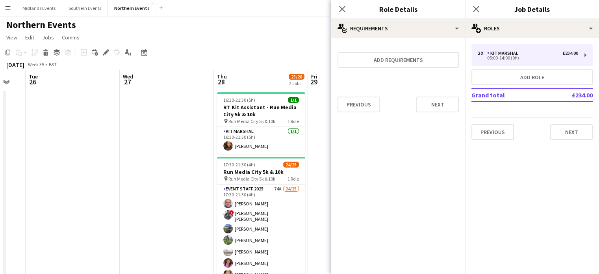
scroll to position [0, 0]
click at [447, 107] on button "Next" at bounding box center [437, 104] width 43 height 16
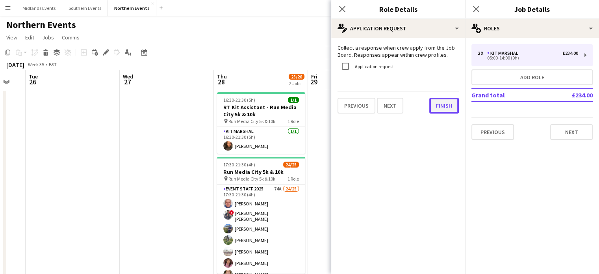
click at [447, 107] on button "Finish" at bounding box center [444, 106] width 30 height 16
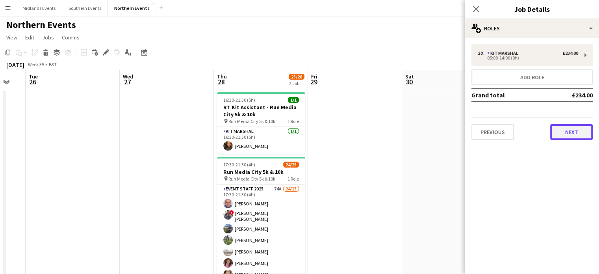
click at [564, 130] on button "Next" at bounding box center [571, 132] width 43 height 16
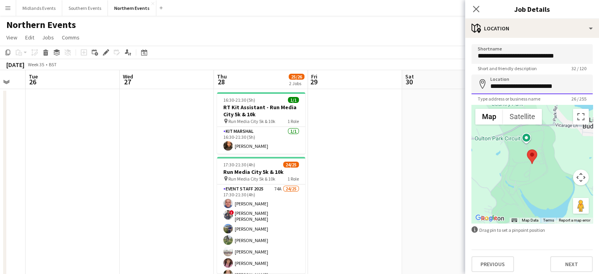
click at [563, 87] on input "**********" at bounding box center [531, 84] width 121 height 20
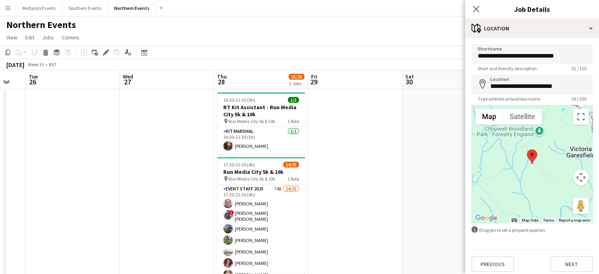
scroll to position [4, 0]
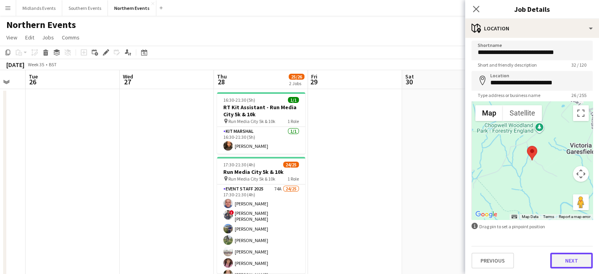
click at [571, 256] on button "Next" at bounding box center [571, 260] width 43 height 16
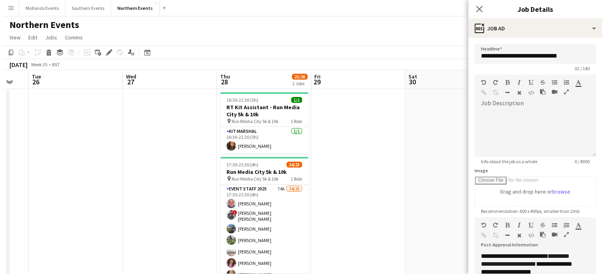
scroll to position [25, 0]
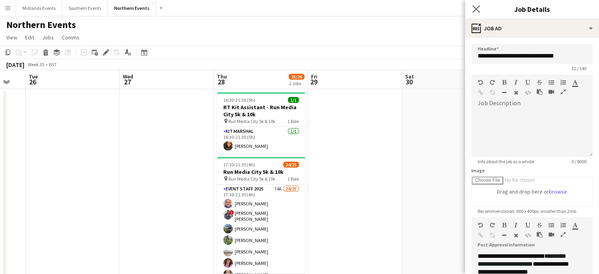
click at [478, 4] on app-icon "Close pop-in" at bounding box center [476, 9] width 11 height 11
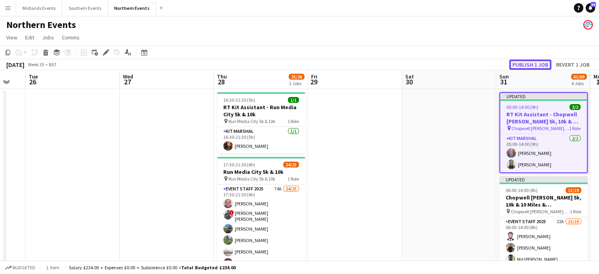
click at [534, 66] on button "Publish 1 job" at bounding box center [530, 64] width 42 height 10
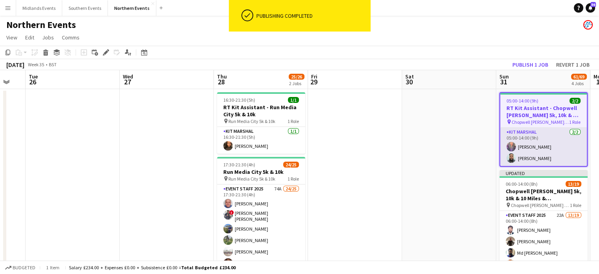
click at [545, 156] on app-card-role "Kit Marshal [DATE] 05:00-14:00 (9h) [PERSON_NAME] [PERSON_NAME]" at bounding box center [543, 147] width 87 height 38
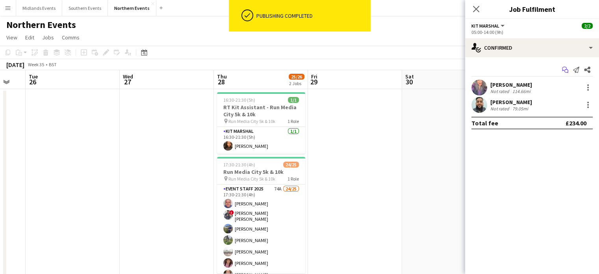
click at [563, 70] on icon "Start chat" at bounding box center [565, 70] width 6 height 6
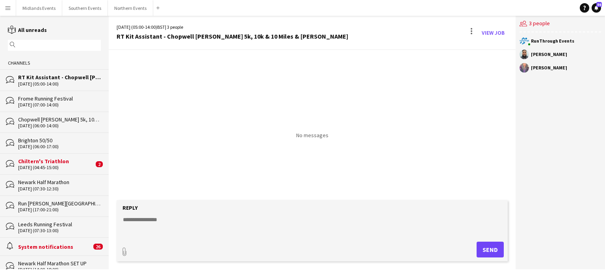
click at [174, 222] on textarea at bounding box center [313, 225] width 383 height 20
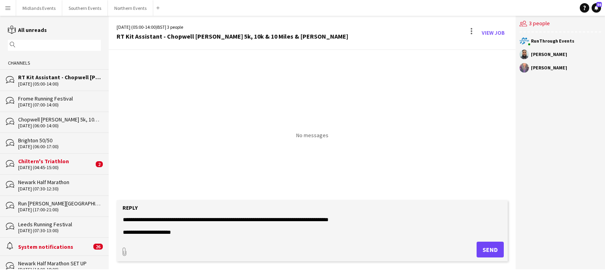
click at [63, 122] on div "Chopwell [PERSON_NAME] 5k, 10k & 10 Miles & [PERSON_NAME]" at bounding box center [59, 119] width 83 height 7
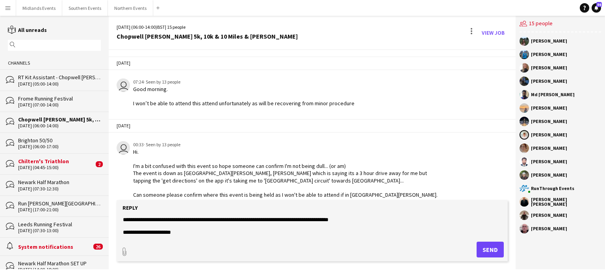
scroll to position [206, 0]
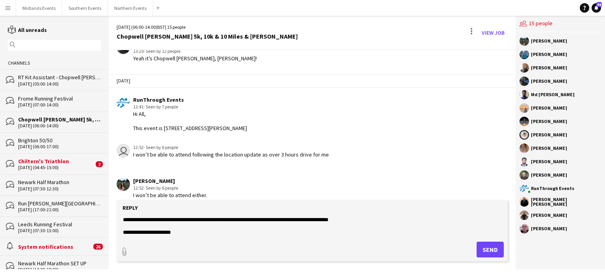
drag, startPoint x: 272, startPoint y: 131, endPoint x: 133, endPoint y: 134, distance: 139.4
click at [133, 132] on div "RunThrough Events 12:41 · Seen by 7 people Hi All, This event is [STREET_ADDRES…" at bounding box center [279, 114] width 325 height 36
copy div "This event is [STREET_ADDRESS][PERSON_NAME]"
click at [51, 86] on div "[DATE] (05:00-14:00)" at bounding box center [59, 84] width 83 height 6
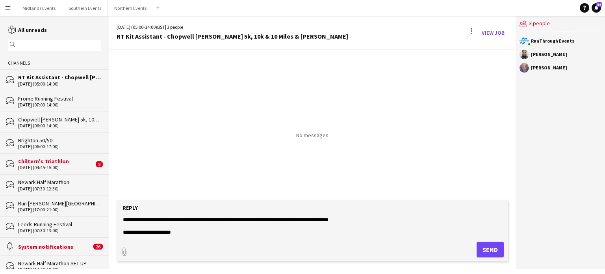
click at [183, 234] on textarea "**********" at bounding box center [313, 225] width 383 height 20
paste textarea "**********"
click at [178, 230] on textarea "**********" at bounding box center [313, 225] width 383 height 20
drag, startPoint x: 348, startPoint y: 219, endPoint x: 308, endPoint y: 219, distance: 39.8
click at [308, 219] on textarea "**********" at bounding box center [313, 225] width 383 height 20
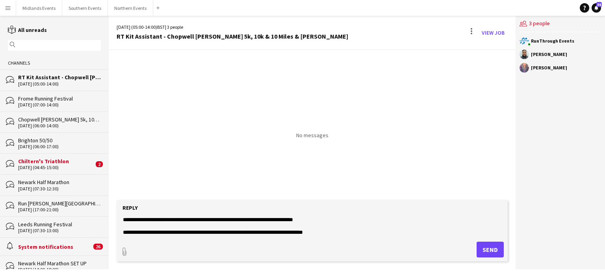
click at [201, 232] on textarea "**********" at bounding box center [313, 225] width 383 height 20
type textarea "**********"
click at [486, 250] on button "Send" at bounding box center [489, 249] width 27 height 16
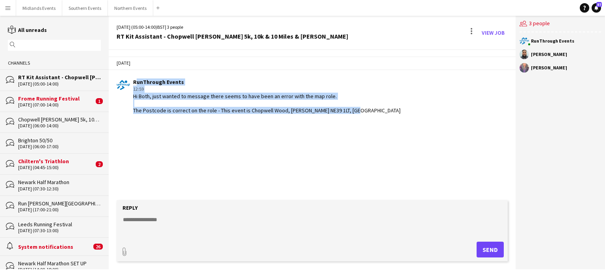
drag, startPoint x: 133, startPoint y: 81, endPoint x: 358, endPoint y: 111, distance: 227.2
click at [358, 111] on div "RunThrough Events 12:59 Hi Both, just wanted to message there seems to have bee…" at bounding box center [279, 96] width 325 height 36
copy div "RunThrough Events 12:59 Hi Both, just wanted to message there seems to have bee…"
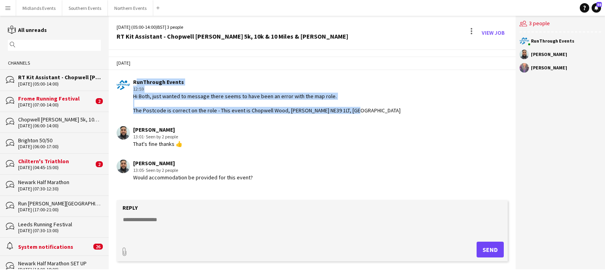
drag, startPoint x: 252, startPoint y: 174, endPoint x: 133, endPoint y: 164, distance: 119.7
click at [133, 164] on div "[PERSON_NAME] 13:05 · Seen by 2 people Would accommodation be provided for this…" at bounding box center [279, 170] width 325 height 22
copy div "[PERSON_NAME] 13:05 · Seen by 2 people Would accommodation be provided for this…"
